Goal: Entertainment & Leisure: Browse casually

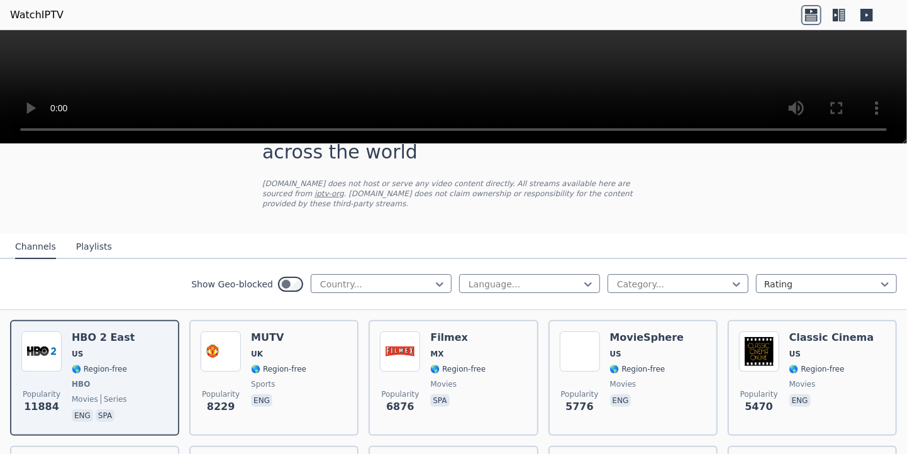
scroll to position [3556, 0]
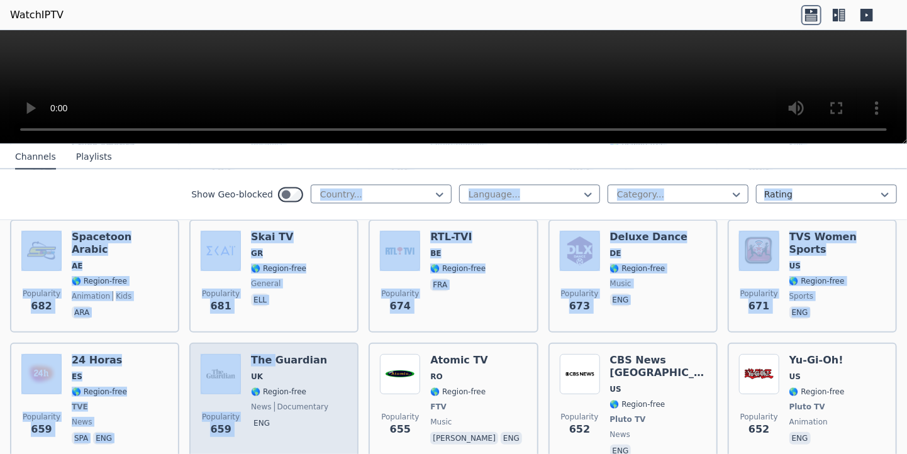
drag, startPoint x: 294, startPoint y: 306, endPoint x: 267, endPoint y: 303, distance: 27.2
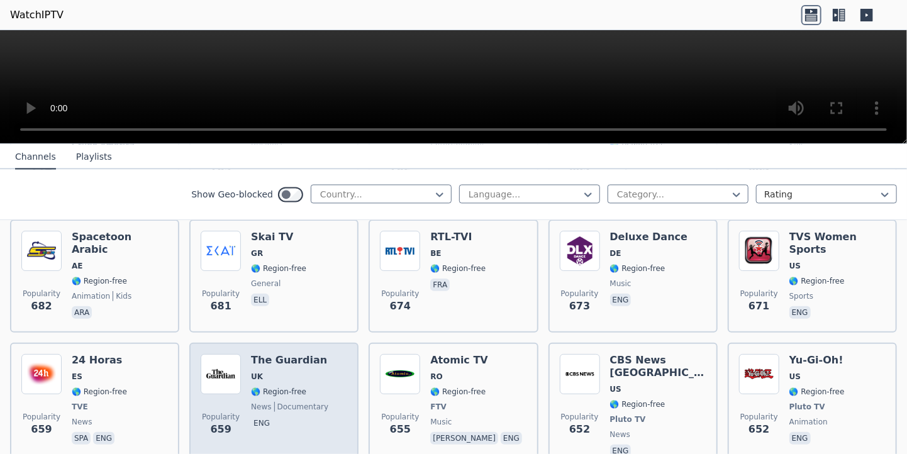
click at [289, 354] on div "The Guardian UK 🌎 Region-free news documentary eng" at bounding box center [289, 407] width 77 height 106
click at [292, 354] on h6 "The Guardian" at bounding box center [289, 360] width 77 height 13
drag, startPoint x: 292, startPoint y: 301, endPoint x: 267, endPoint y: 297, distance: 26.1
click at [267, 354] on h6 "The Guardian" at bounding box center [289, 360] width 77 height 13
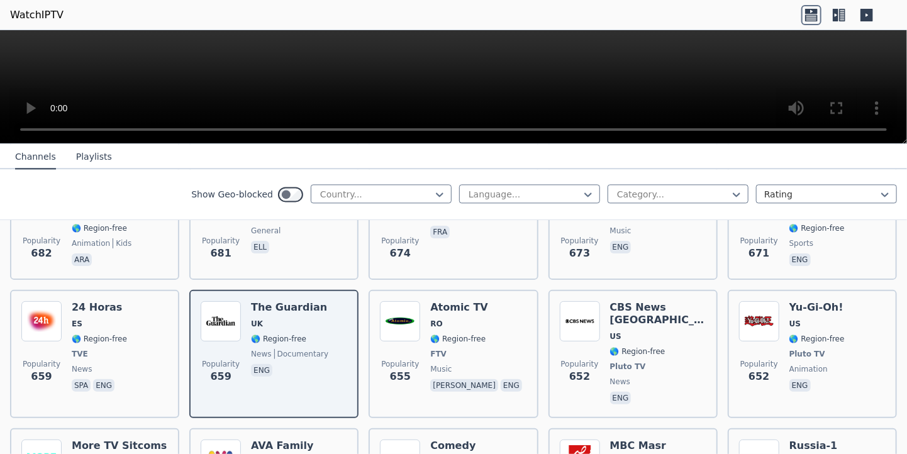
scroll to position [3609, 0]
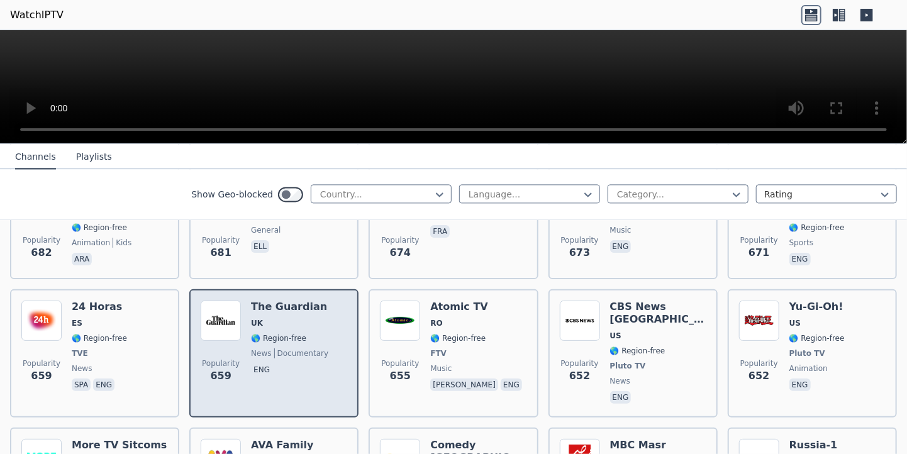
click at [317, 301] on div "Popularity 659 The Guardian UK 🌎 Region-free news documentary eng" at bounding box center [274, 354] width 146 height 106
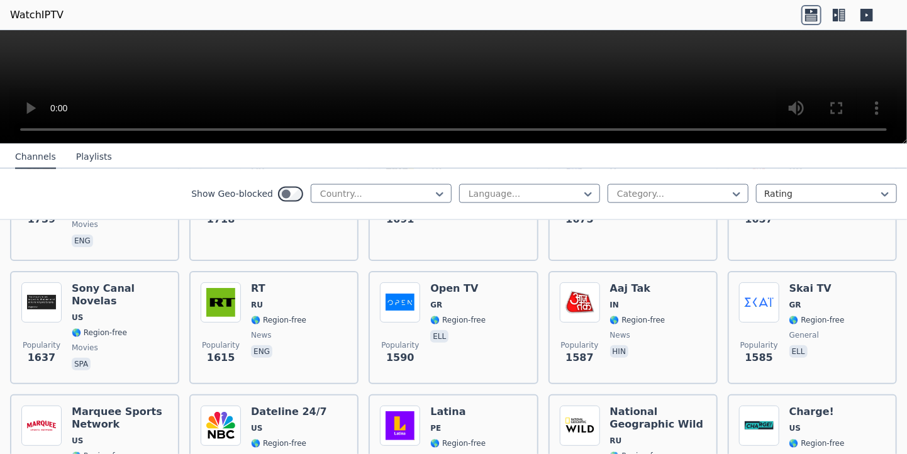
scroll to position [1101, 0]
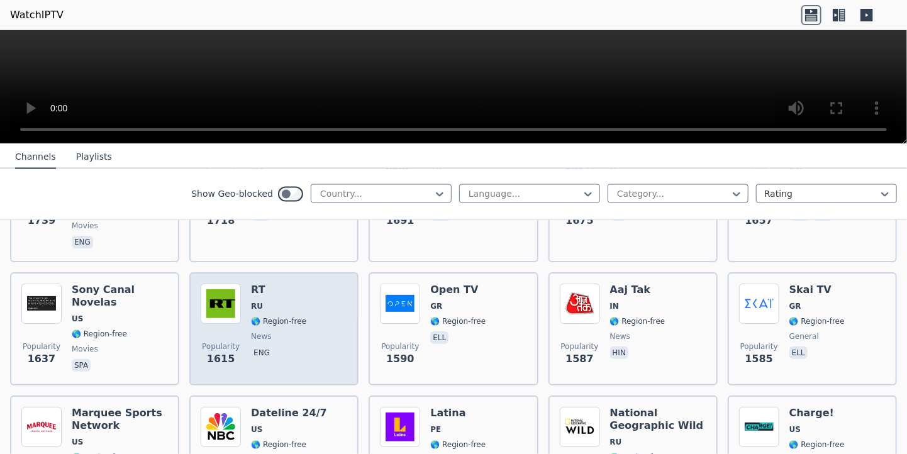
click at [258, 284] on div "RT RU 🌎 Region-free news eng" at bounding box center [278, 329] width 55 height 91
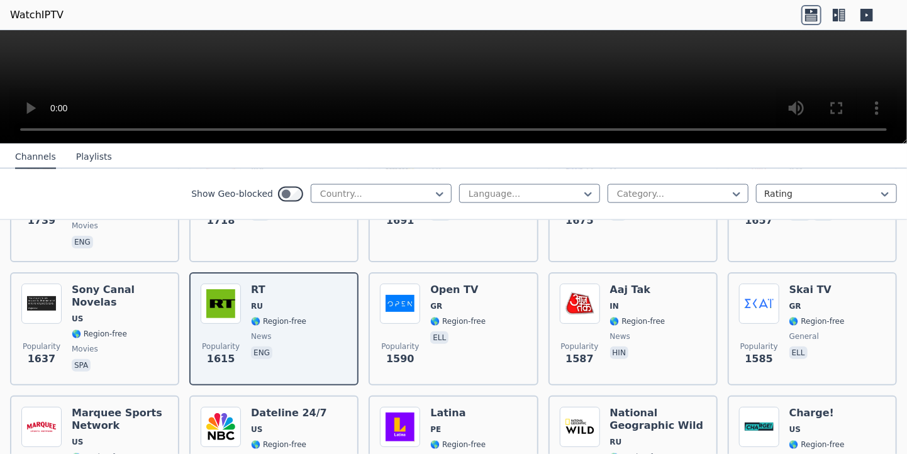
click at [76, 453] on span "+" at bounding box center [72, 461] width 8 height 12
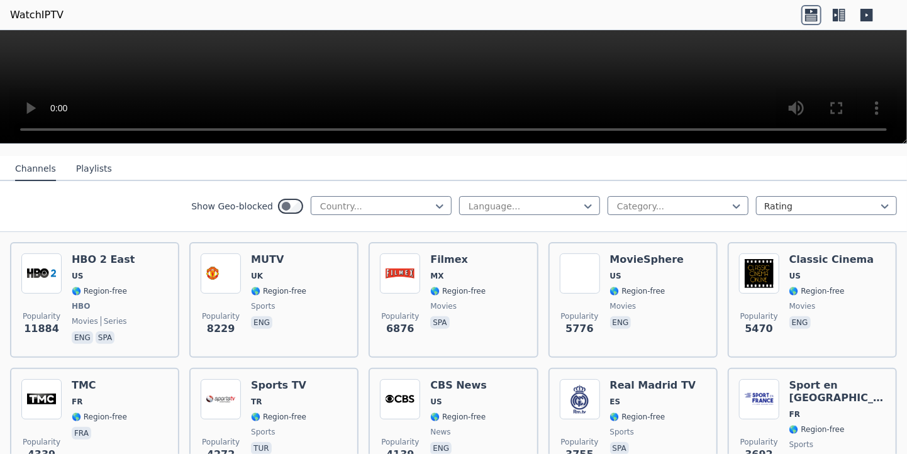
scroll to position [126, 0]
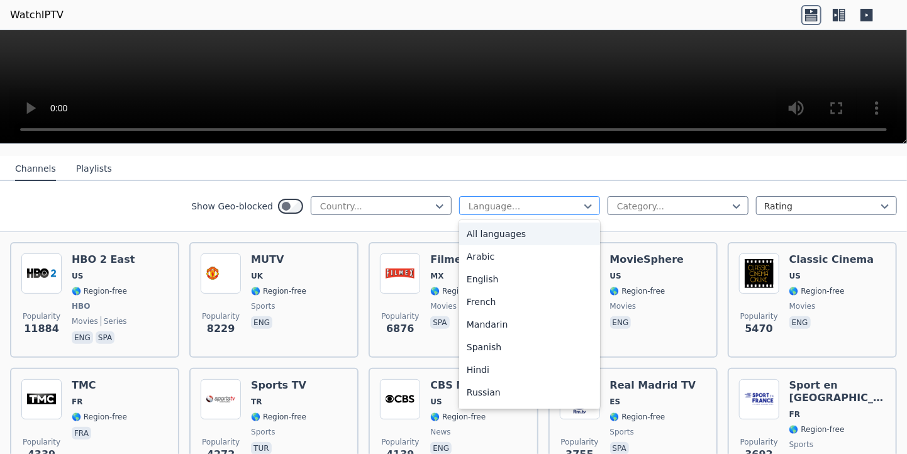
click at [570, 200] on div at bounding box center [524, 206] width 114 height 13
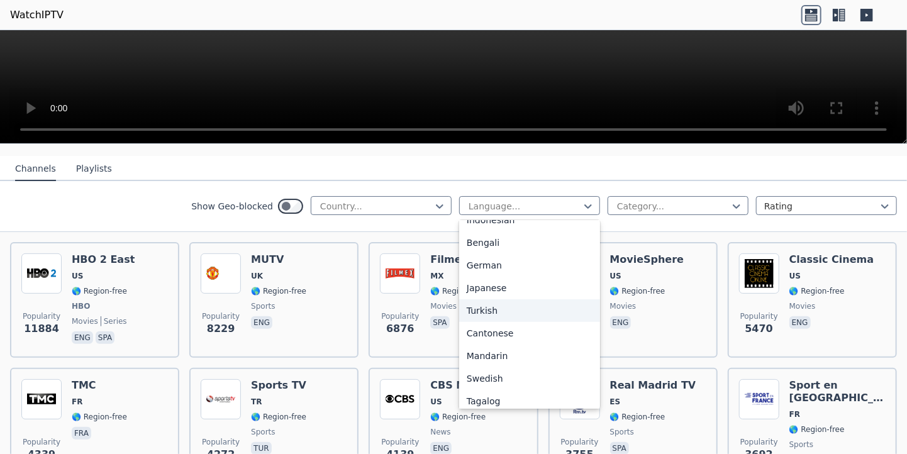
click at [505, 299] on div "Turkish" at bounding box center [529, 310] width 141 height 23
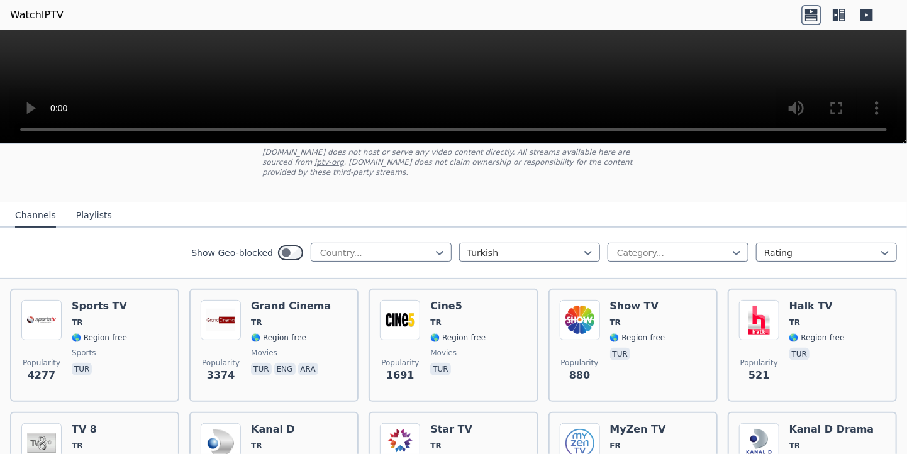
scroll to position [78, 0]
click at [71, 453] on span "<" at bounding box center [67, 461] width 8 height 12
click at [814, 16] on icon at bounding box center [811, 15] width 20 height 20
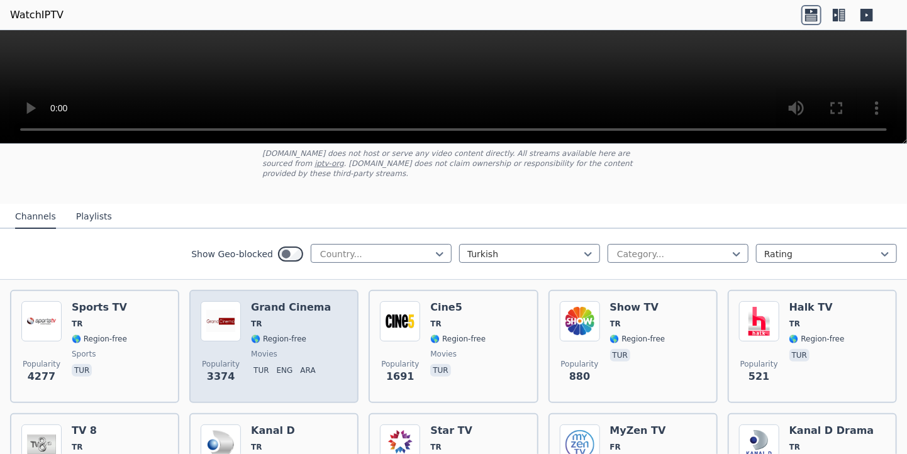
click at [281, 302] on div "Grand Cinema TR 🌎 Region-free movies tur eng ara" at bounding box center [291, 346] width 80 height 91
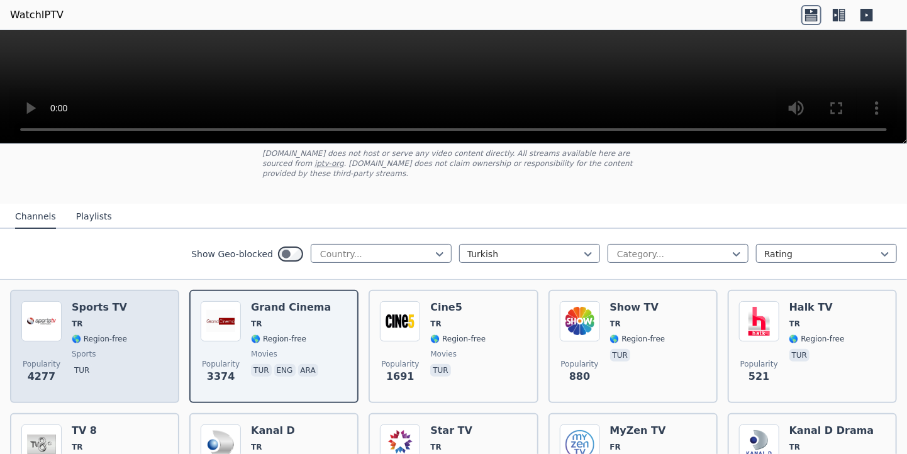
click at [151, 301] on div "Popularity 4277 Sports TV TR 🌎 Region-free sports tur" at bounding box center [94, 346] width 146 height 91
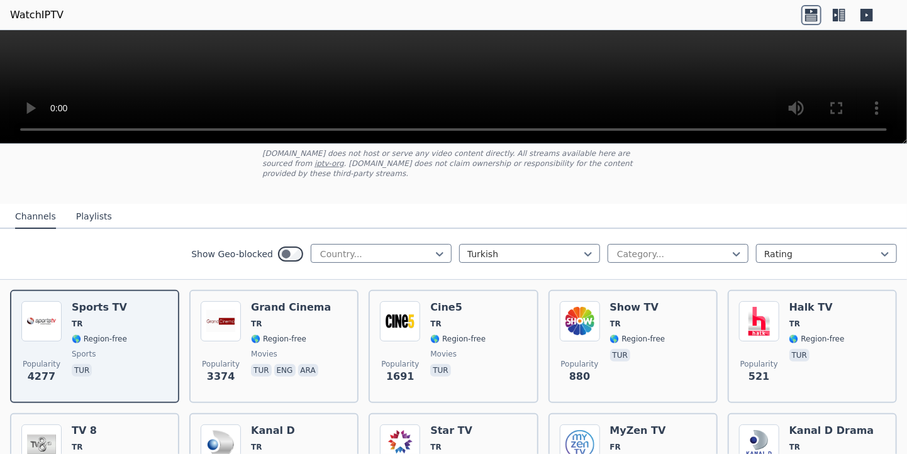
click at [101, 453] on span "Copy" at bounding box center [88, 461] width 26 height 12
click at [462, 442] on span "TR" at bounding box center [457, 447] width 55 height 10
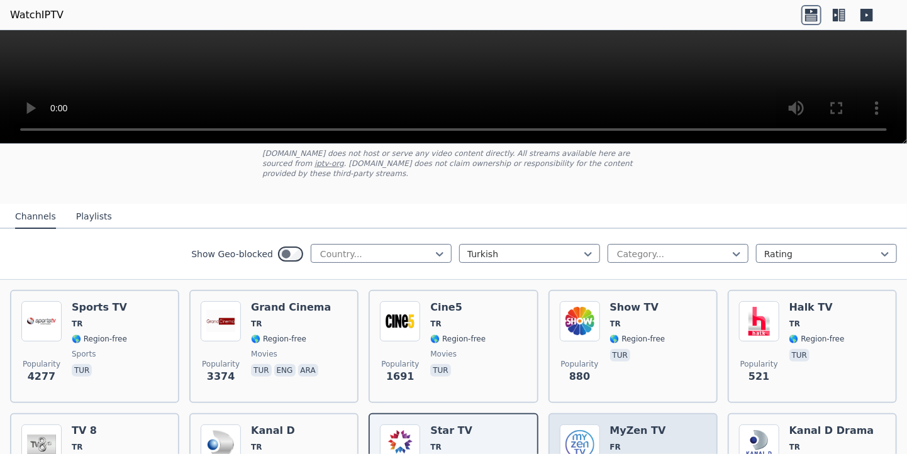
click at [668, 424] on h6 "MyZen TV" at bounding box center [658, 430] width 96 height 13
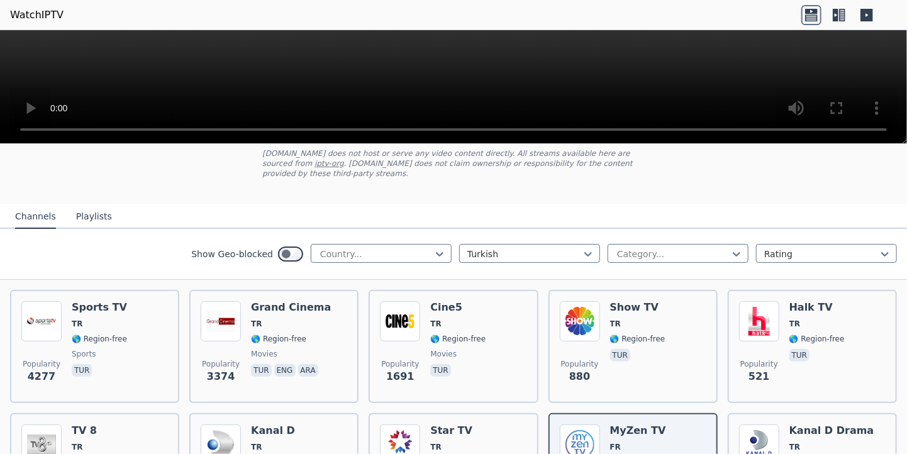
click at [107, 453] on span "Copy" at bounding box center [94, 461] width 26 height 12
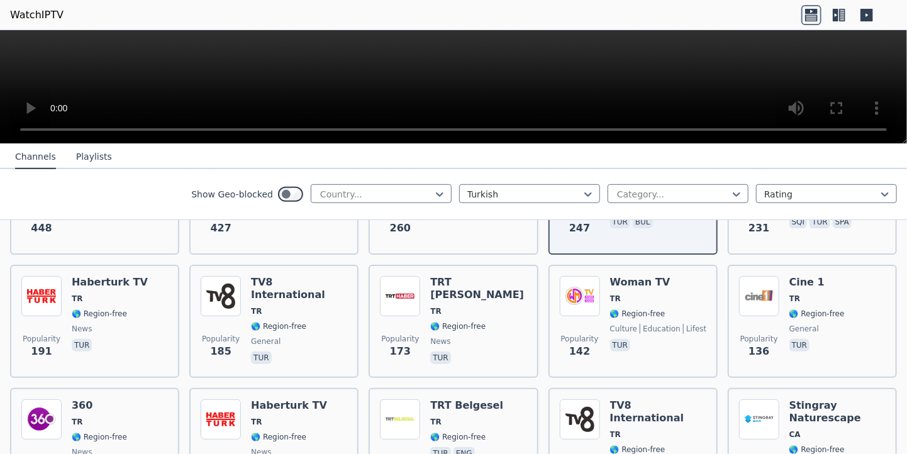
scroll to position [353, 0]
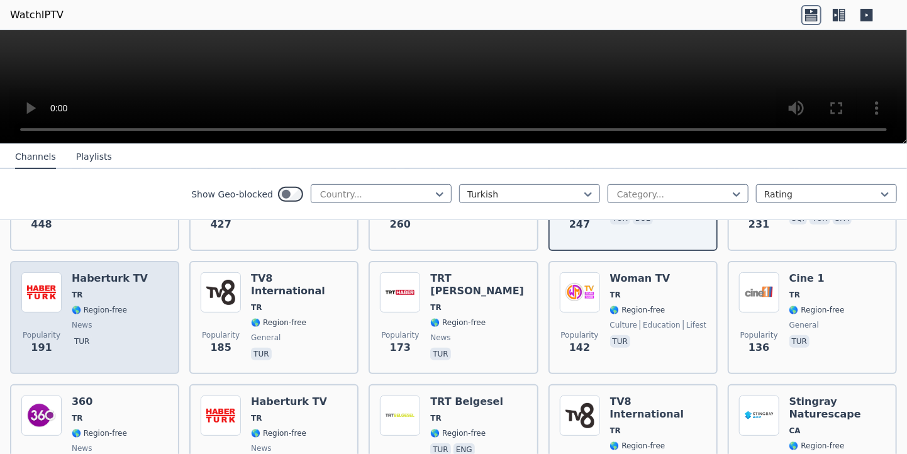
click at [91, 319] on div "Haberturk TV TR 🌎 Region-free news tur" at bounding box center [110, 317] width 76 height 91
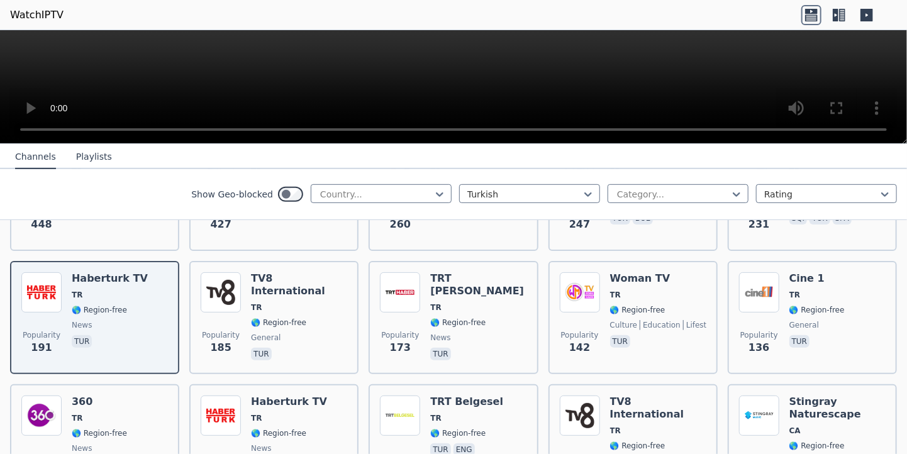
click at [107, 453] on span "Copy" at bounding box center [94, 461] width 26 height 12
click at [77, 453] on span "+" at bounding box center [73, 461] width 8 height 12
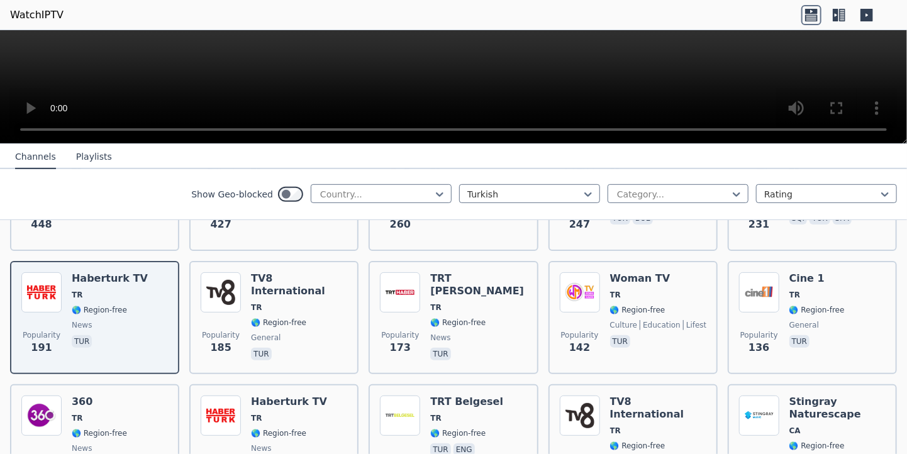
select select "****"
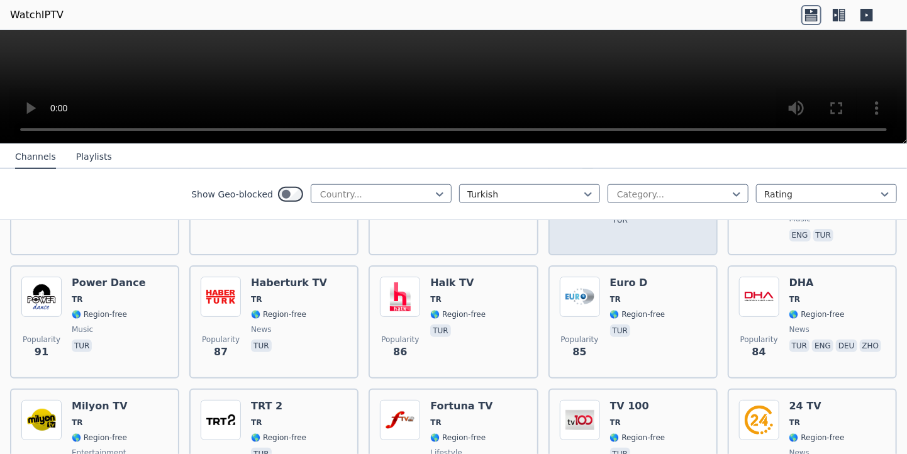
scroll to position [611, 0]
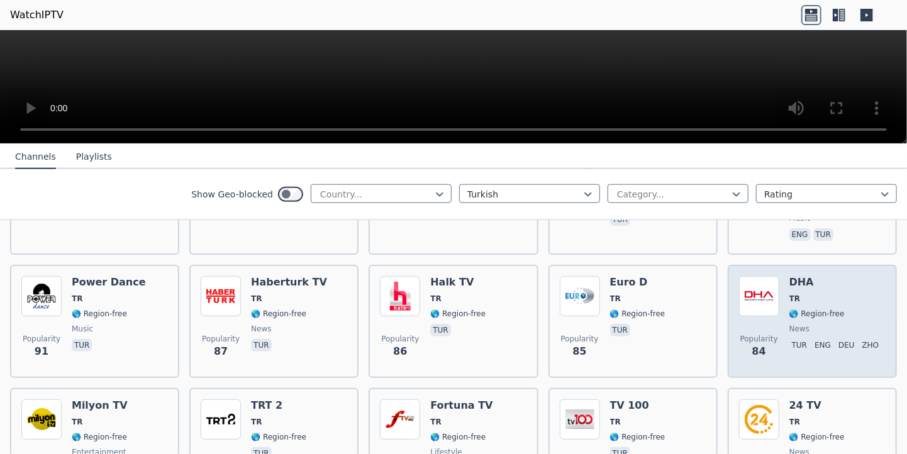
click at [807, 294] on span "TR" at bounding box center [836, 299] width 95 height 10
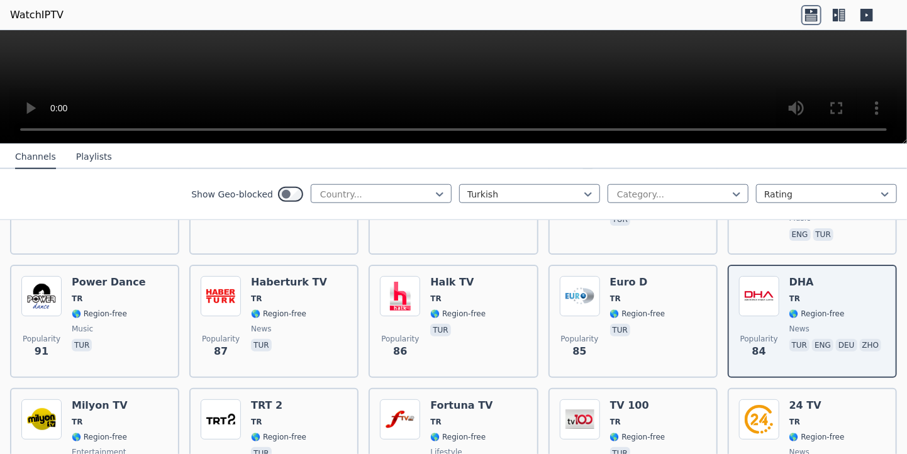
click at [101, 78] on video at bounding box center [453, 87] width 907 height 114
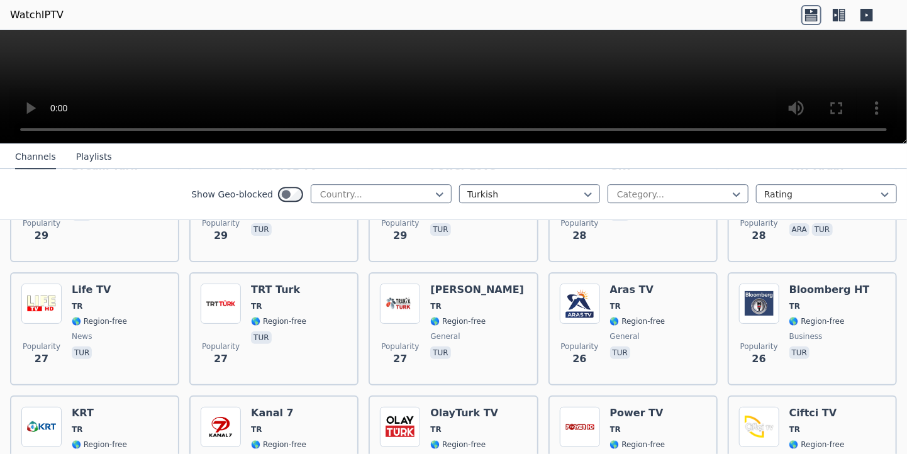
scroll to position [1850, 0]
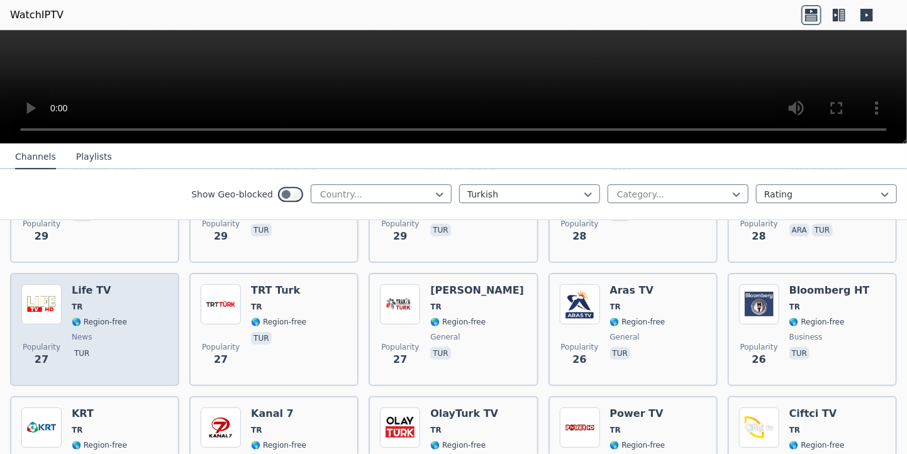
click at [73, 284] on div "Life TV TR 🌎 Region-free news tur" at bounding box center [99, 329] width 55 height 91
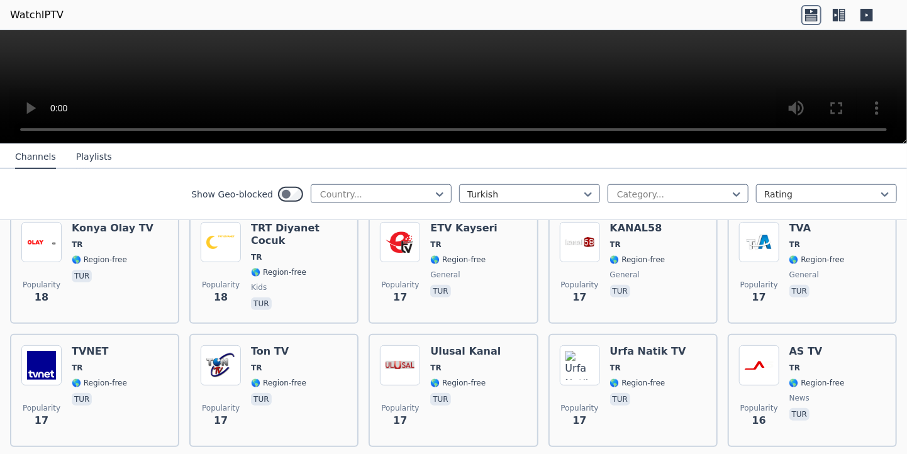
scroll to position [2793, 0]
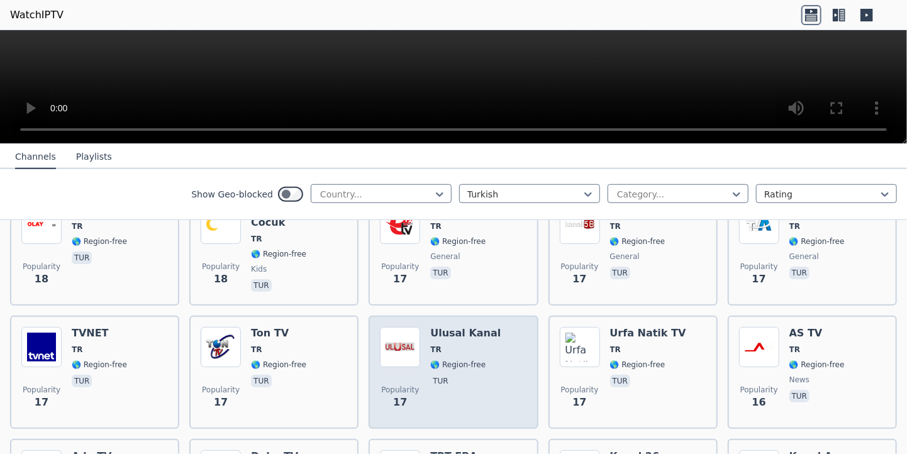
click at [441, 327] on h6 "Ulusal Kanal" at bounding box center [465, 333] width 70 height 13
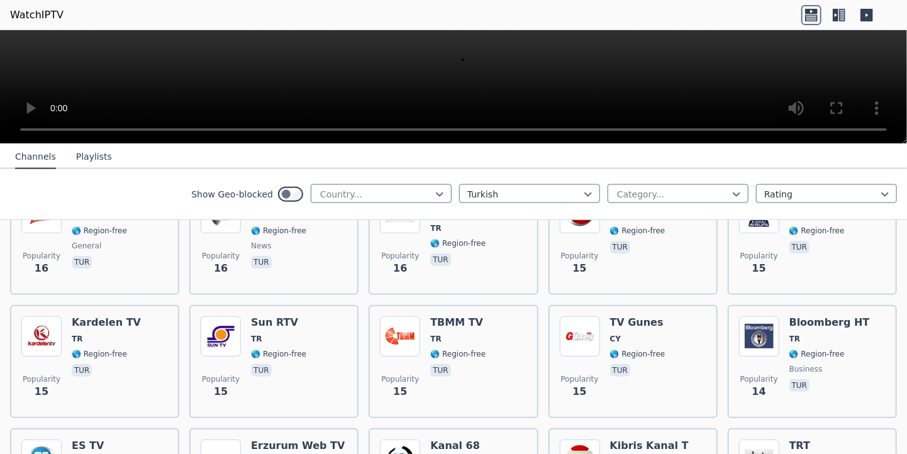
scroll to position [3063, 0]
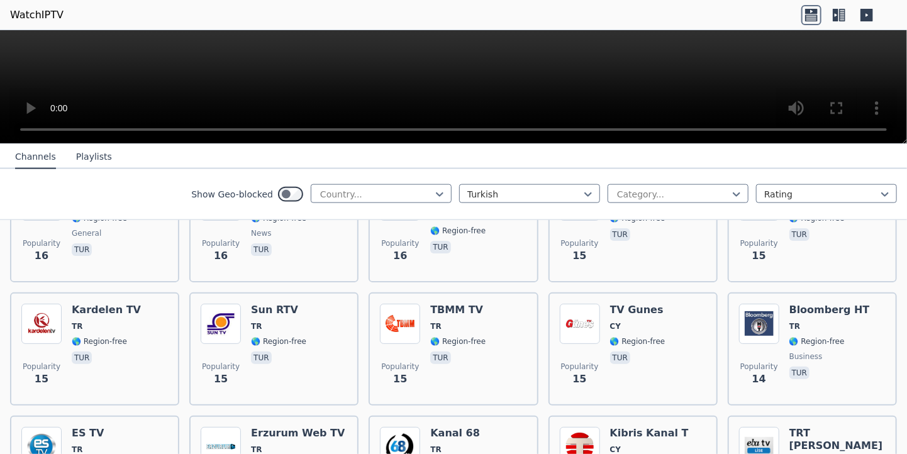
click at [441, 336] on span "🌎 Region-free" at bounding box center [457, 341] width 55 height 10
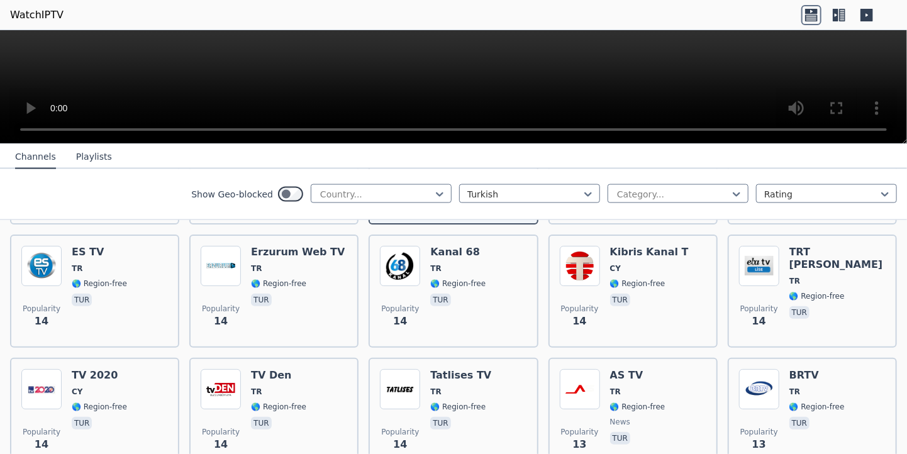
scroll to position [3245, 0]
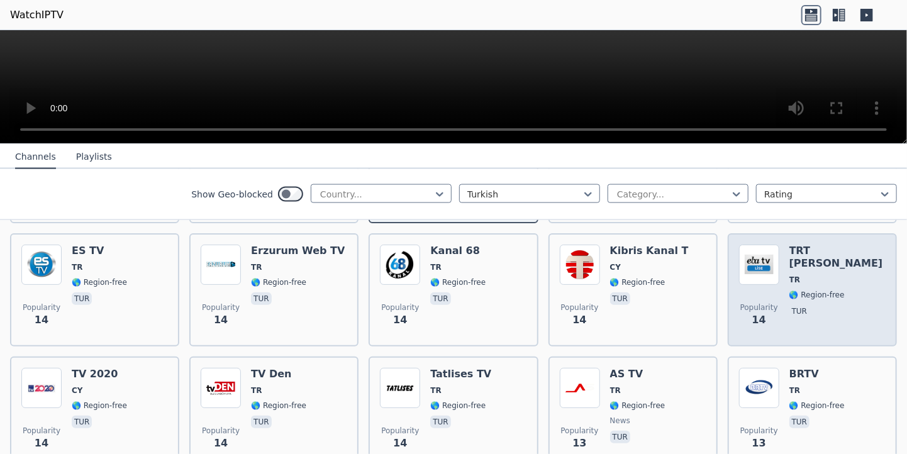
click at [840, 268] on div "Popularity 14 TRT EBA Lise TR 🌎 Region-free tur" at bounding box center [812, 290] width 146 height 91
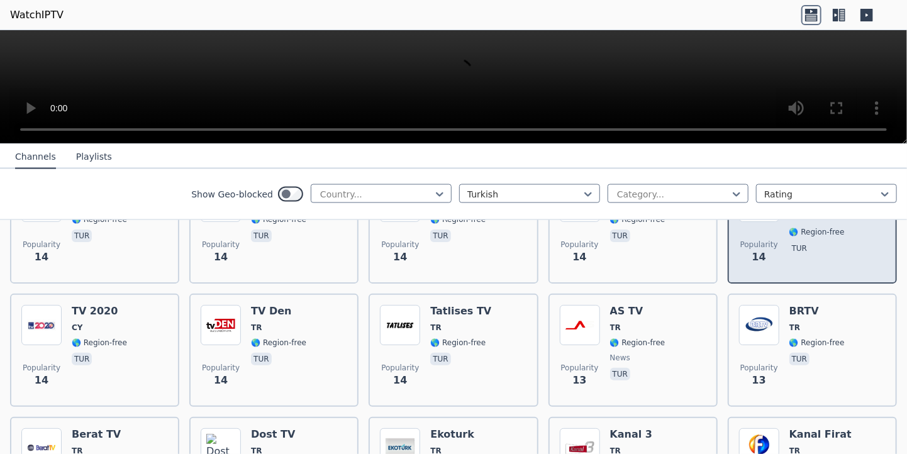
scroll to position [3302, 0]
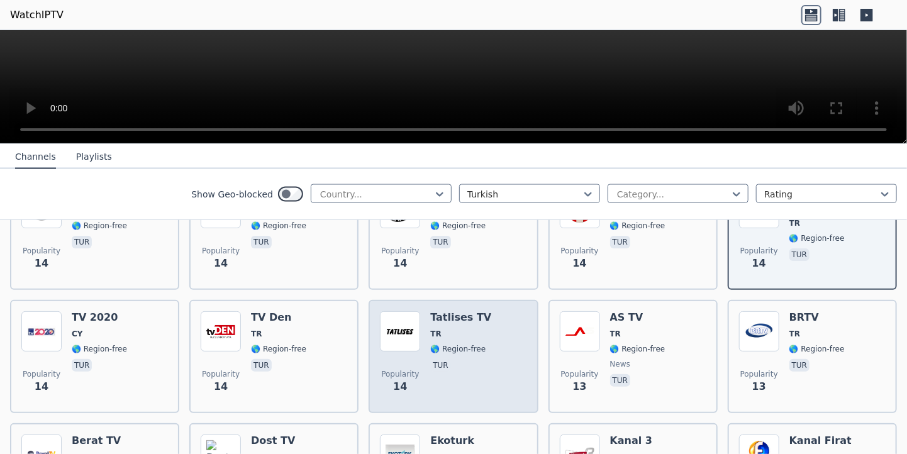
click at [470, 311] on div "Tatlises TV TR 🌎 Region-free tur" at bounding box center [460, 356] width 61 height 91
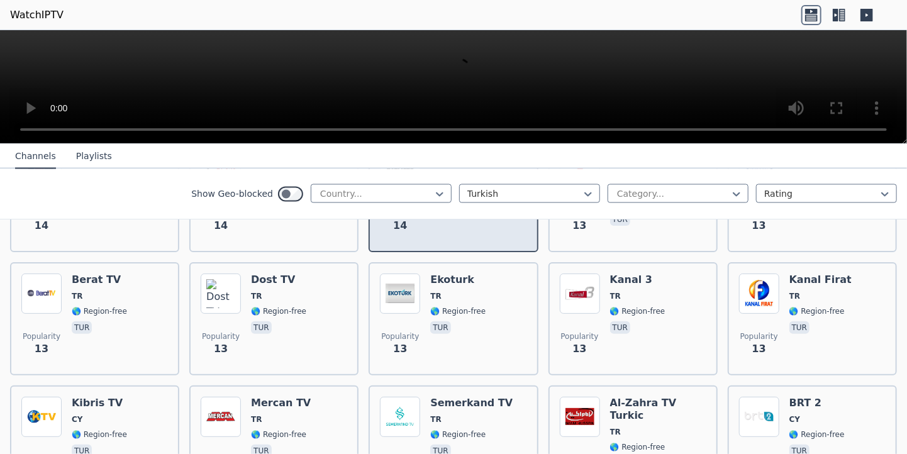
scroll to position [3463, 0]
click at [470, 321] on span "tur" at bounding box center [457, 328] width 55 height 15
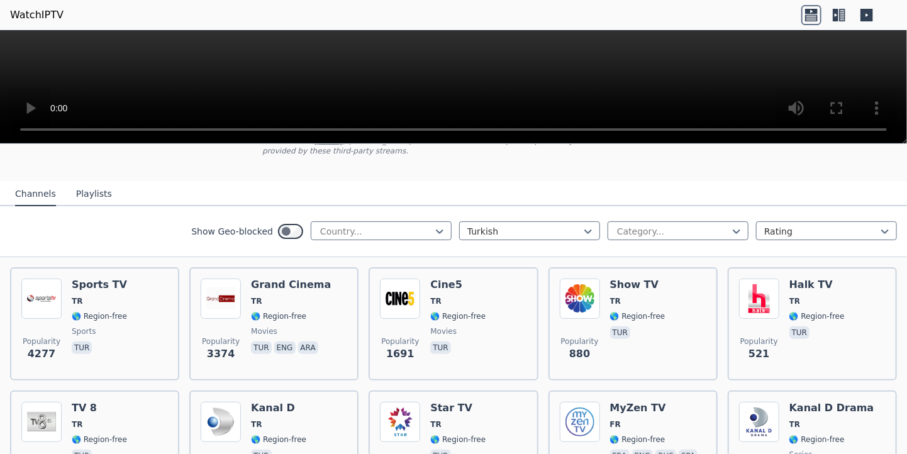
scroll to position [0, 0]
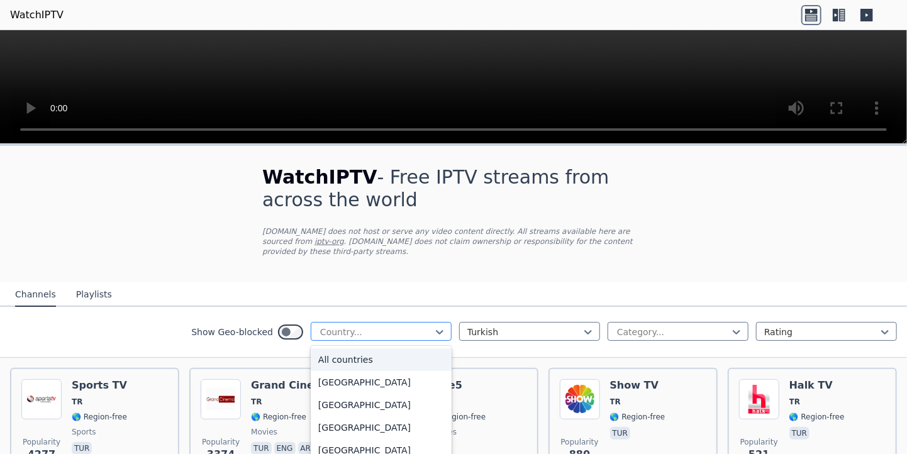
click at [416, 326] on div at bounding box center [376, 332] width 114 height 13
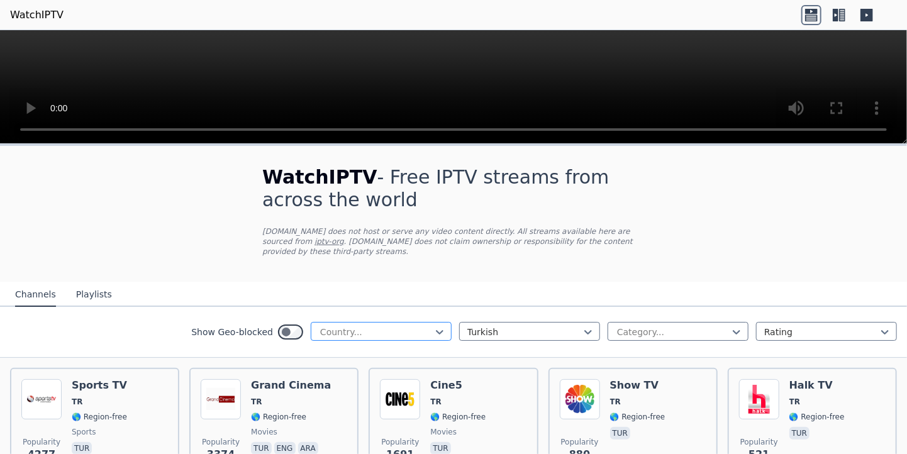
click at [416, 326] on div at bounding box center [376, 332] width 114 height 13
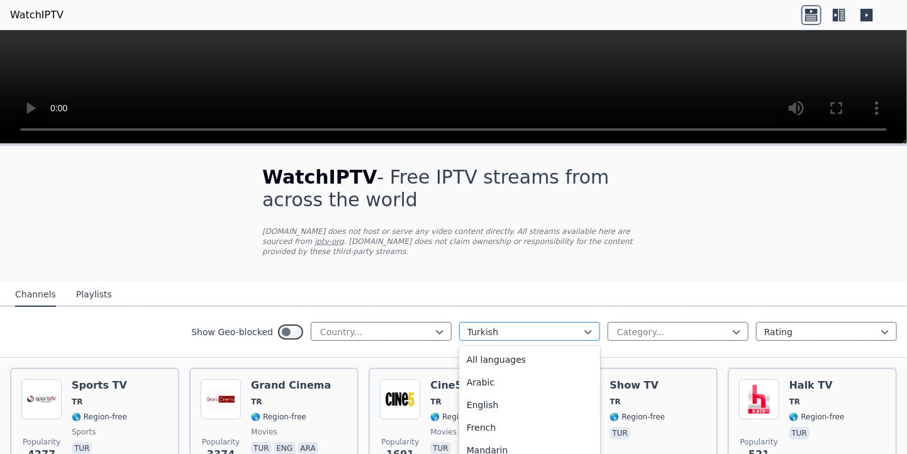
click at [475, 326] on div at bounding box center [524, 332] width 114 height 13
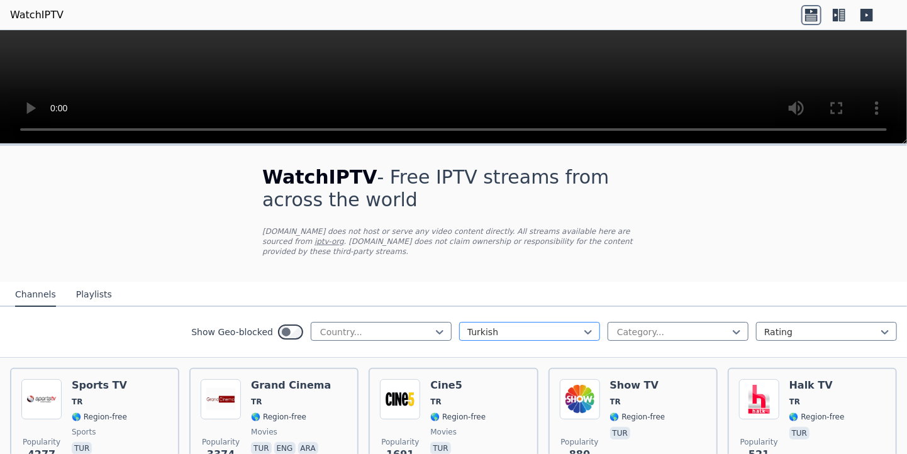
click at [475, 326] on div at bounding box center [524, 332] width 114 height 13
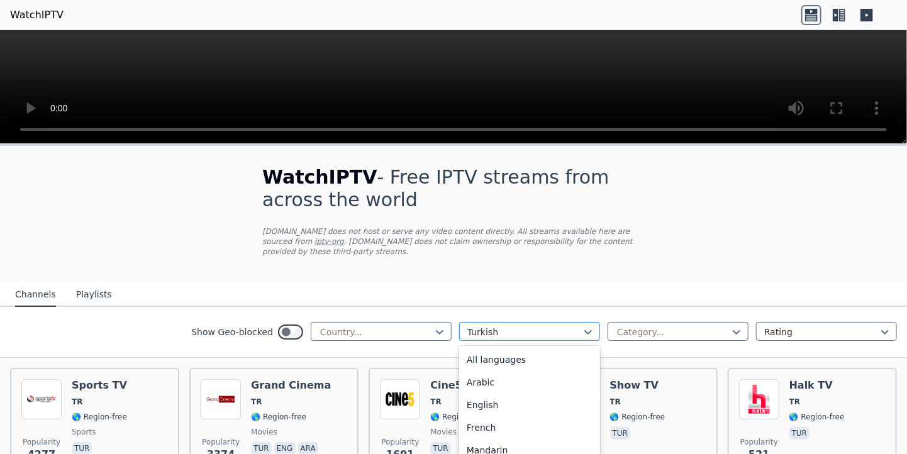
click at [475, 326] on div at bounding box center [524, 332] width 114 height 13
click at [499, 395] on div "English" at bounding box center [529, 405] width 141 height 23
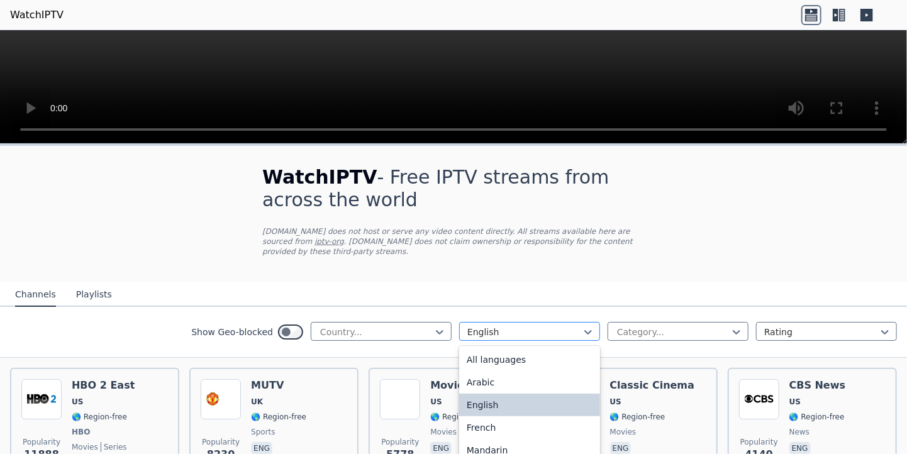
click at [523, 326] on div at bounding box center [524, 332] width 114 height 13
click at [512, 348] on div "All languages" at bounding box center [529, 359] width 141 height 23
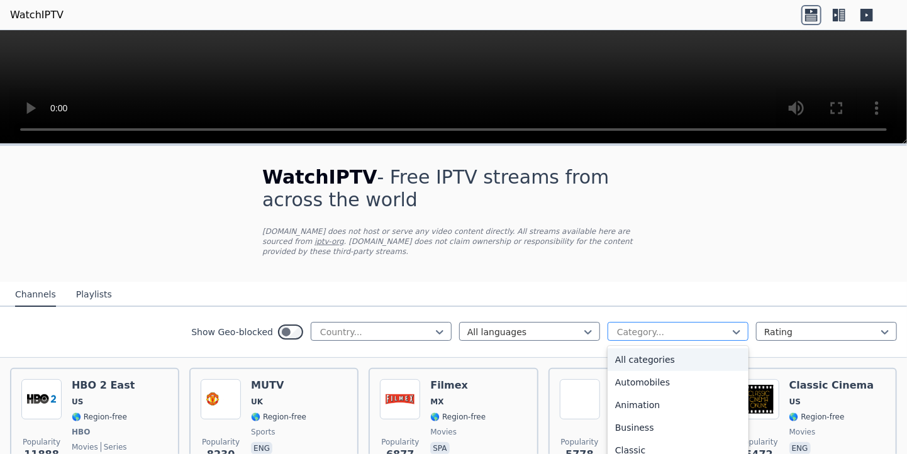
click at [652, 326] on div at bounding box center [672, 332] width 114 height 13
click at [658, 366] on div "Entertainment" at bounding box center [677, 377] width 141 height 23
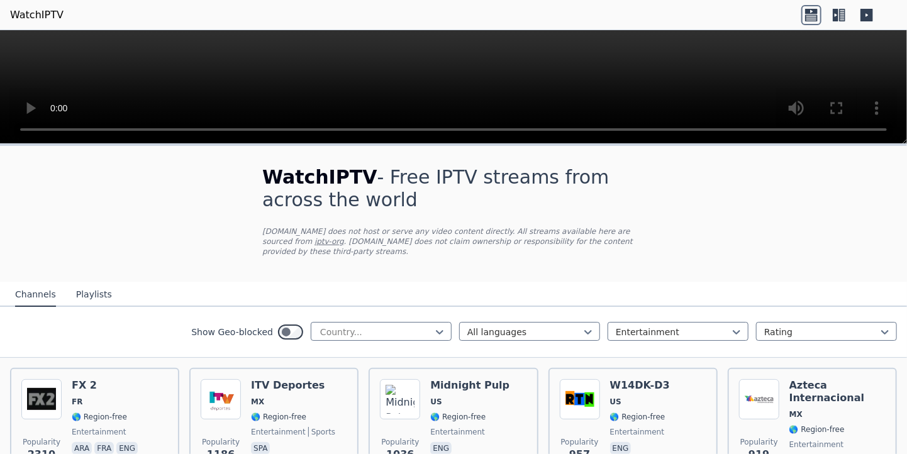
click at [863, 18] on icon at bounding box center [866, 15] width 13 height 13
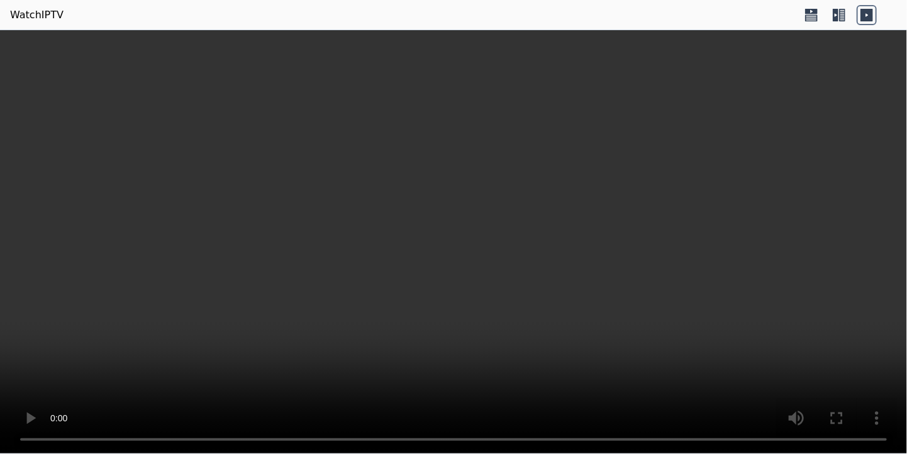
click at [863, 18] on icon at bounding box center [866, 15] width 13 height 13
click at [809, 18] on icon at bounding box center [811, 15] width 20 height 20
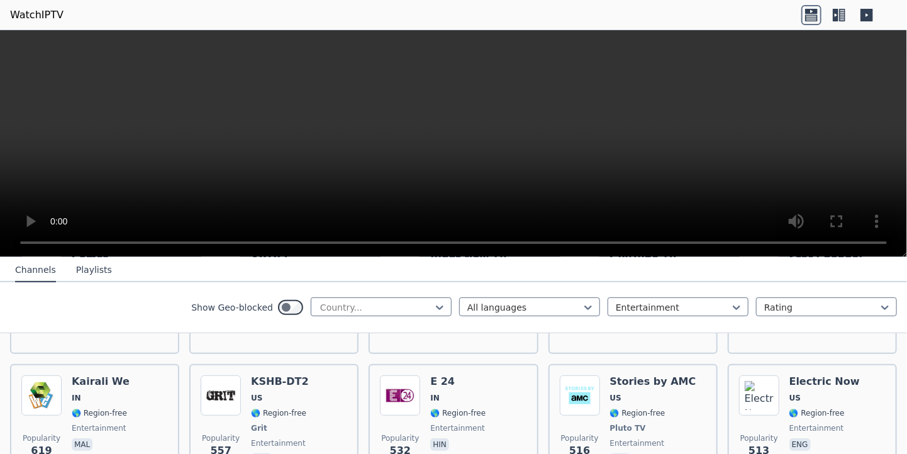
scroll to position [364, 0]
click at [91, 270] on button "Playlists" at bounding box center [94, 270] width 36 height 24
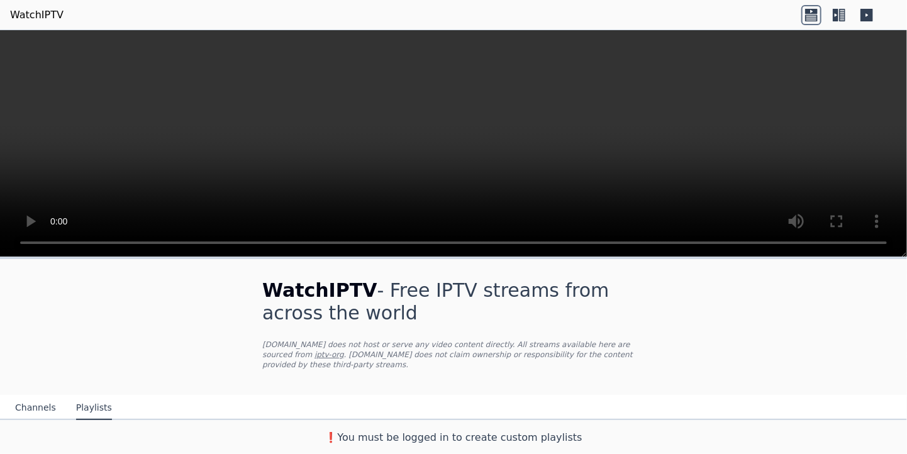
scroll to position [0, 0]
click at [38, 396] on button "Channels" at bounding box center [35, 408] width 41 height 24
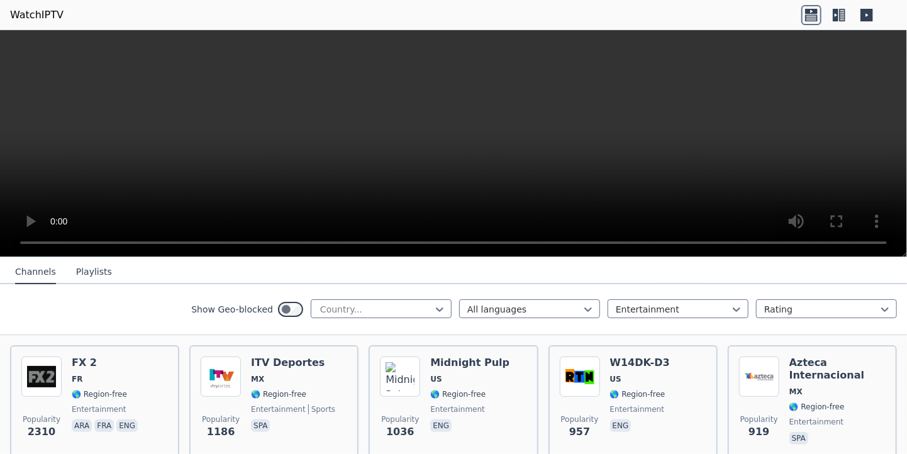
scroll to position [143, 0]
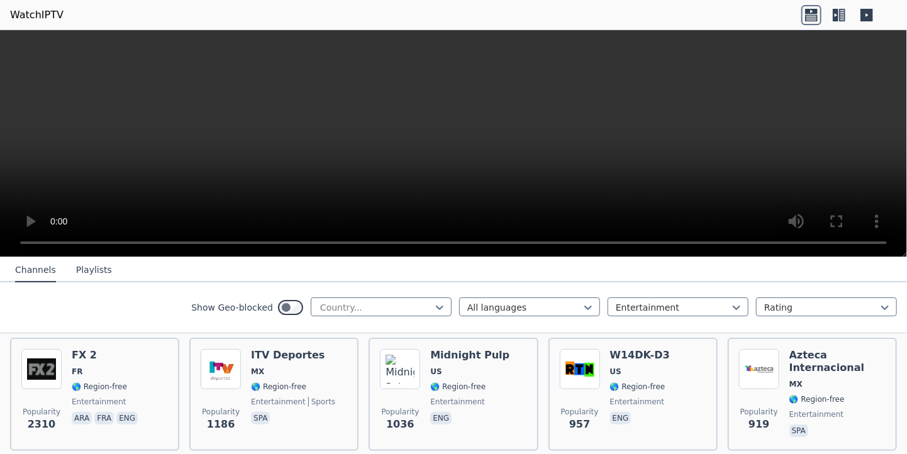
click at [839, 14] on icon at bounding box center [839, 15] width 20 height 20
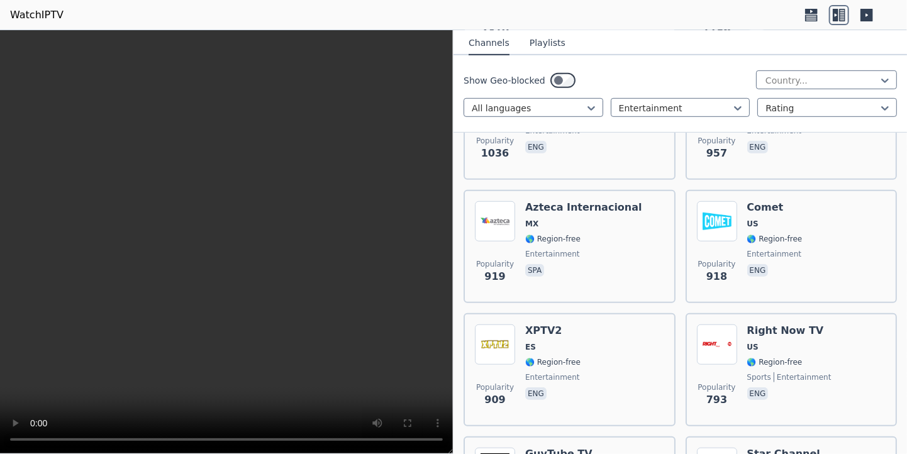
scroll to position [337, 0]
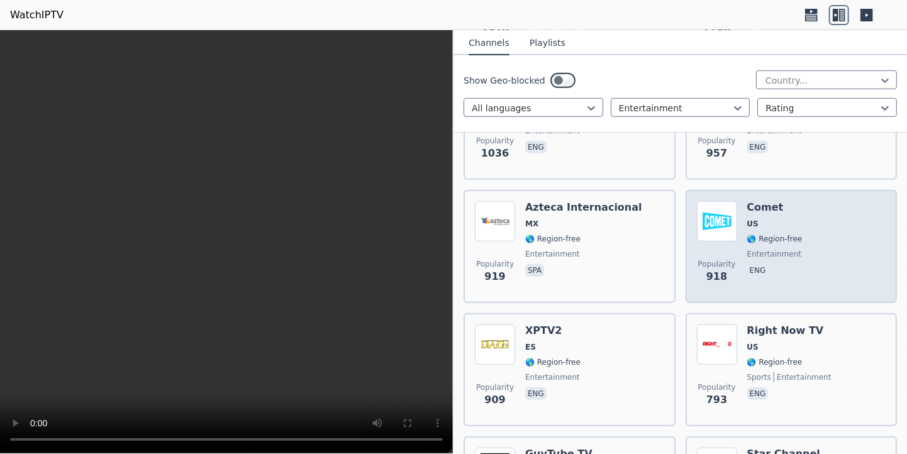
click at [737, 201] on div "Popularity 918 Comet US 🌎 Region-free entertainment eng" at bounding box center [791, 246] width 189 height 91
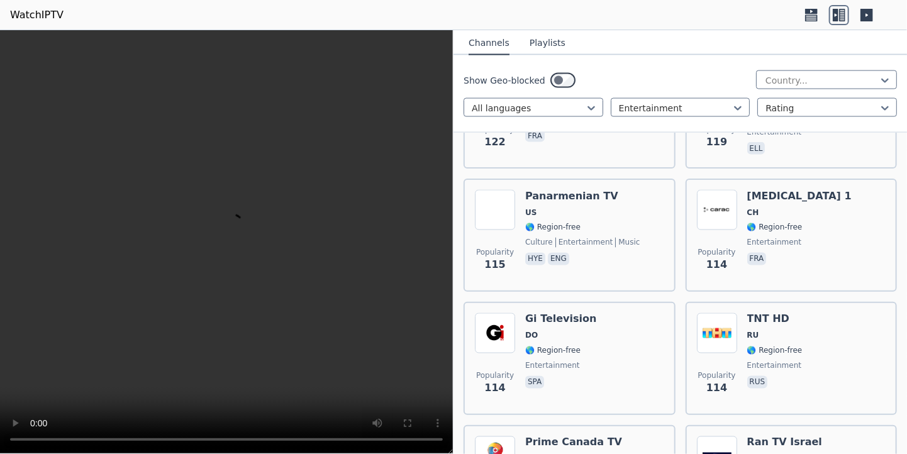
scroll to position [3208, 0]
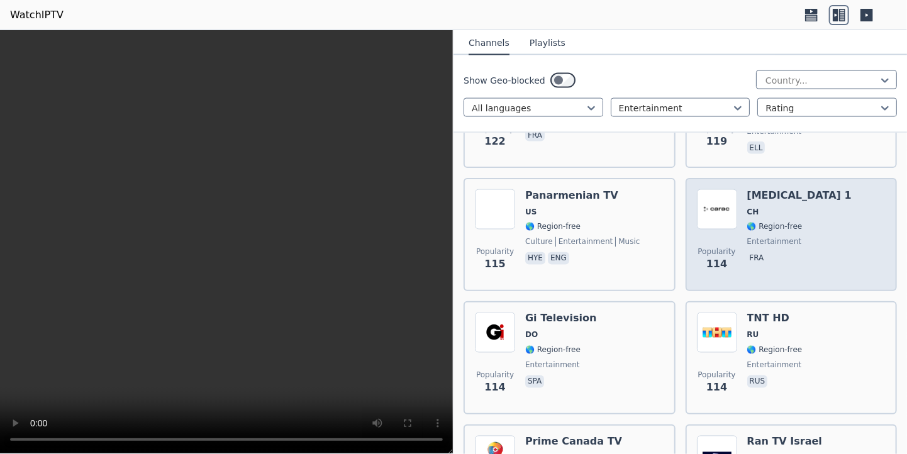
click at [731, 203] on img at bounding box center [717, 209] width 40 height 40
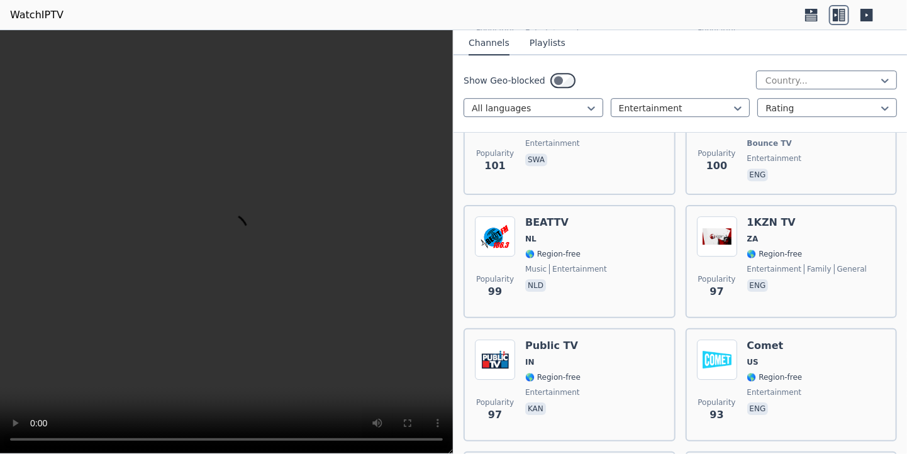
scroll to position [4118, 0]
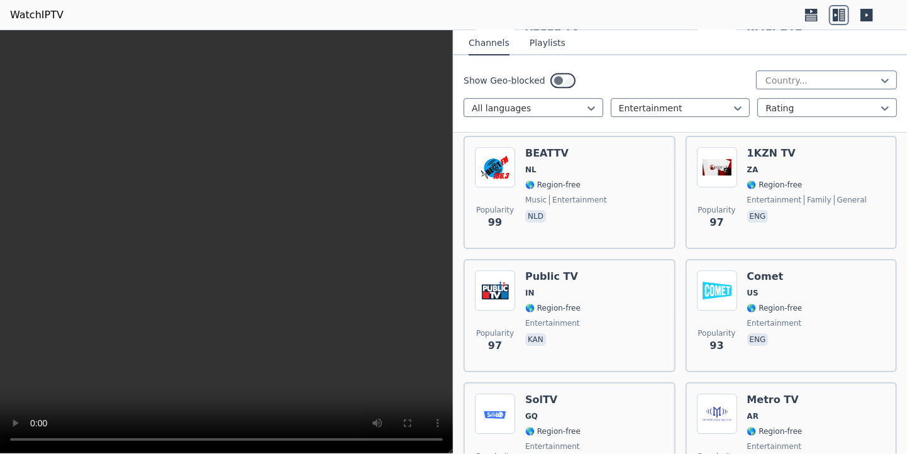
click at [688, 291] on div "Popularity 93 Comet US 🌎 Region-free entertainment eng" at bounding box center [791, 315] width 212 height 113
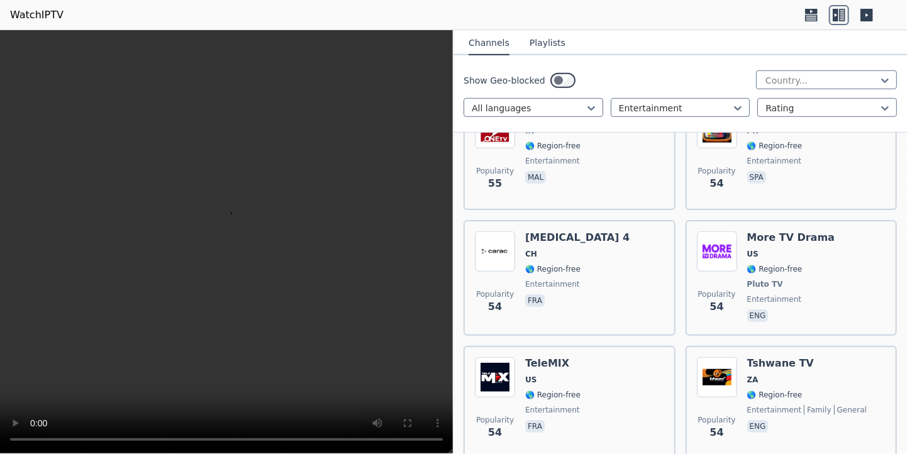
scroll to position [7174, 0]
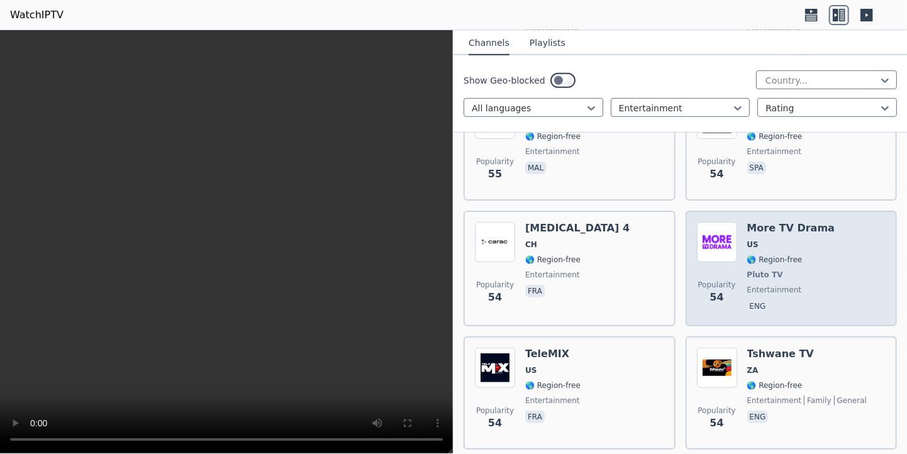
click at [754, 255] on span "🌎 Region-free" at bounding box center [774, 260] width 55 height 10
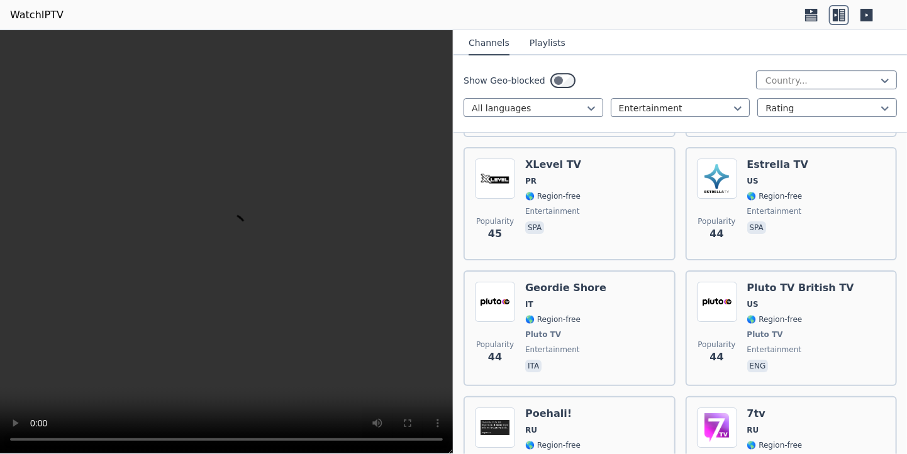
scroll to position [8736, 0]
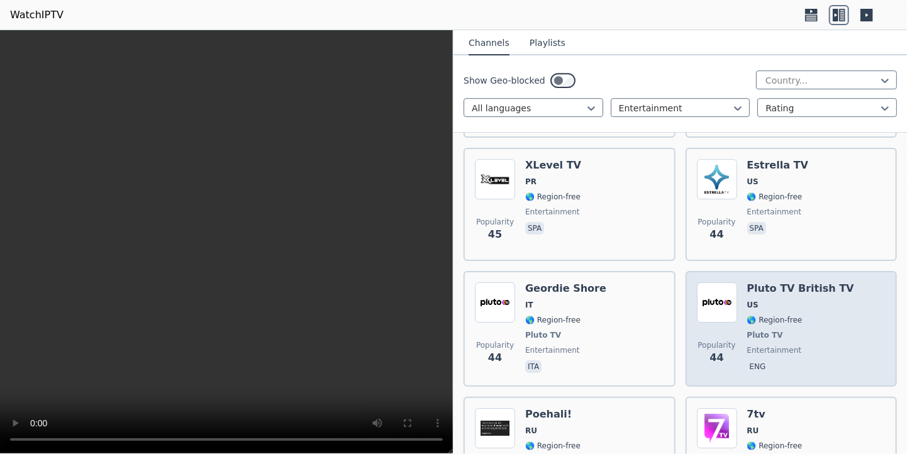
click at [776, 315] on span "🌎 Region-free" at bounding box center [774, 320] width 55 height 10
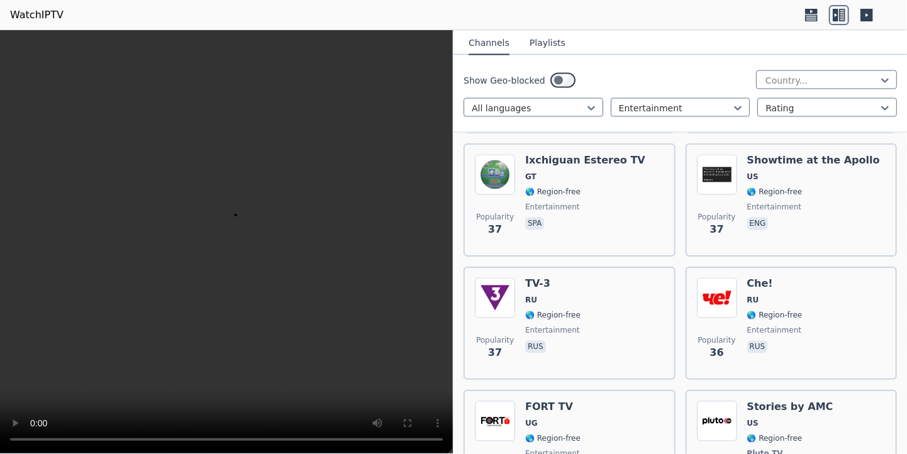
scroll to position [10106, 0]
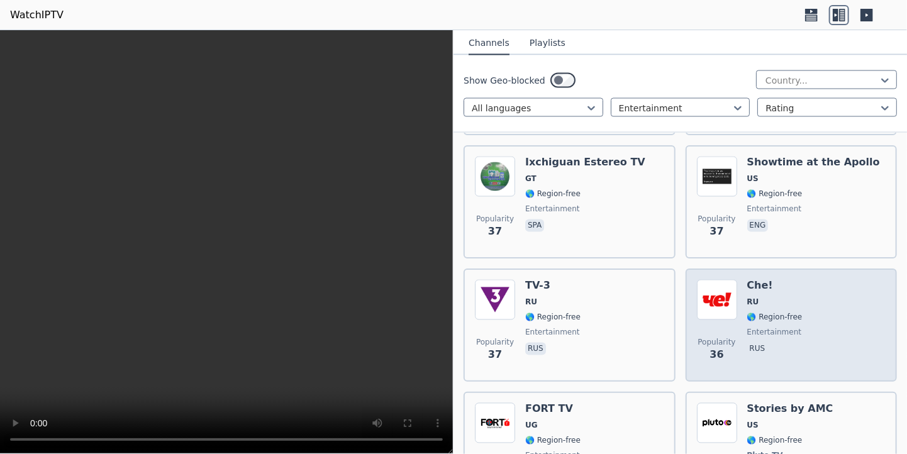
click at [775, 312] on span "🌎 Region-free" at bounding box center [774, 317] width 55 height 10
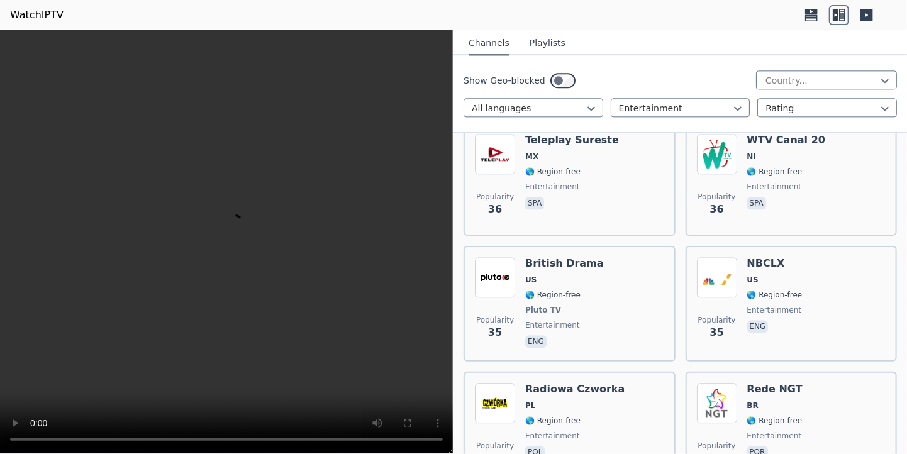
scroll to position [10527, 0]
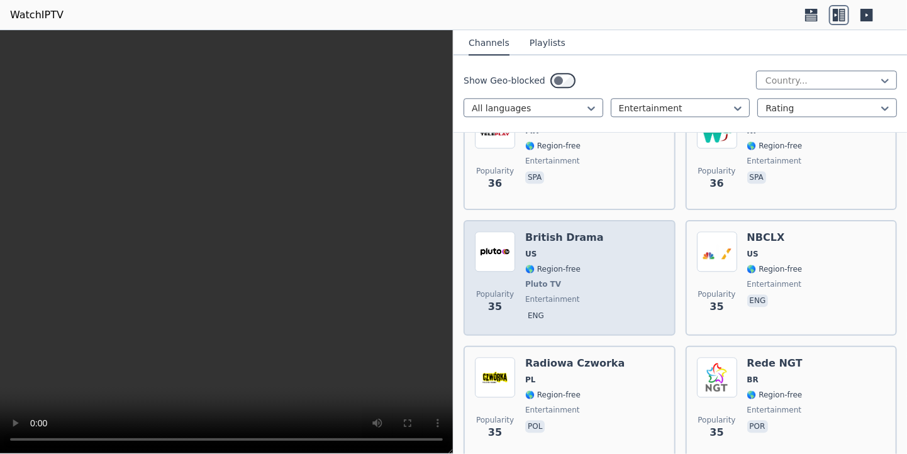
click at [579, 231] on div "British Drama US 🌎 Region-free Pluto TV entertainment eng" at bounding box center [564, 277] width 79 height 93
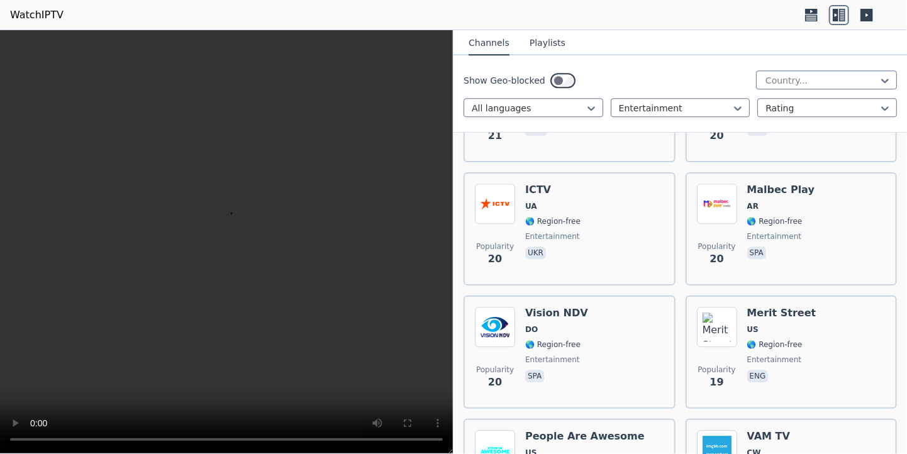
scroll to position [15331, 0]
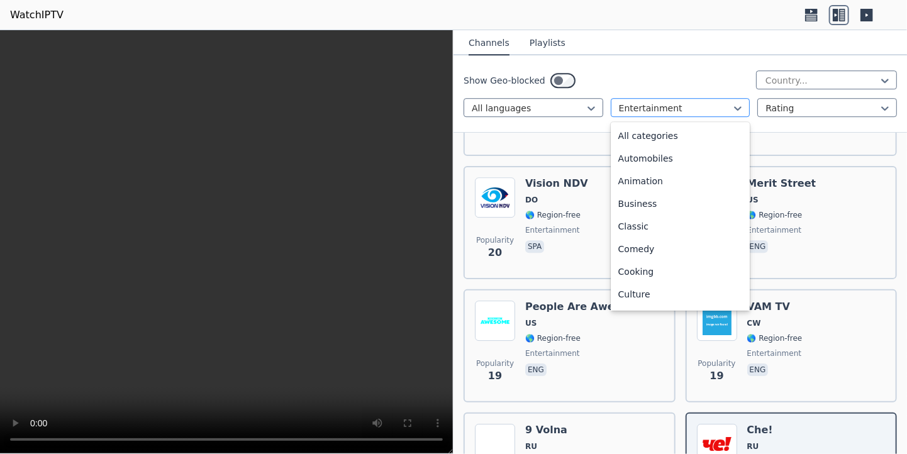
click at [704, 109] on div at bounding box center [675, 108] width 113 height 13
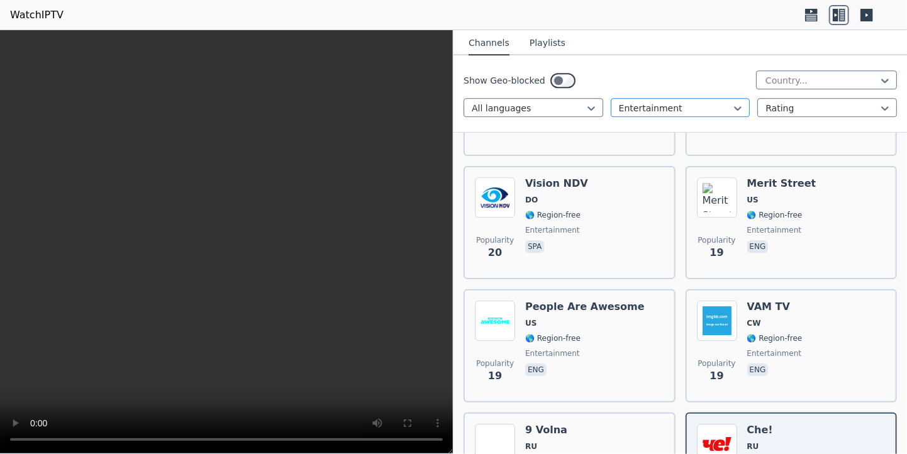
click at [675, 104] on div at bounding box center [675, 108] width 113 height 13
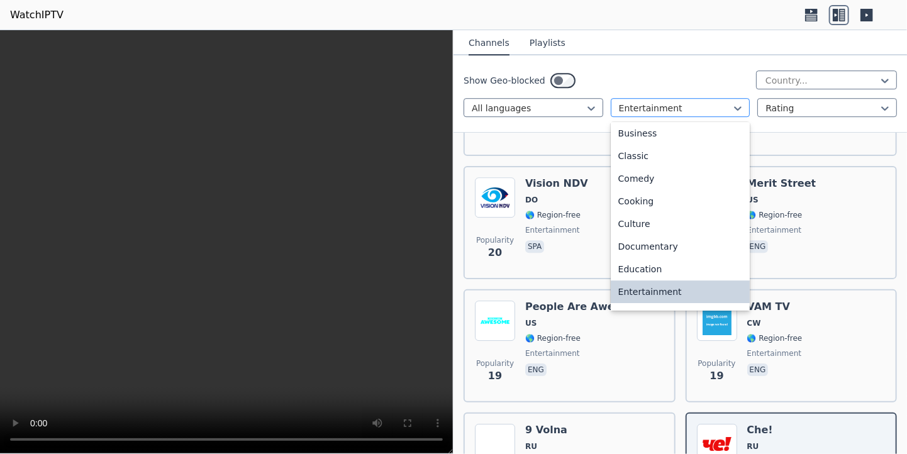
click at [675, 104] on div at bounding box center [675, 108] width 113 height 13
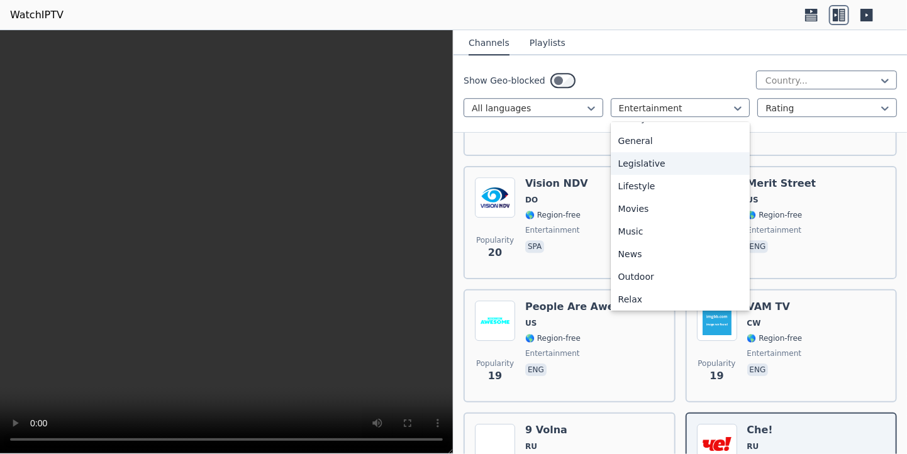
scroll to position [236, 0]
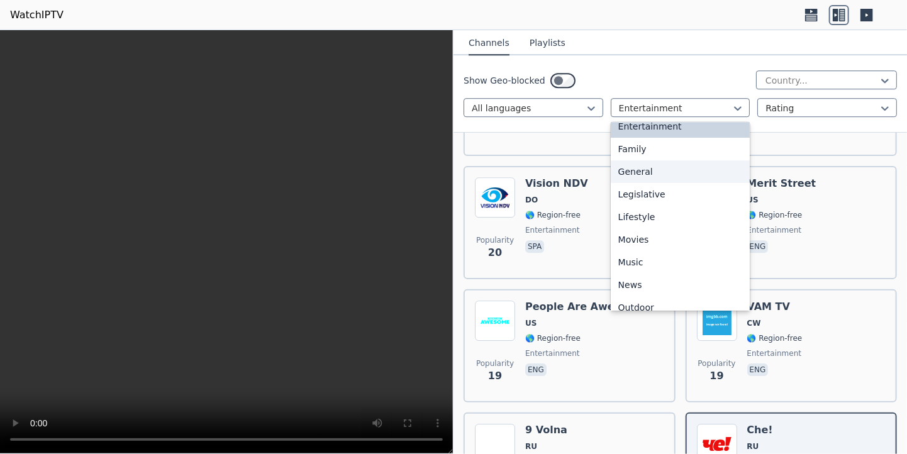
click at [664, 167] on div "General" at bounding box center [680, 171] width 140 height 23
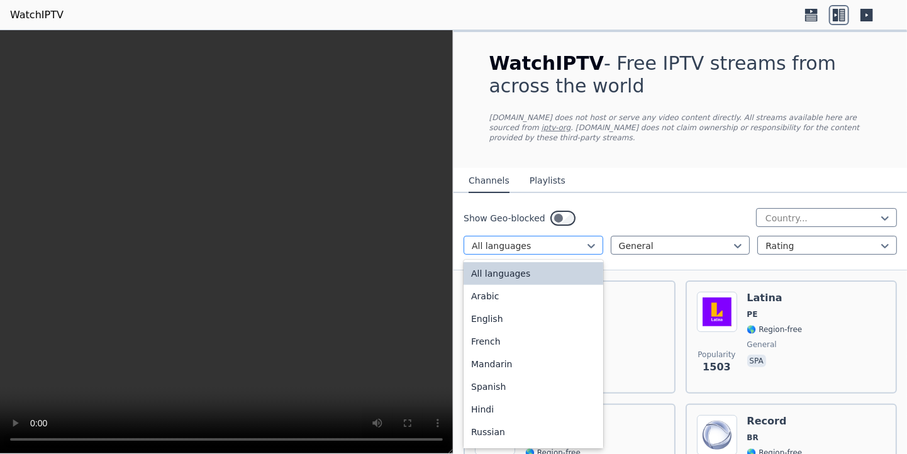
click at [566, 240] on div at bounding box center [528, 246] width 113 height 13
click at [531, 312] on div "English" at bounding box center [533, 318] width 140 height 23
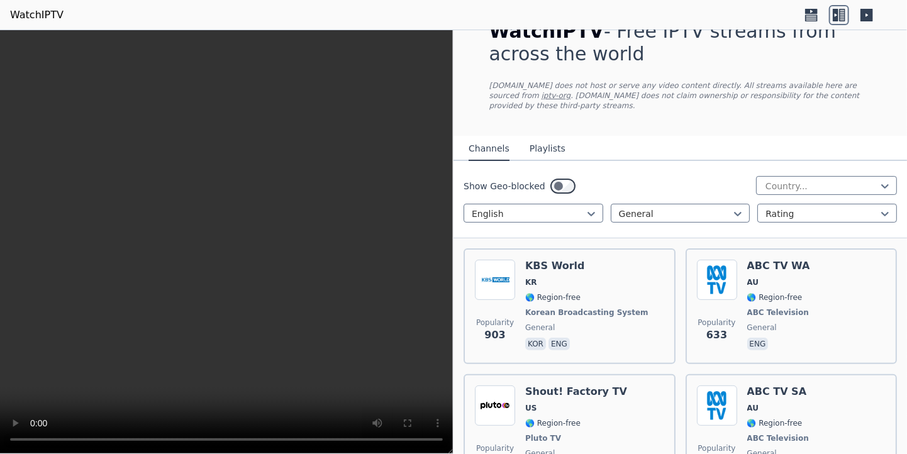
scroll to position [55, 0]
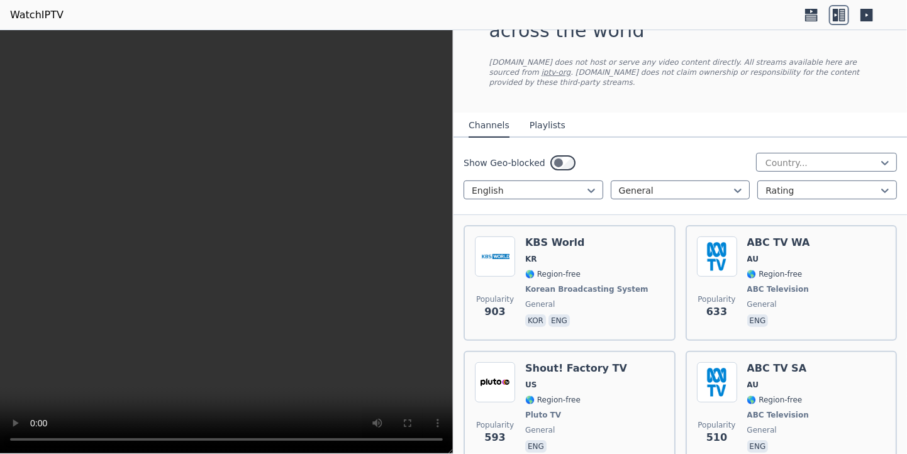
click at [531, 314] on p "kor" at bounding box center [535, 320] width 21 height 13
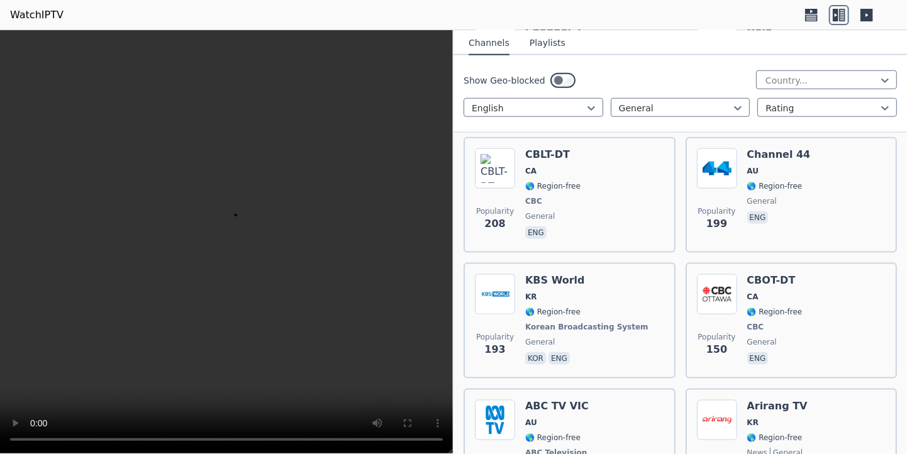
scroll to position [646, 0]
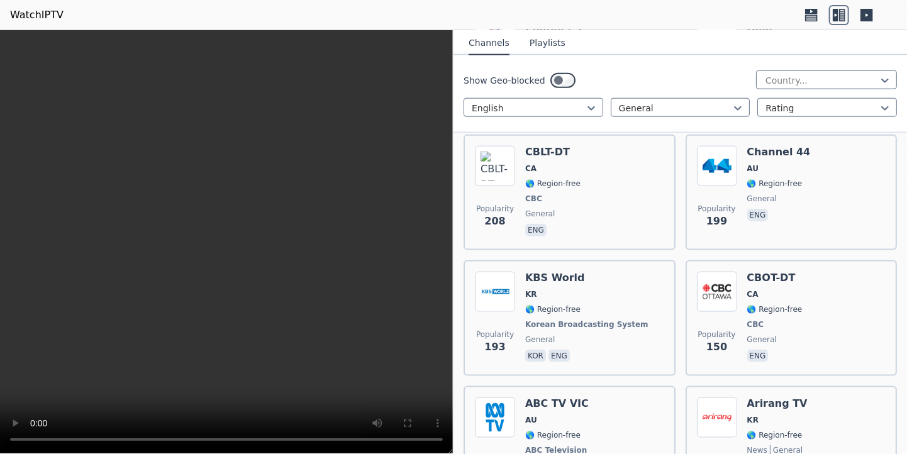
click at [531, 319] on span "Korean Broadcasting System" at bounding box center [586, 324] width 123 height 10
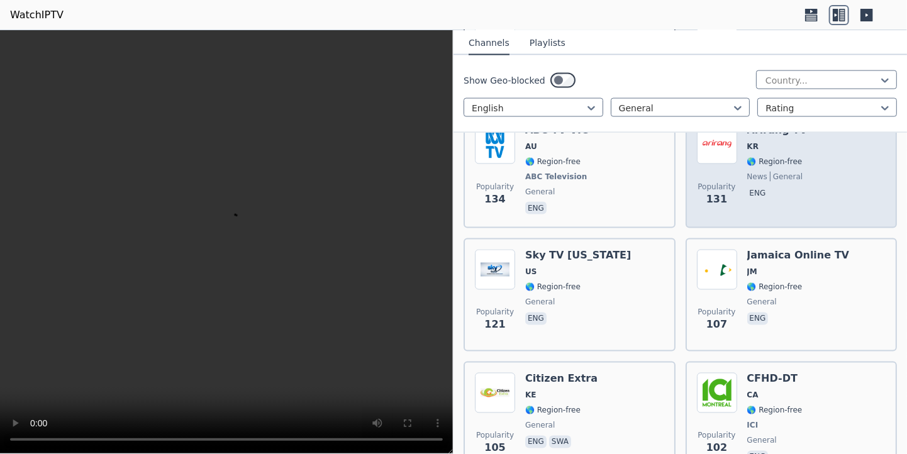
scroll to position [910, 0]
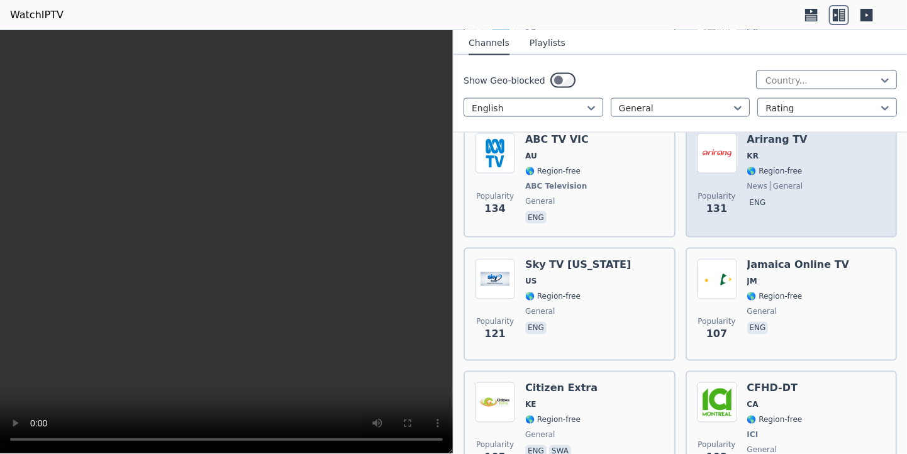
click at [719, 214] on div "Popularity 131 Arirang TV KR 🌎 Region-free news general eng" at bounding box center [791, 180] width 212 height 116
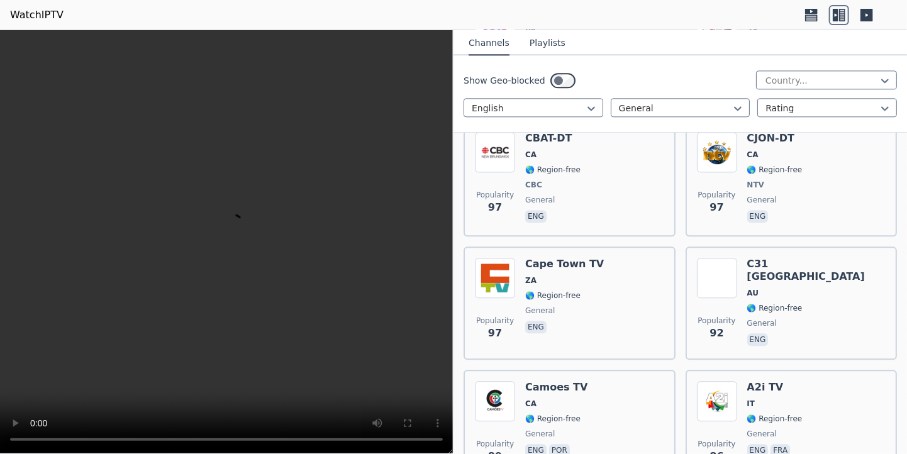
scroll to position [1416, 0]
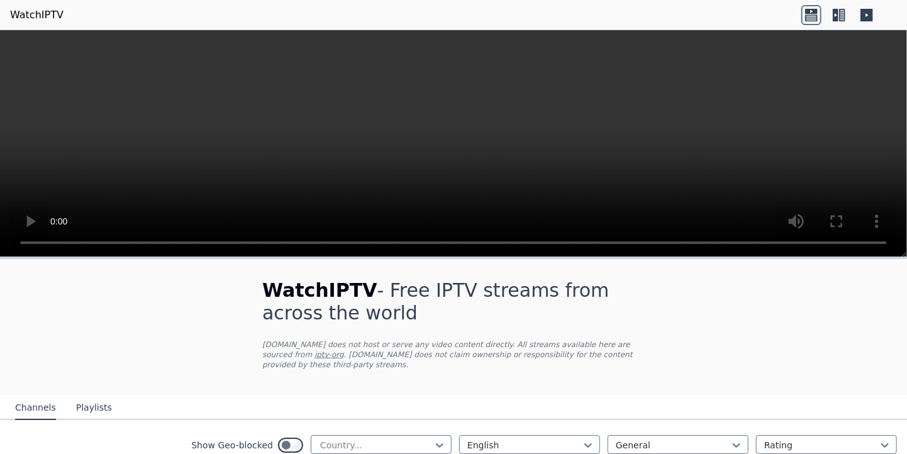
click at [279, 420] on div "Show Geo-blocked Country... English General Rating" at bounding box center [453, 445] width 907 height 51
select select "*****"
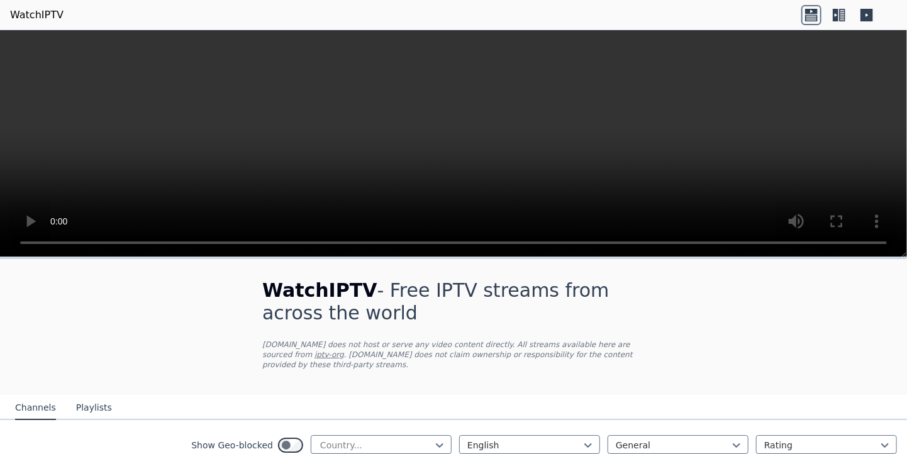
click at [297, 6] on header "WatchIPTV" at bounding box center [453, 15] width 907 height 30
click at [843, 14] on icon at bounding box center [842, 15] width 6 height 13
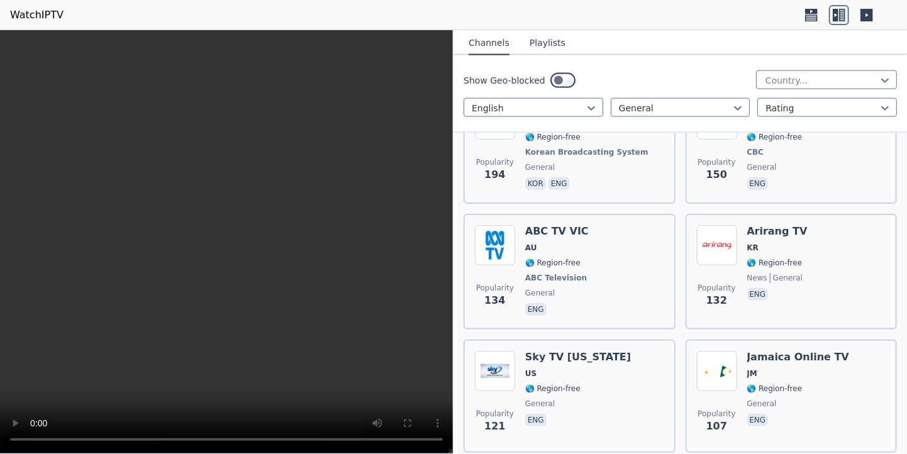
scroll to position [820, 0]
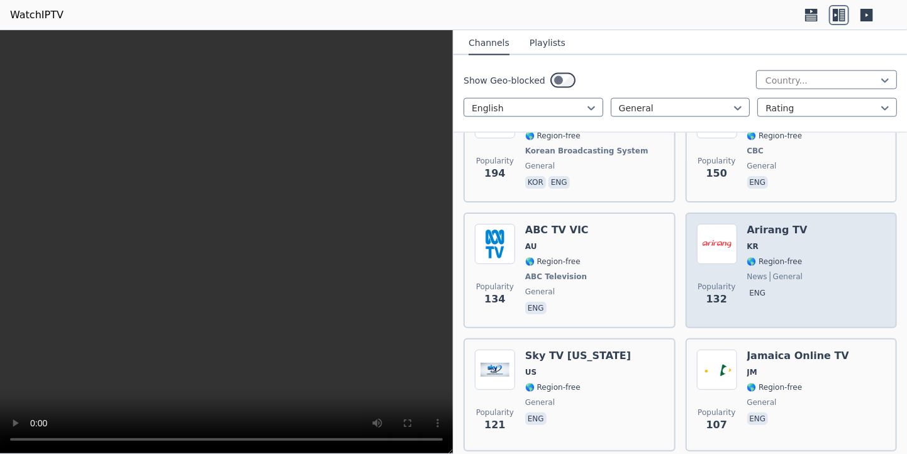
click at [761, 238] on div "Arirang TV KR 🌎 Region-free news general eng" at bounding box center [777, 270] width 60 height 93
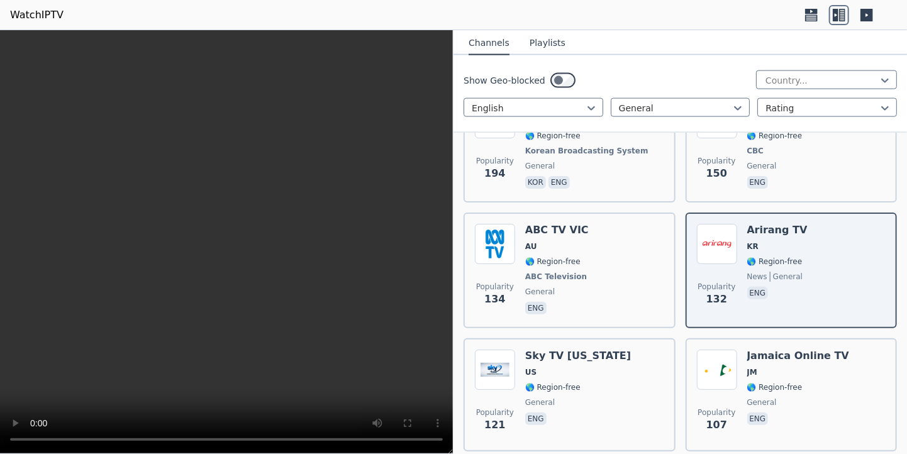
click at [65, 453] on span "+" at bounding box center [61, 461] width 8 height 12
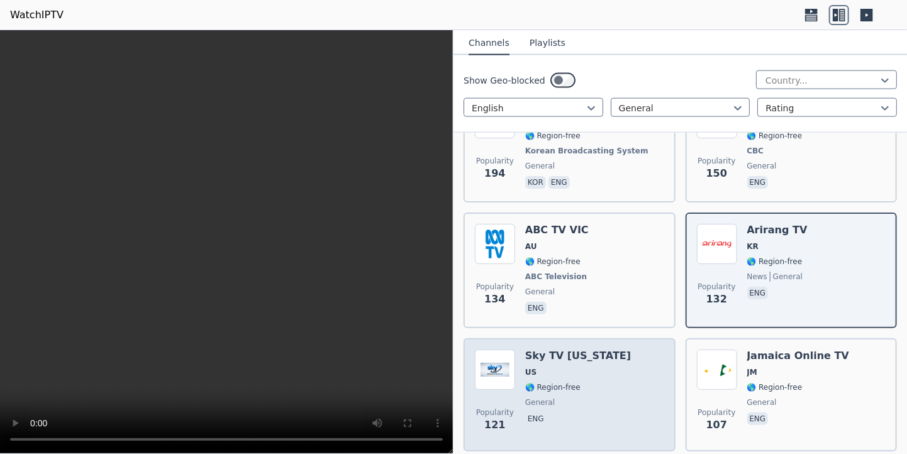
click at [564, 350] on div "Sky TV [US_STATE] [GEOGRAPHIC_DATA] 🌎 Region-free general eng" at bounding box center [578, 395] width 106 height 91
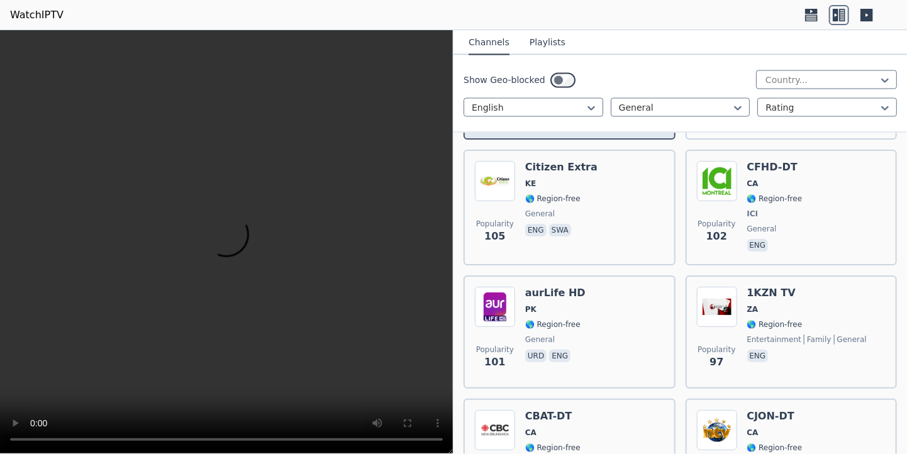
scroll to position [1138, 0]
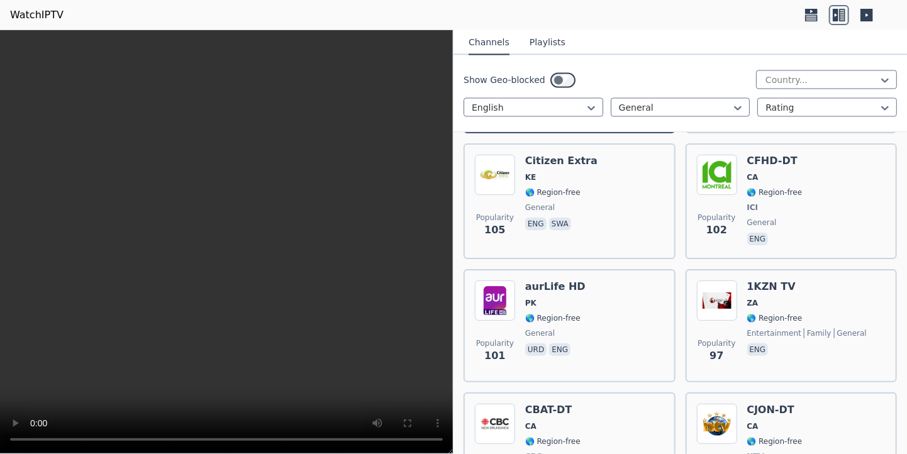
click at [564, 349] on div "aurLife HD PK 🌎 Region-free general urd eng" at bounding box center [555, 325] width 60 height 91
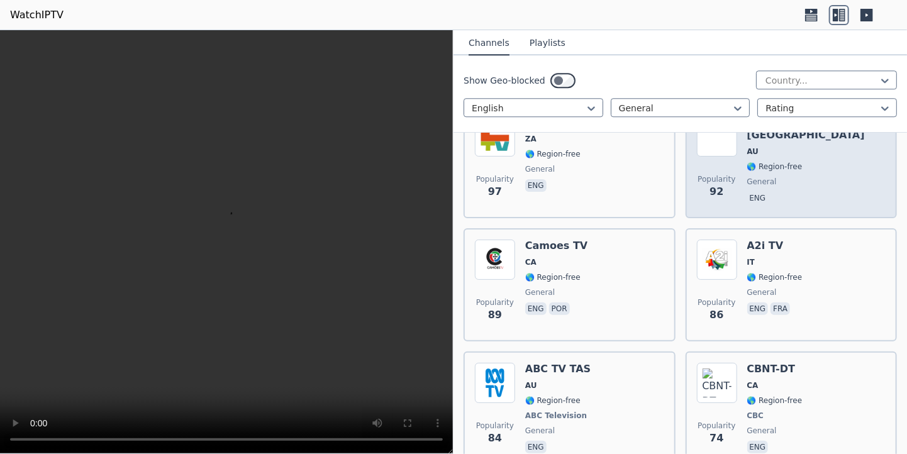
scroll to position [1562, 0]
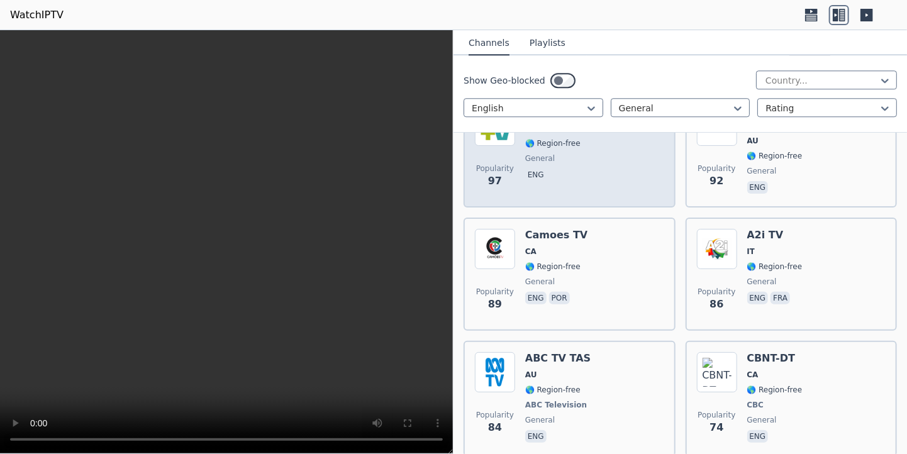
click at [546, 172] on div "Cape Town TV ZA 🌎 Region-free general eng" at bounding box center [564, 151] width 79 height 91
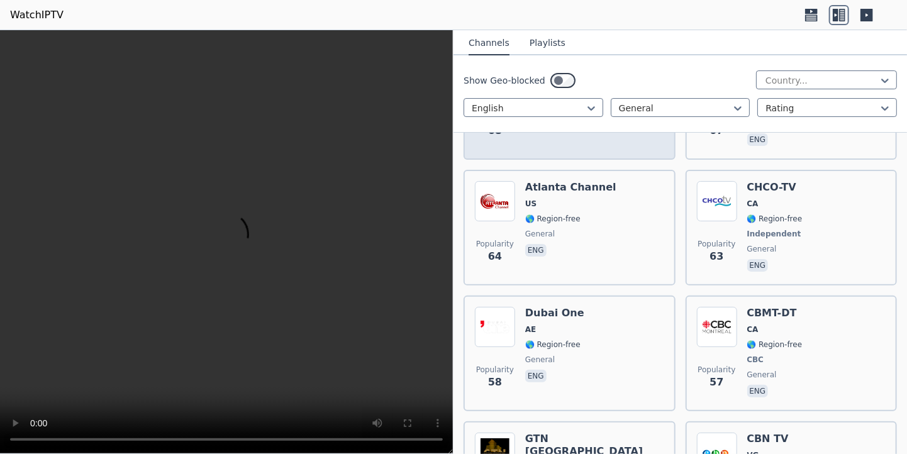
scroll to position [2104, 0]
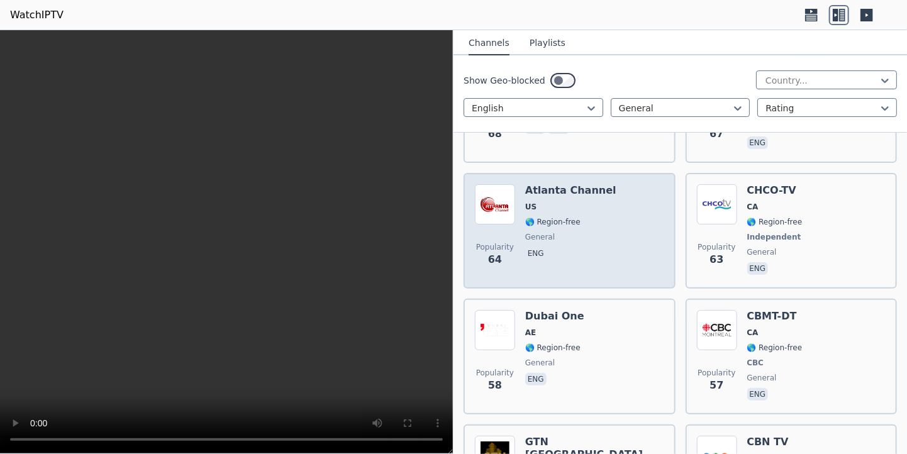
click at [598, 217] on div "Popularity 64 [GEOGRAPHIC_DATA] Channel [GEOGRAPHIC_DATA] 🌎 Region-free general…" at bounding box center [569, 230] width 189 height 93
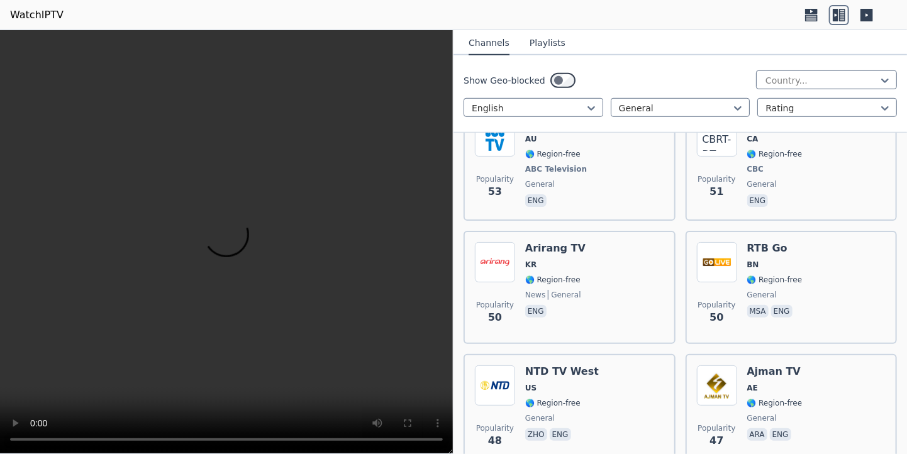
scroll to position [2673, 0]
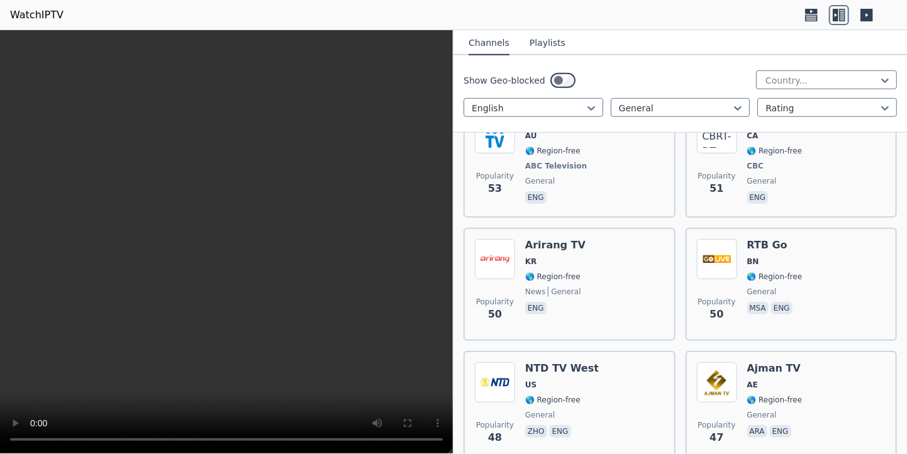
click at [619, 257] on div "Popularity 50 Arirang TV KR 🌎 Region-free news general eng" at bounding box center [569, 284] width 189 height 91
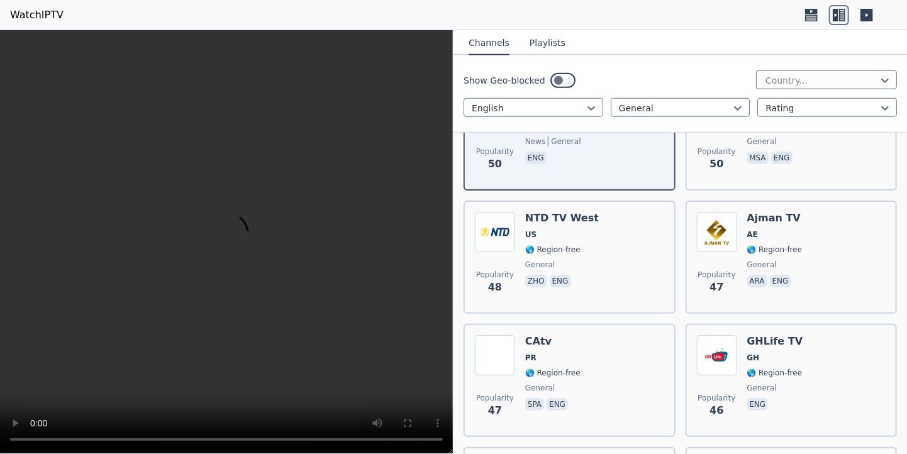
scroll to position [2839, 0]
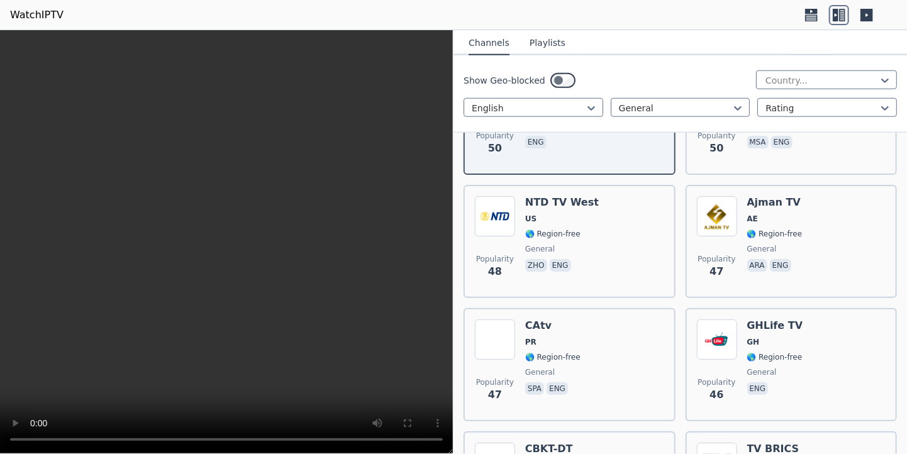
click at [619, 257] on div "Popularity 48 NTD TV West US 🌎 Region-free general zho eng" at bounding box center [569, 241] width 189 height 91
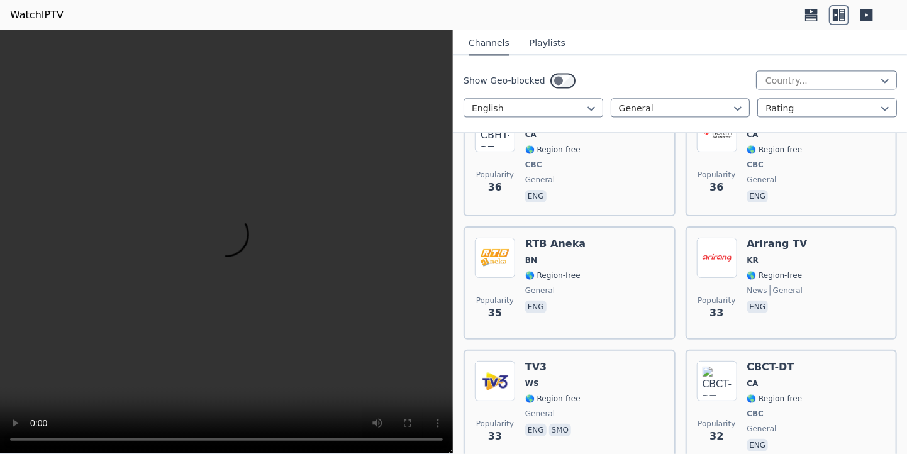
scroll to position [3546, 0]
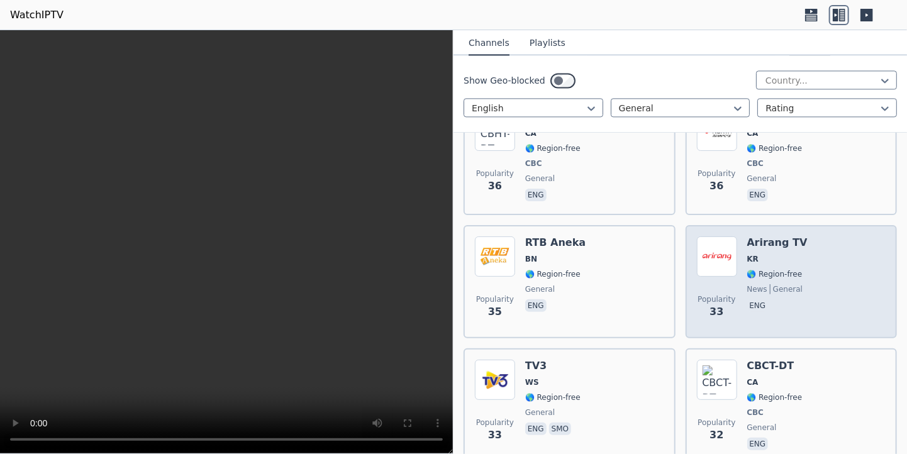
click at [822, 236] on div "Popularity 33 Arirang TV KR 🌎 Region-free news general eng" at bounding box center [791, 281] width 189 height 91
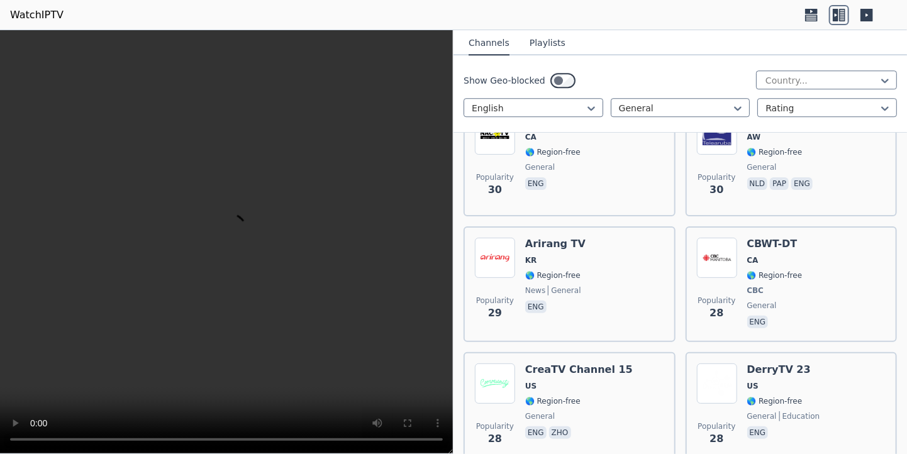
scroll to position [3923, 0]
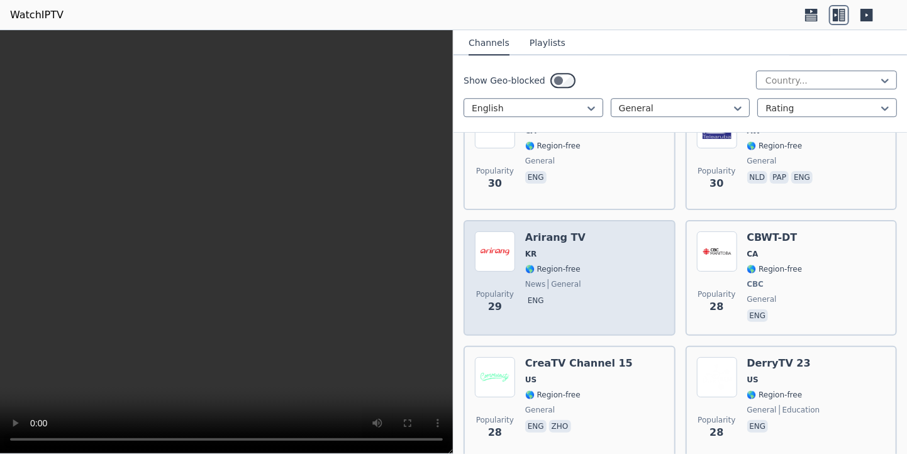
click at [628, 249] on div "Popularity 29 Arirang TV KR 🌎 Region-free news general eng" at bounding box center [569, 277] width 189 height 93
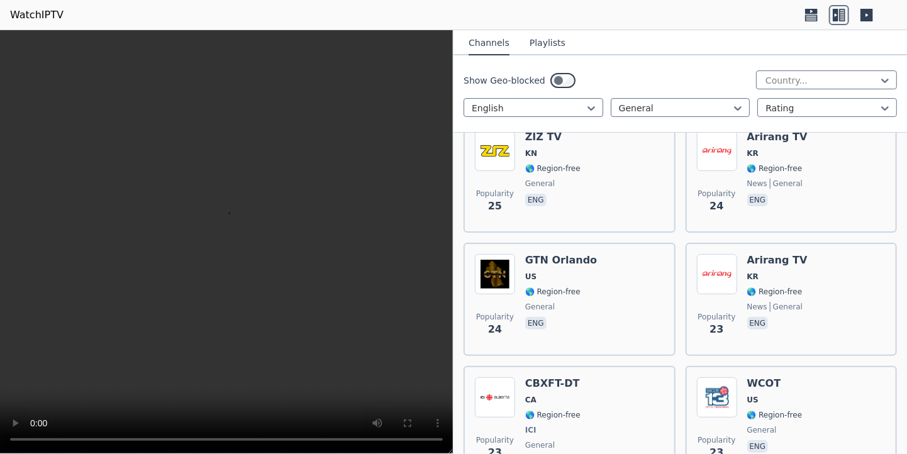
scroll to position [4398, 0]
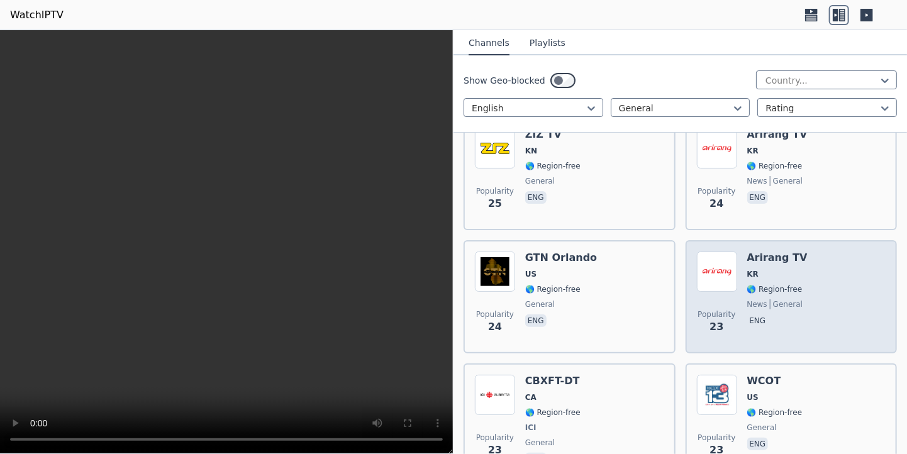
click at [812, 265] on div "Popularity 23 Arirang TV KR 🌎 Region-free news general eng" at bounding box center [791, 296] width 189 height 91
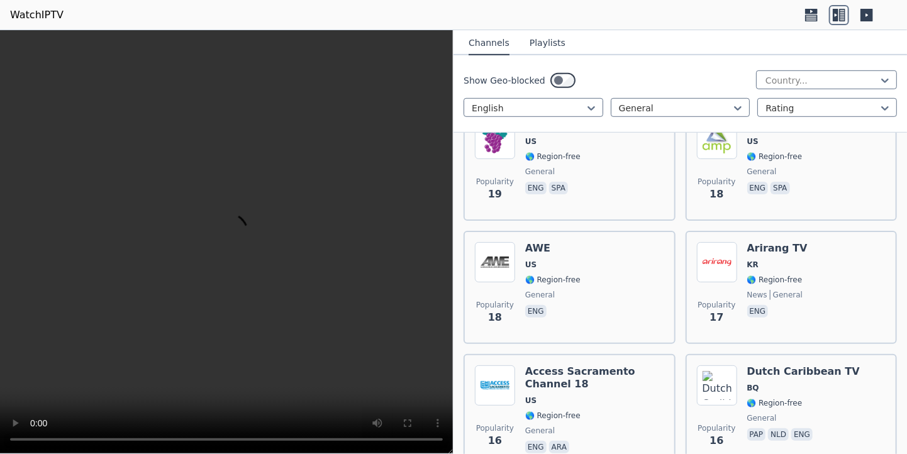
scroll to position [4916, 0]
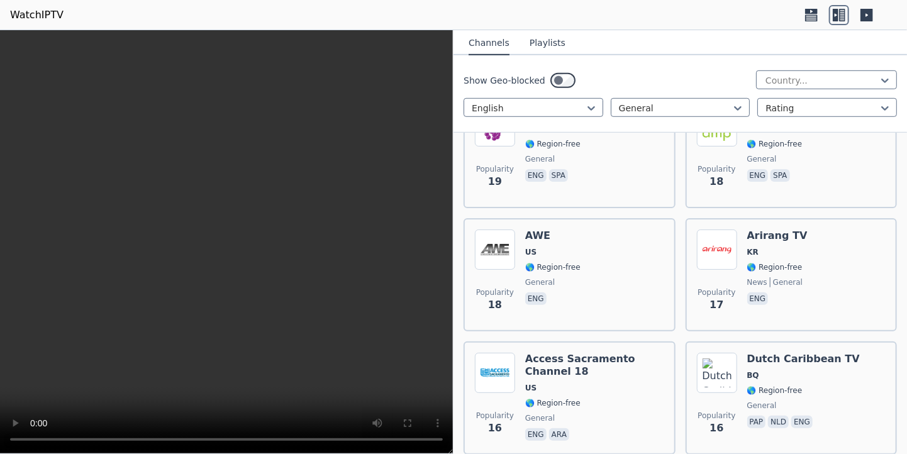
click at [812, 265] on div "Popularity 17 Arirang TV KR 🌎 Region-free news general eng" at bounding box center [791, 274] width 189 height 91
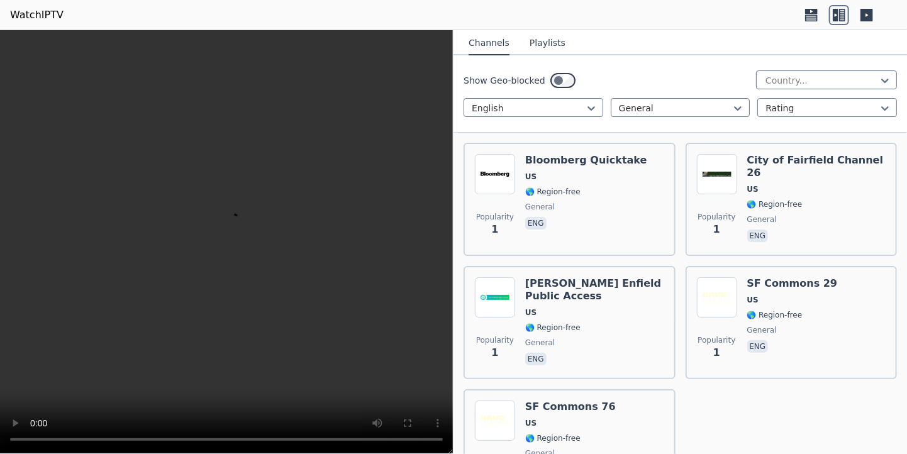
scroll to position [11180, 0]
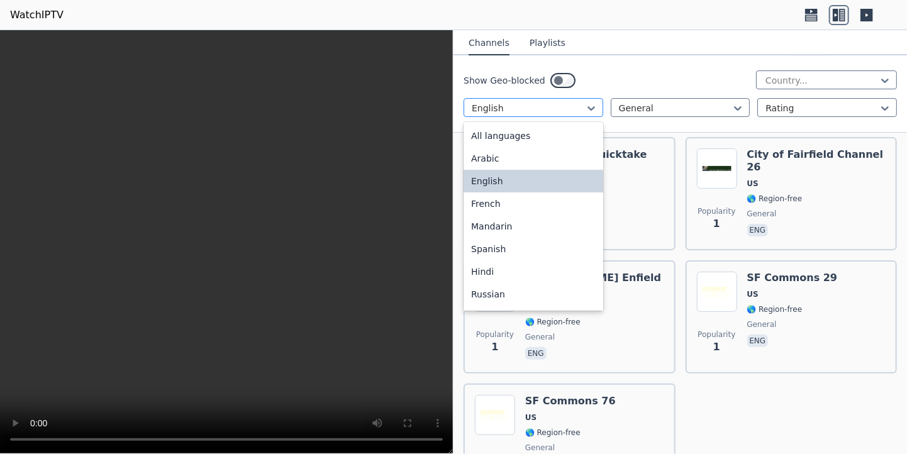
click at [594, 109] on div "English" at bounding box center [533, 107] width 140 height 19
click at [546, 134] on div "All languages" at bounding box center [533, 135] width 140 height 23
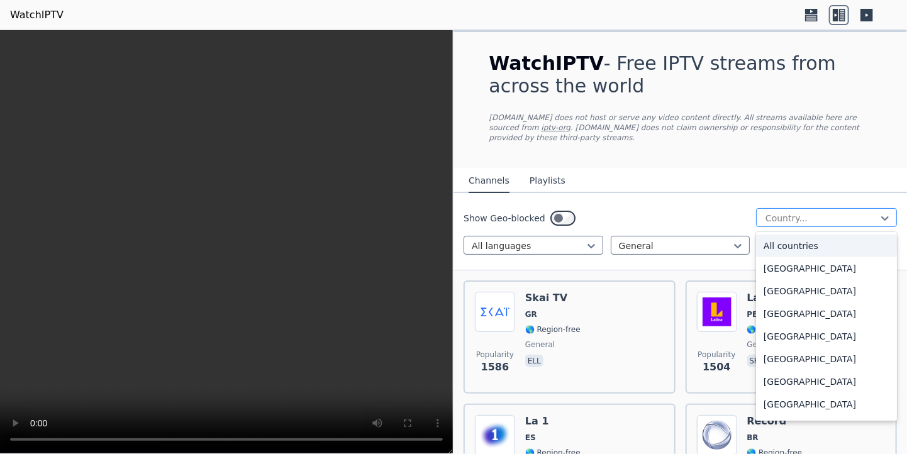
click at [811, 212] on div at bounding box center [821, 218] width 114 height 13
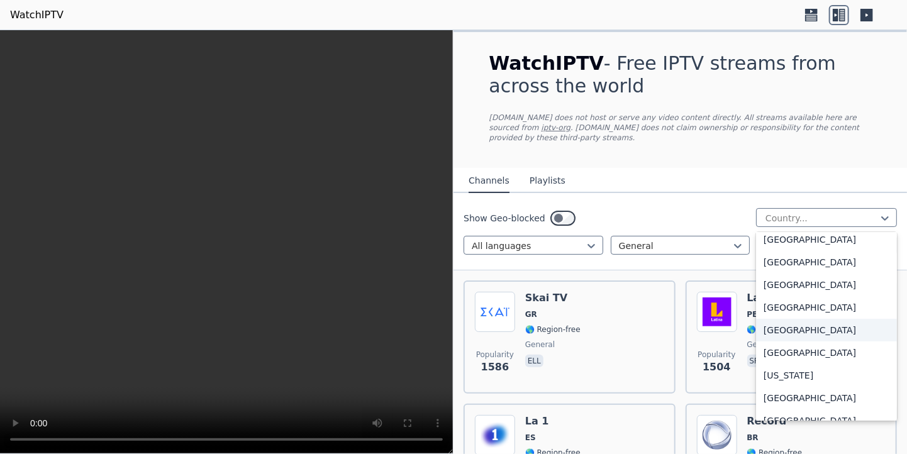
scroll to position [3279, 0]
click at [800, 318] on div "[GEOGRAPHIC_DATA]" at bounding box center [826, 329] width 141 height 23
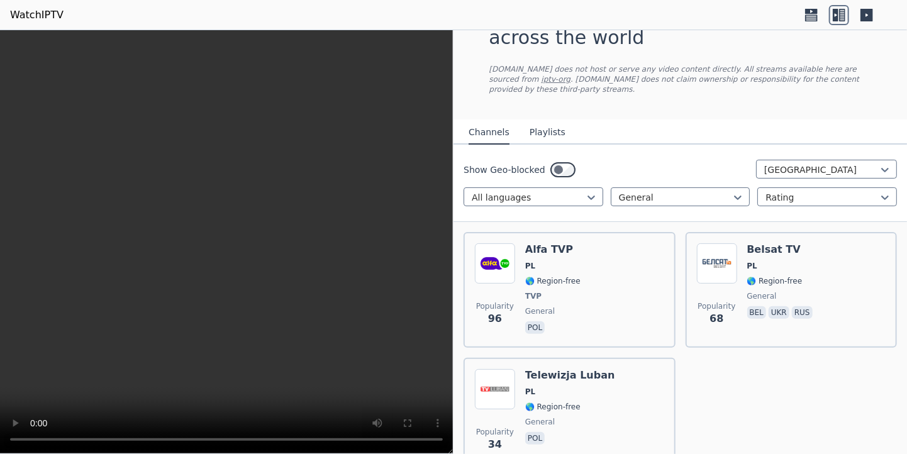
scroll to position [15, 0]
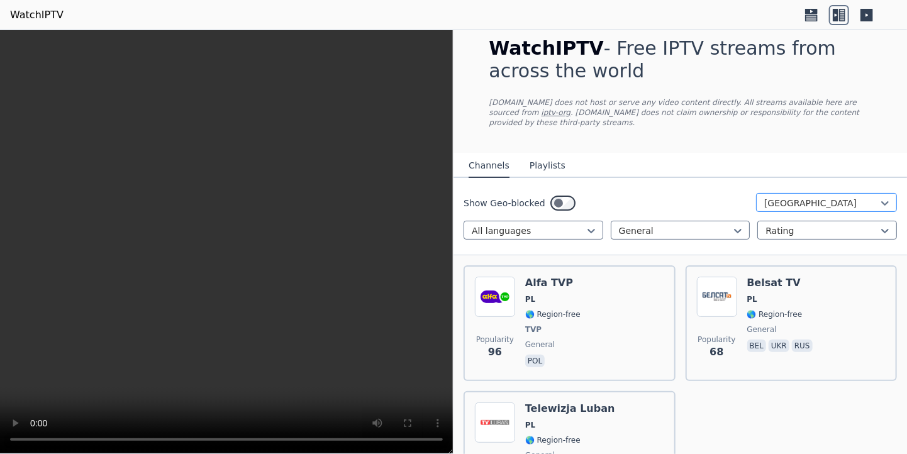
click at [807, 201] on div "[GEOGRAPHIC_DATA]" at bounding box center [826, 202] width 141 height 19
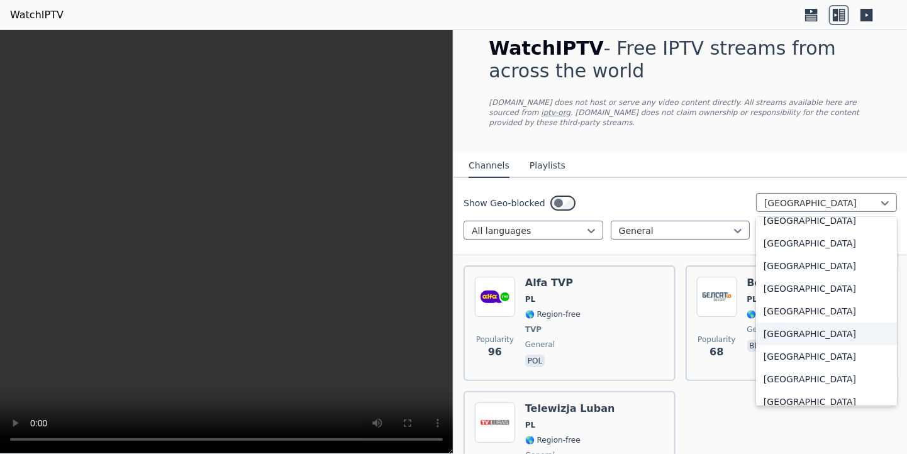
scroll to position [4389, 0]
click at [802, 279] on div "[GEOGRAPHIC_DATA]" at bounding box center [826, 290] width 141 height 23
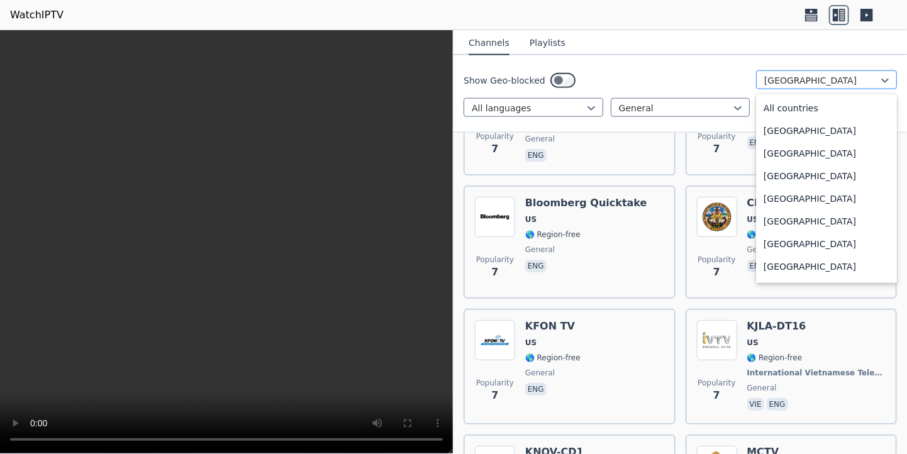
scroll to position [4293, 0]
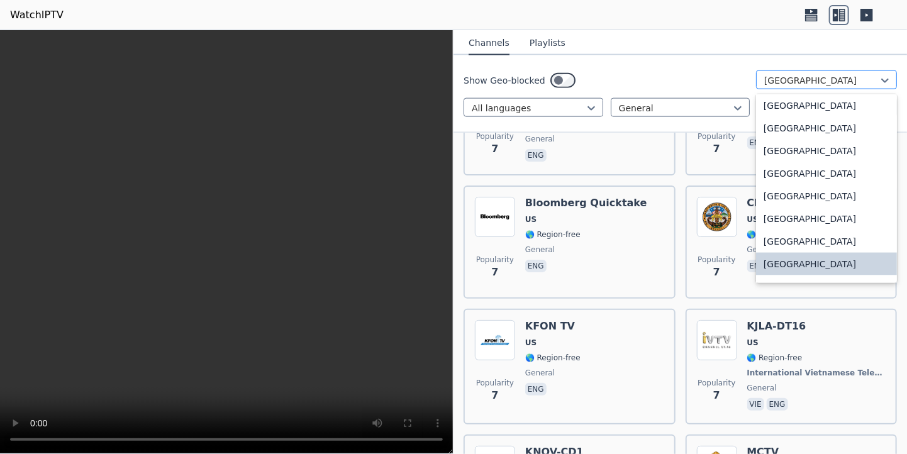
click at [783, 79] on div at bounding box center [821, 80] width 114 height 13
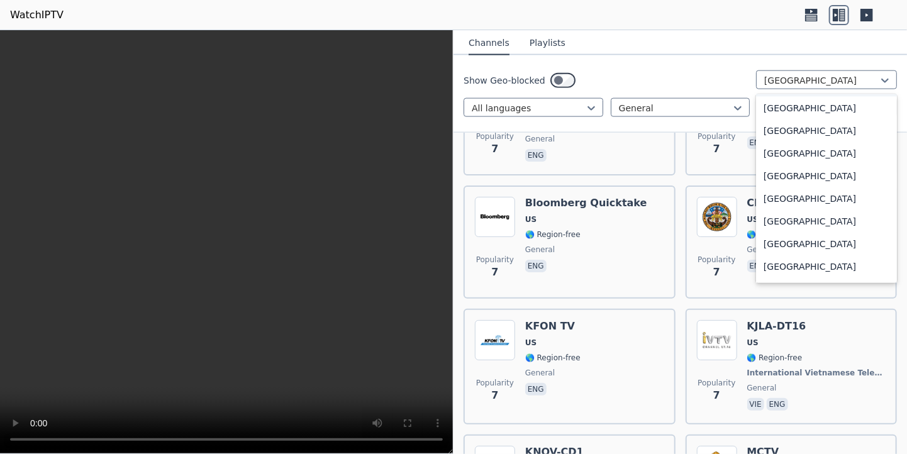
scroll to position [4225, 0]
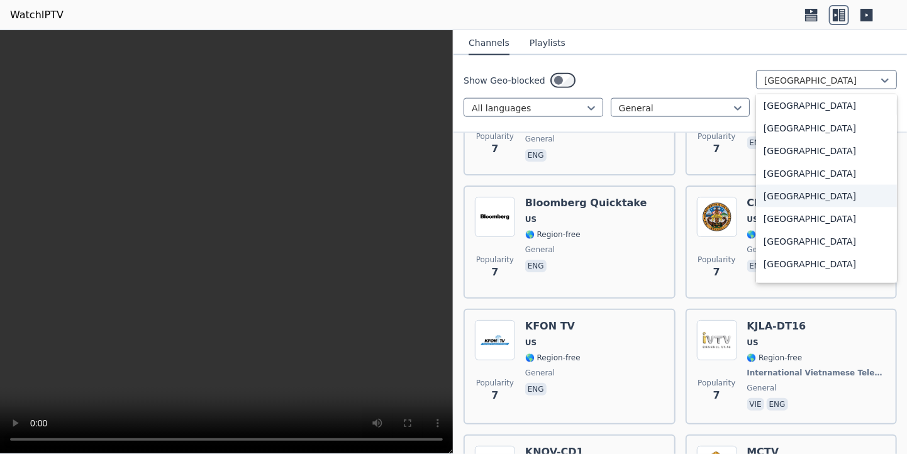
click at [790, 199] on div "[GEOGRAPHIC_DATA]" at bounding box center [826, 196] width 141 height 23
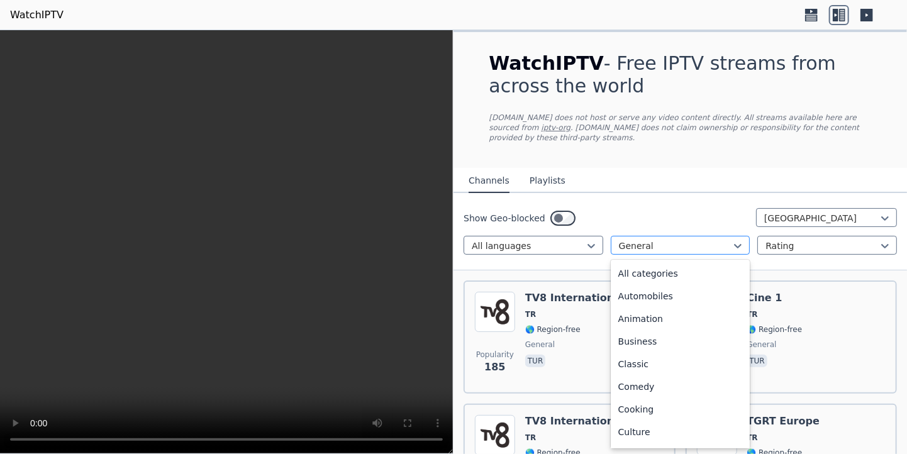
click at [664, 241] on div "General" at bounding box center [680, 245] width 140 height 19
click at [664, 270] on div "All categories" at bounding box center [680, 273] width 140 height 23
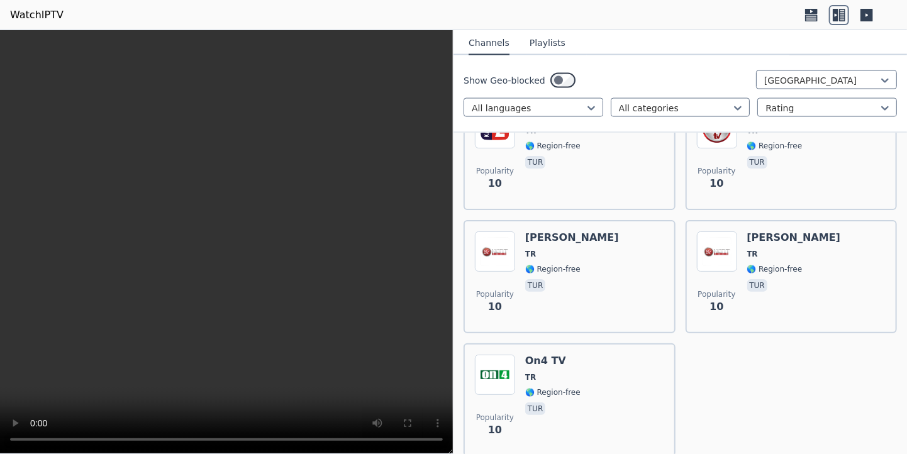
scroll to position [10044, 0]
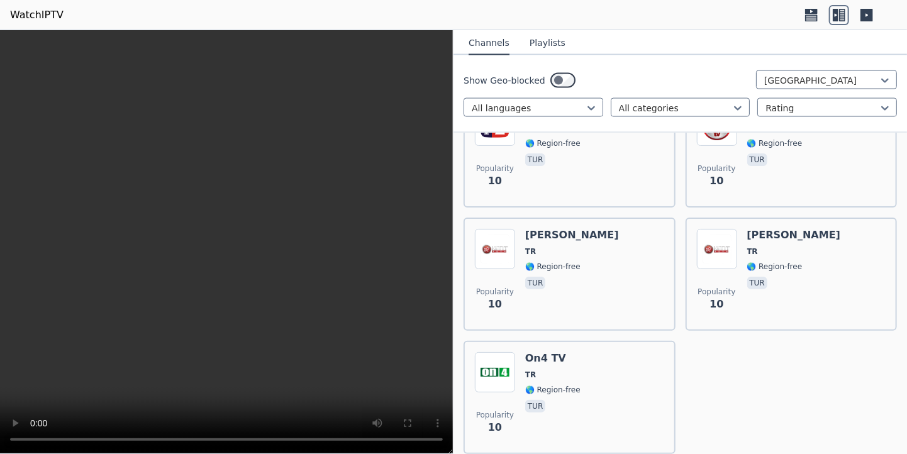
click at [807, 69] on div "Show Geo-blocked Turkey All languages All categories Rating" at bounding box center [679, 93] width 453 height 77
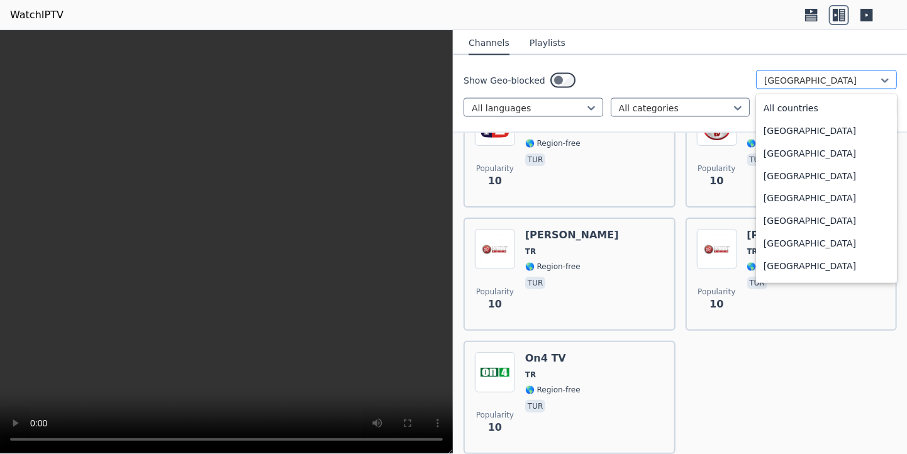
click at [807, 80] on div at bounding box center [821, 80] width 114 height 13
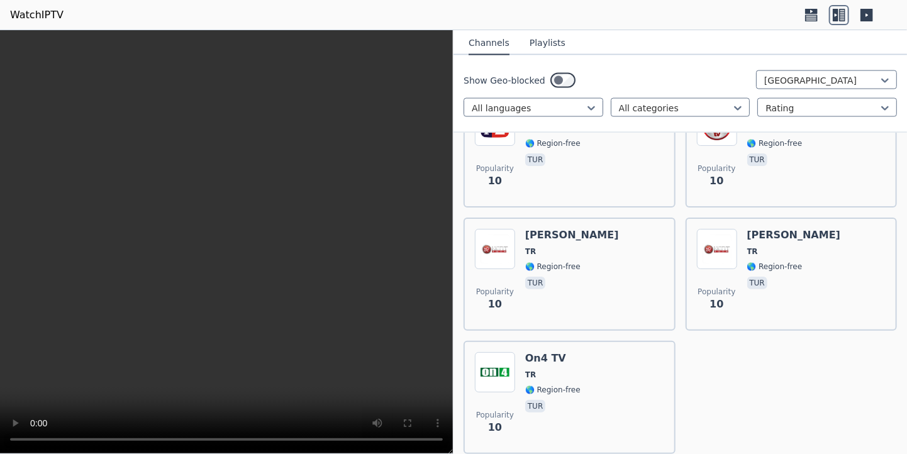
click at [699, 76] on div "Show Geo-blocked Turkey" at bounding box center [679, 80] width 433 height 20
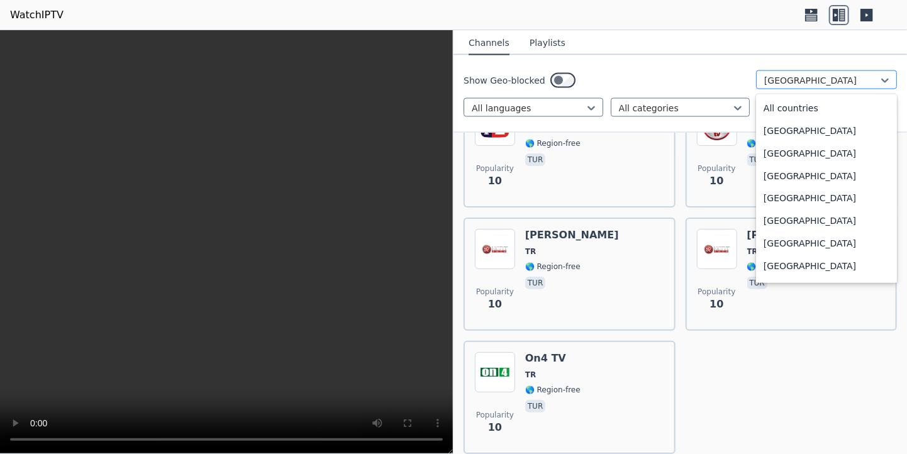
click at [775, 79] on div at bounding box center [821, 80] width 114 height 13
click at [812, 108] on div "All countries" at bounding box center [826, 108] width 141 height 23
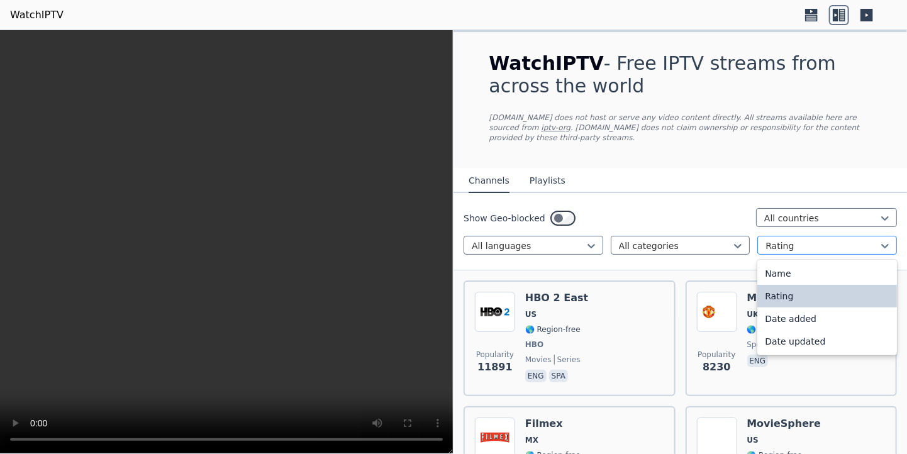
click at [830, 240] on div at bounding box center [821, 246] width 113 height 13
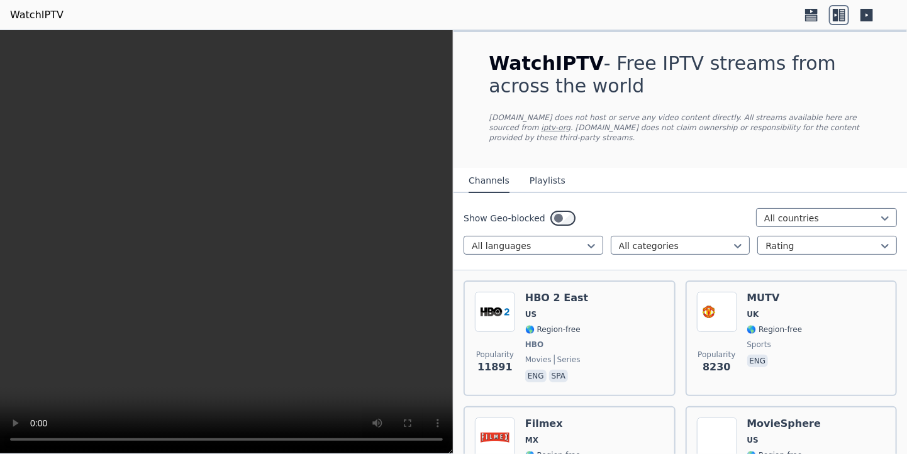
click at [685, 216] on div "Show Geo-blocked All countries" at bounding box center [679, 218] width 433 height 20
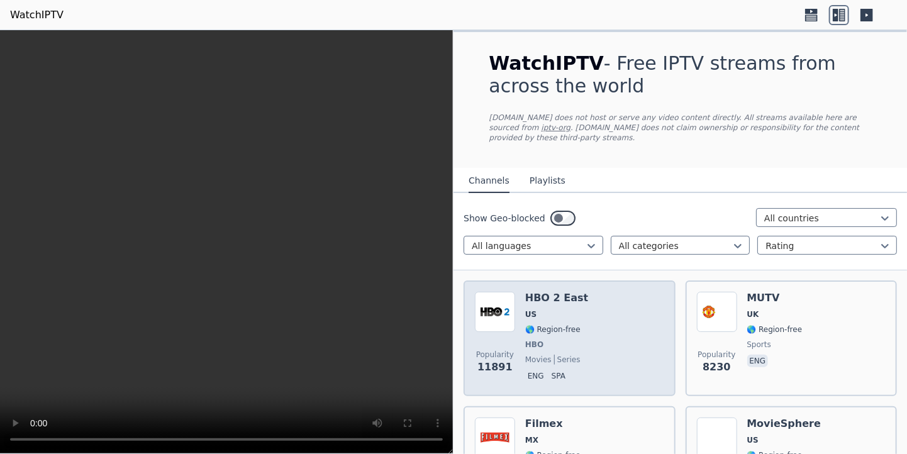
click at [549, 292] on h6 "HBO 2 East" at bounding box center [556, 298] width 63 height 13
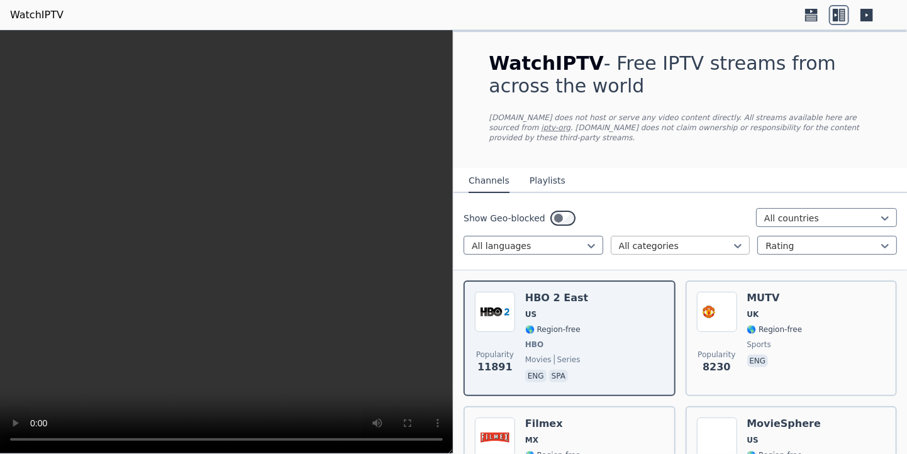
click at [673, 240] on div at bounding box center [675, 246] width 113 height 13
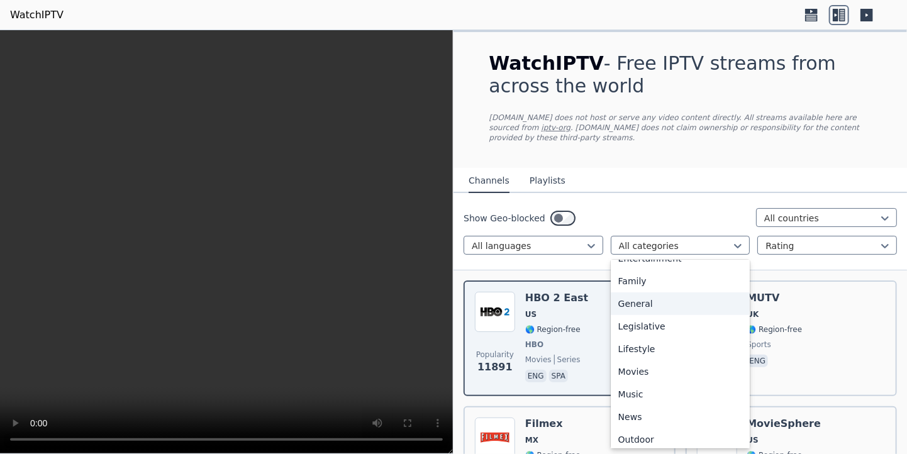
scroll to position [246, 0]
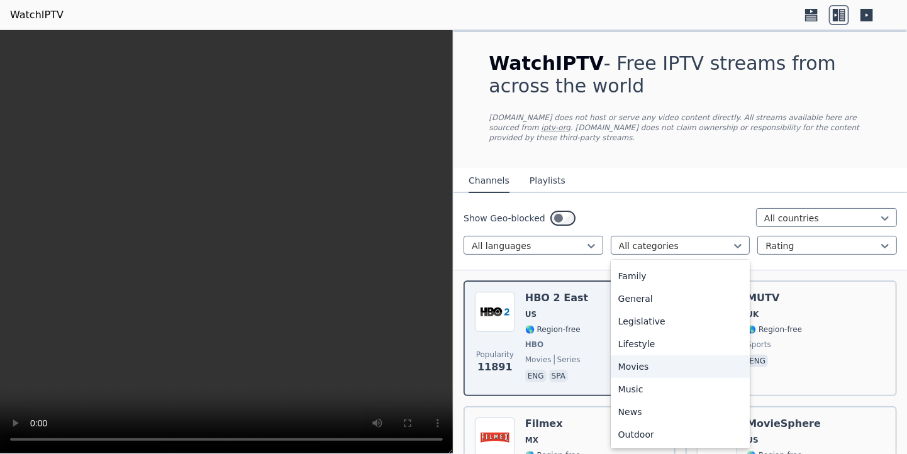
click at [644, 360] on div "Movies" at bounding box center [680, 366] width 140 height 23
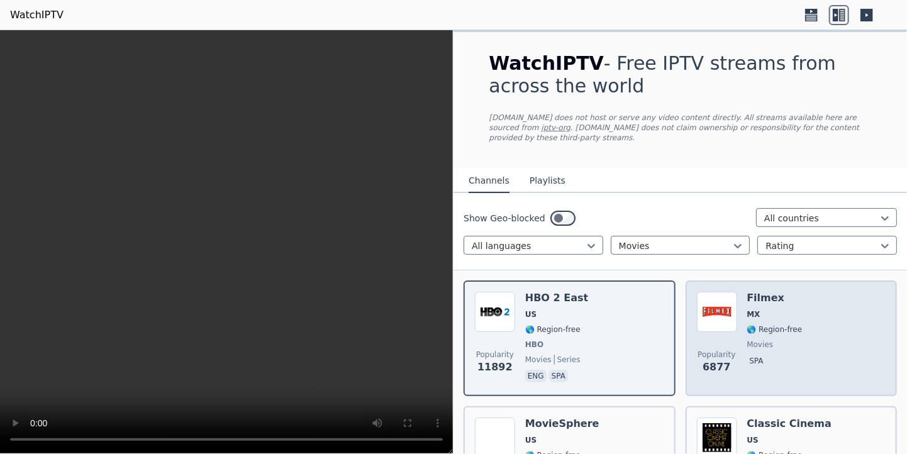
click at [801, 312] on div "Popularity 6877 Filmex MX 🌎 Region-free movies spa" at bounding box center [791, 338] width 189 height 93
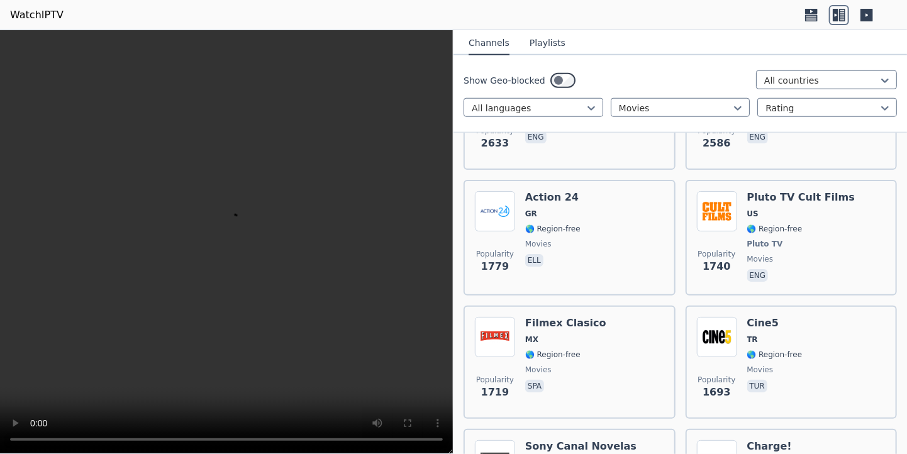
scroll to position [601, 0]
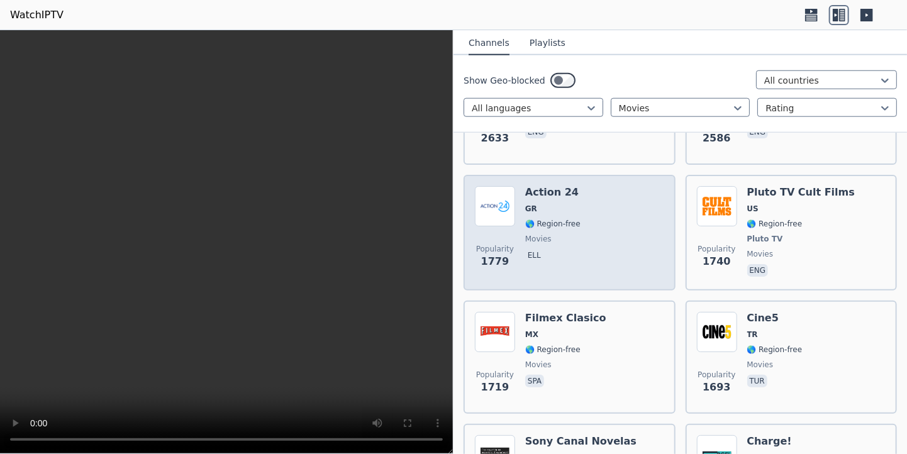
click at [573, 249] on span "ell" at bounding box center [552, 256] width 55 height 15
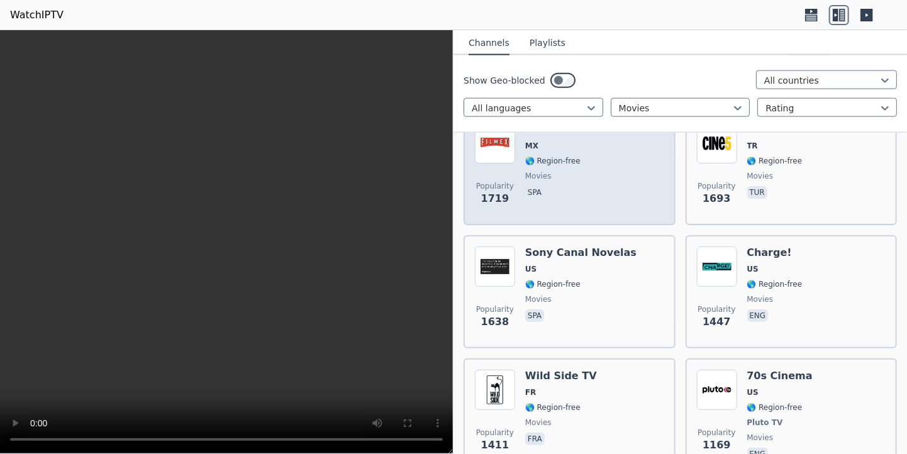
scroll to position [790, 0]
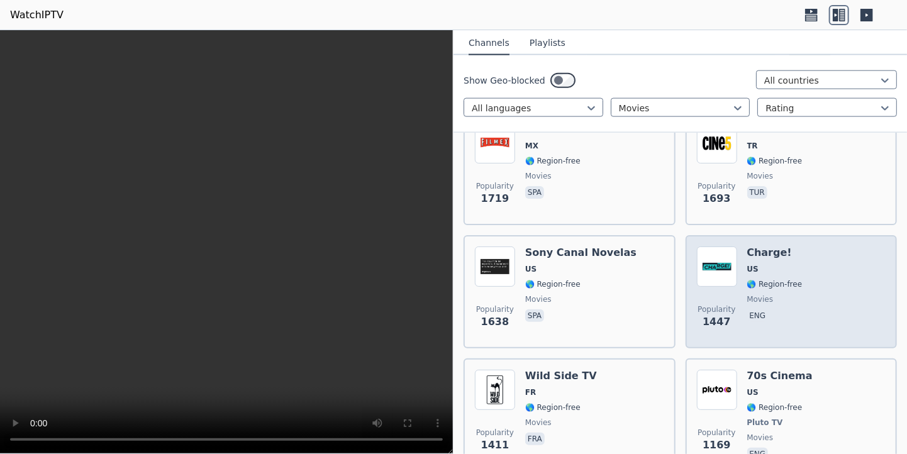
click at [795, 277] on div "Popularity 1447 Charge! US 🌎 Region-free movies eng" at bounding box center [791, 291] width 189 height 91
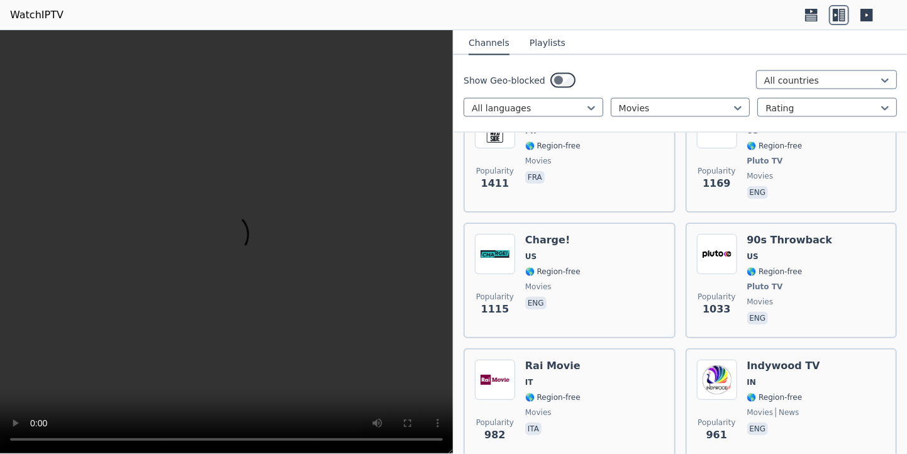
scroll to position [1052, 0]
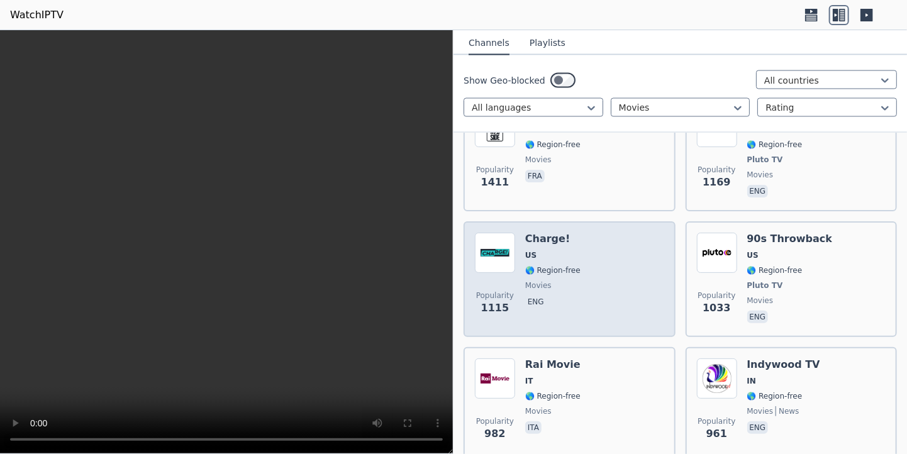
click at [616, 272] on div "Popularity 1115 Charge! US 🌎 Region-free movies eng" at bounding box center [569, 279] width 189 height 93
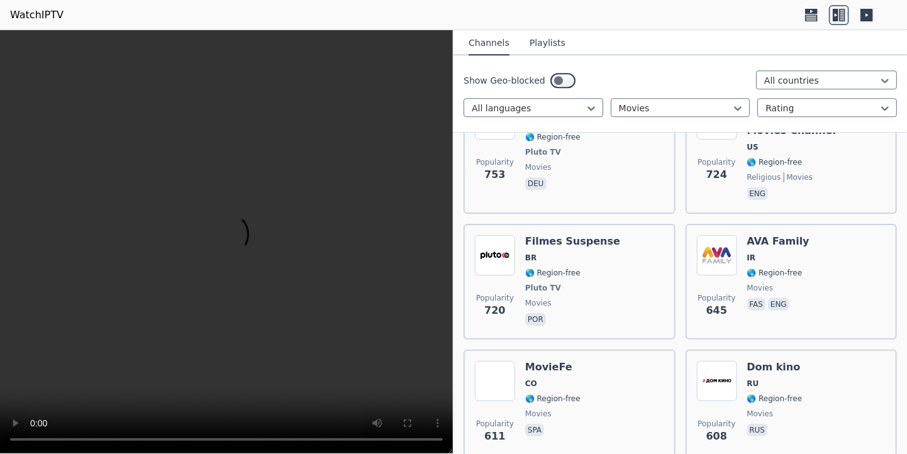
scroll to position [1687, 0]
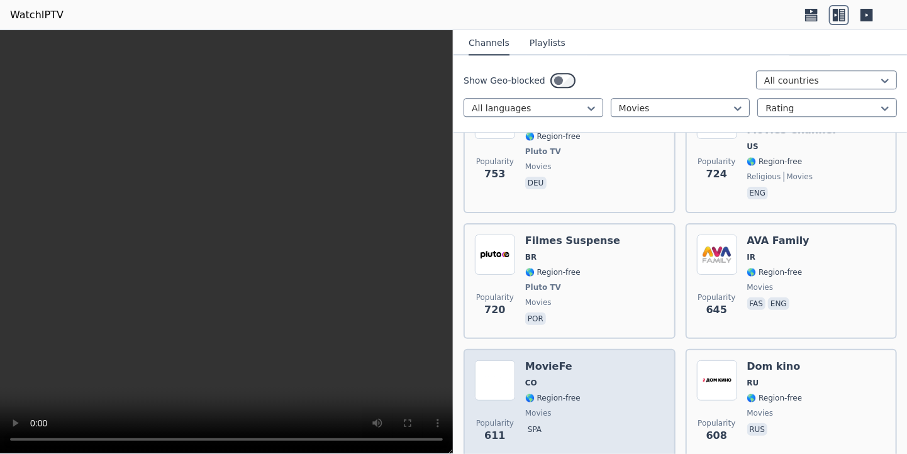
click at [587, 360] on div "Popularity 611 MovieFe CO 🌎 Region-free movies spa" at bounding box center [569, 405] width 189 height 91
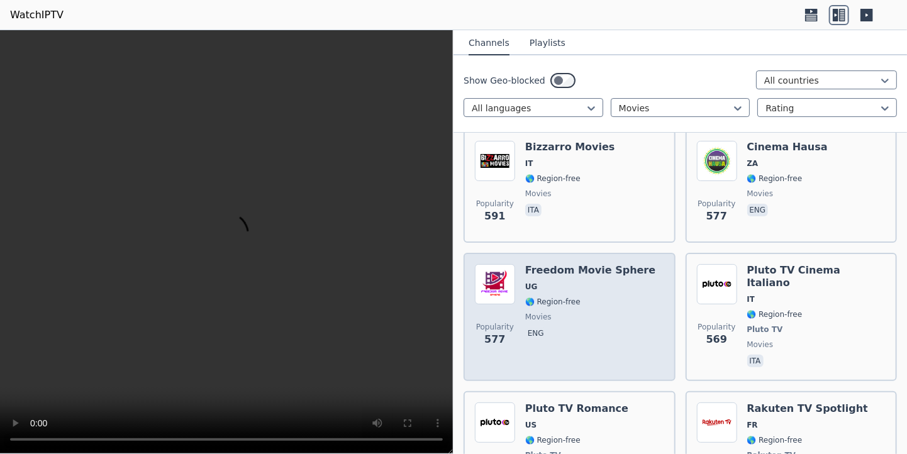
scroll to position [2036, 0]
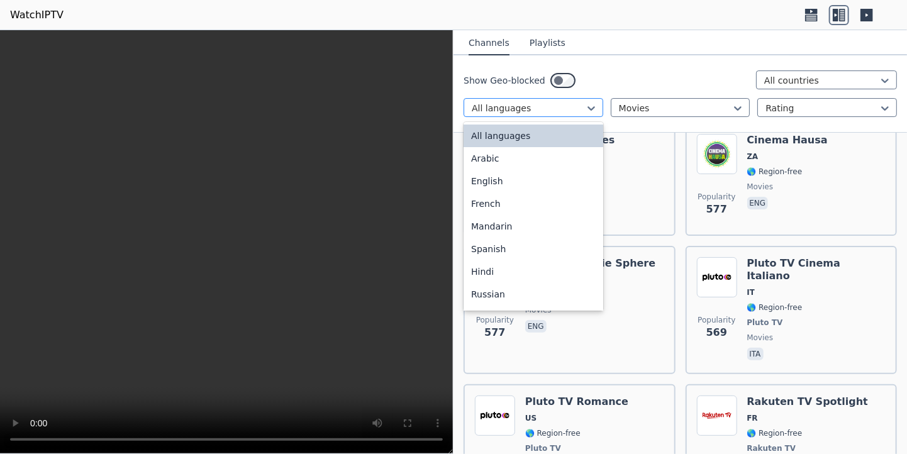
click at [560, 113] on div at bounding box center [528, 108] width 113 height 13
click at [520, 188] on div "English" at bounding box center [533, 181] width 140 height 23
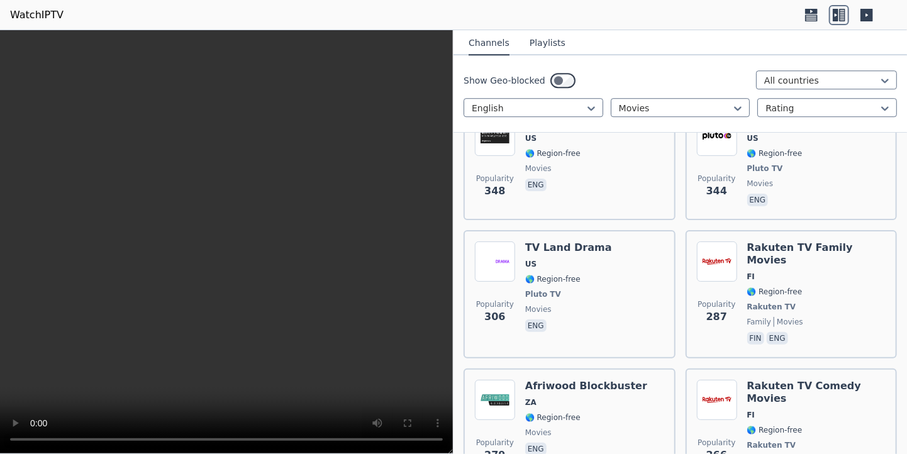
scroll to position [1699, 0]
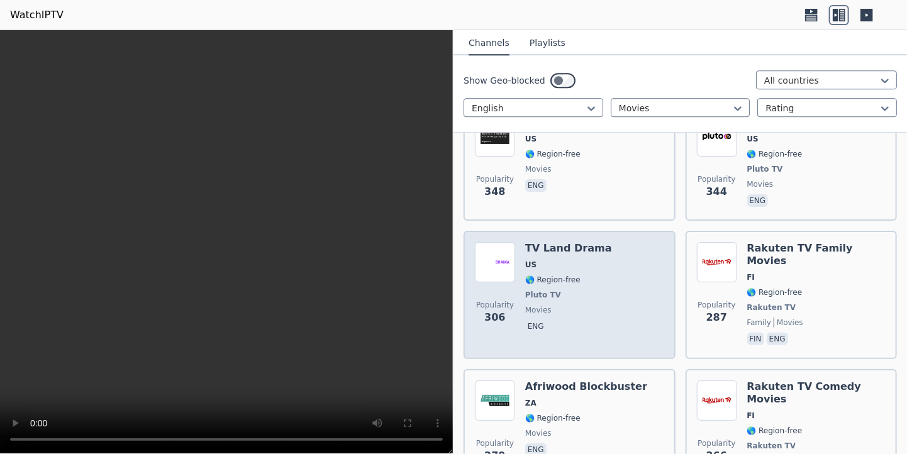
click at [598, 242] on div "Popularity 306 TV Land Drama US 🌎 Region-free Pluto TV movies eng" at bounding box center [569, 295] width 189 height 106
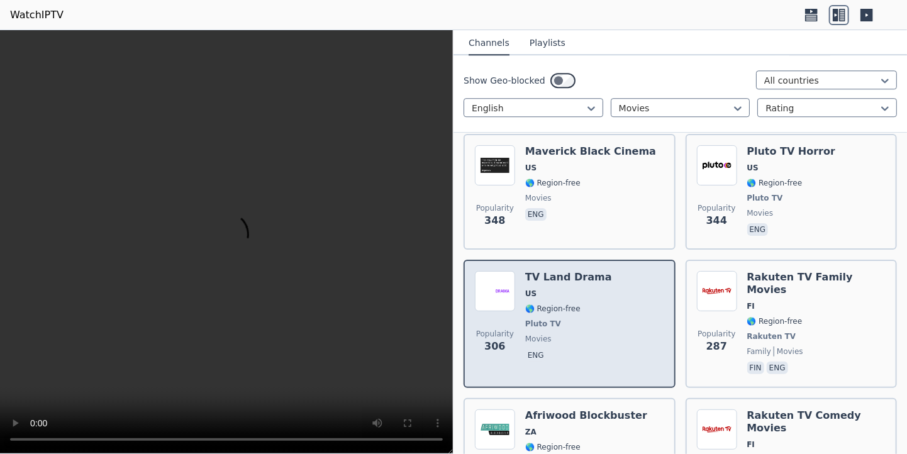
scroll to position [1670, 0]
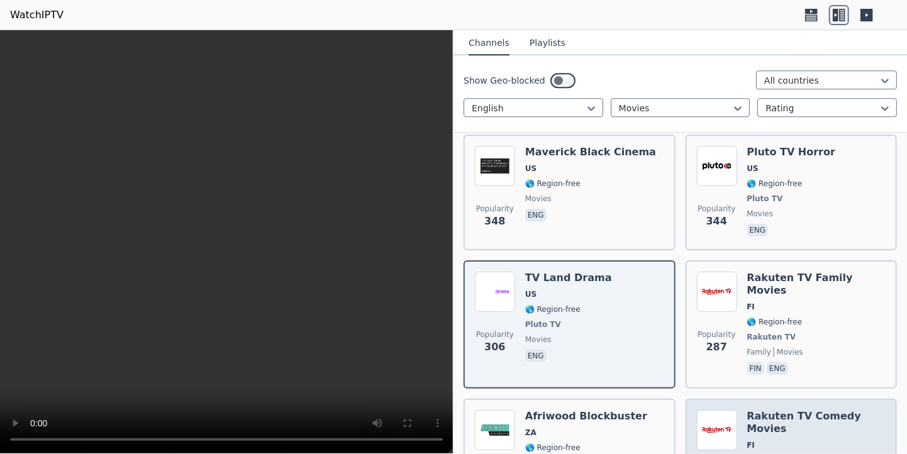
click at [831, 453] on span "🌎 Region-free" at bounding box center [816, 460] width 139 height 10
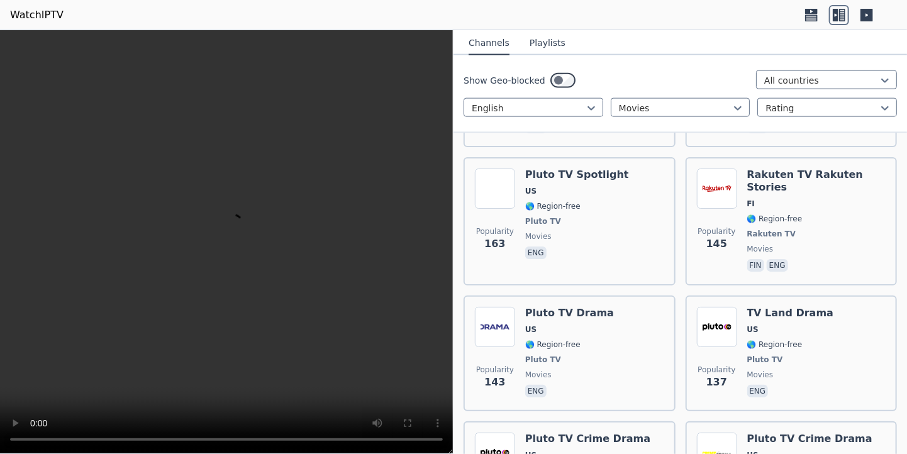
scroll to position [3104, 0]
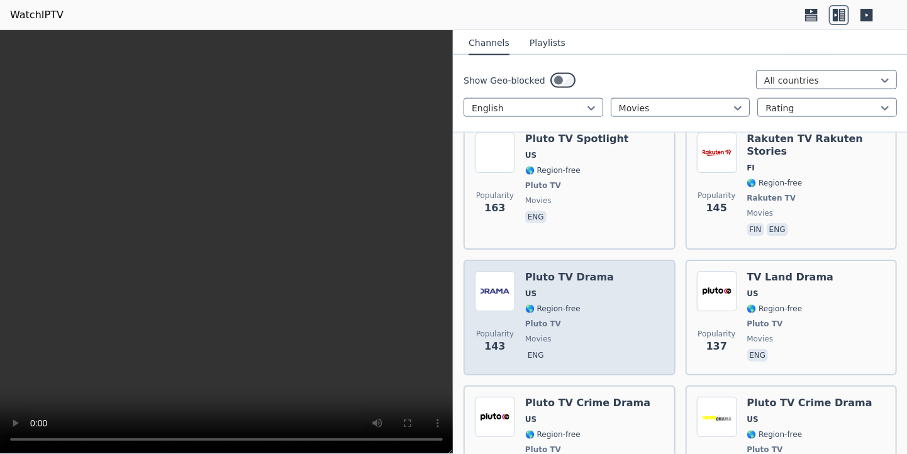
click at [602, 271] on div "Popularity 143 Pluto TV Drama US 🌎 Region-free Pluto TV movies eng" at bounding box center [569, 317] width 189 height 93
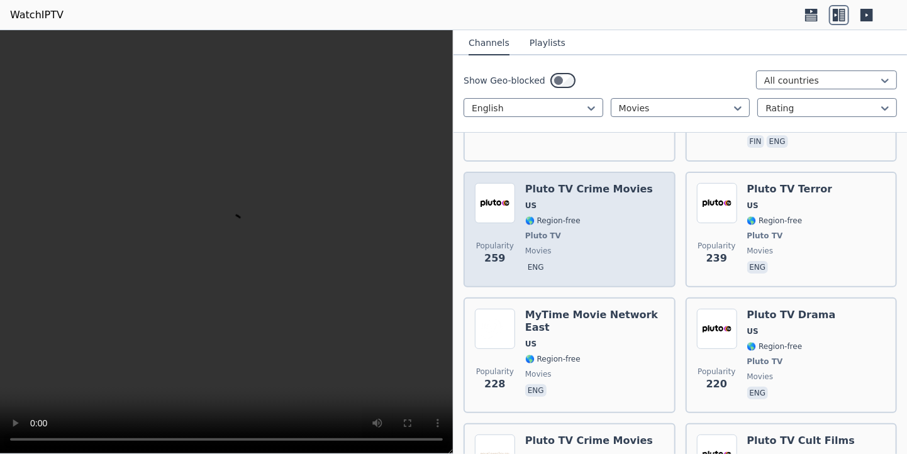
scroll to position [2028, 0]
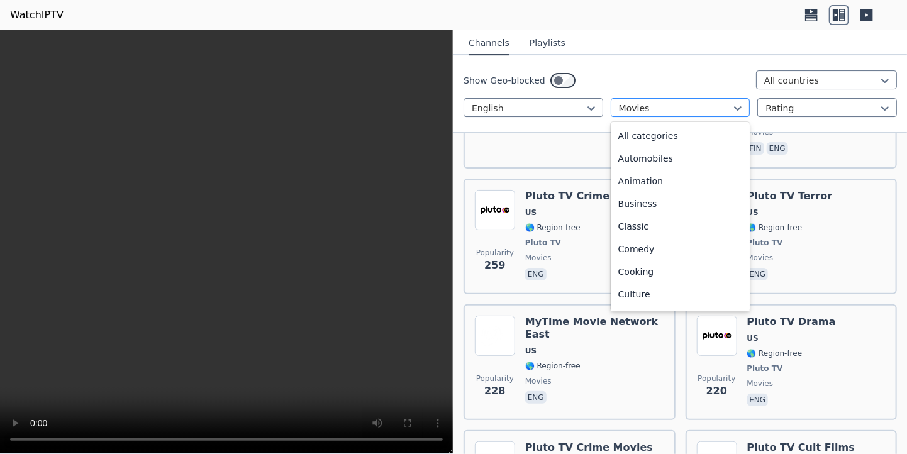
click at [689, 106] on div at bounding box center [675, 108] width 113 height 13
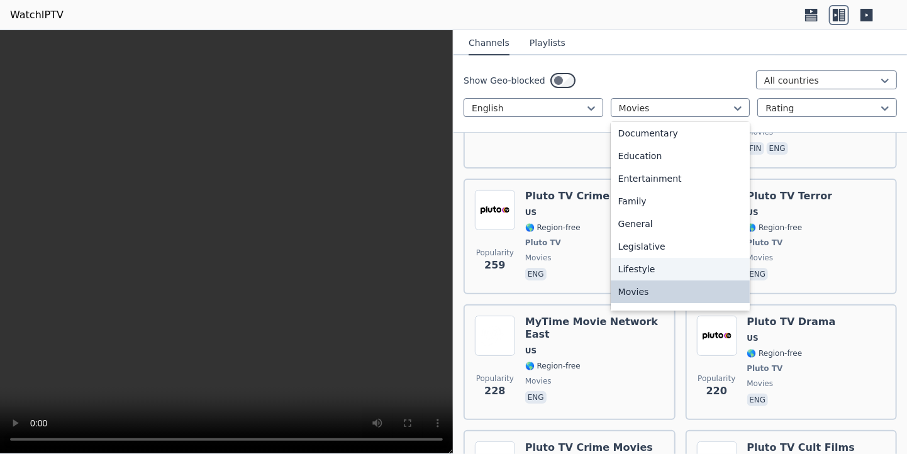
click at [668, 271] on div "Lifestyle" at bounding box center [680, 269] width 140 height 23
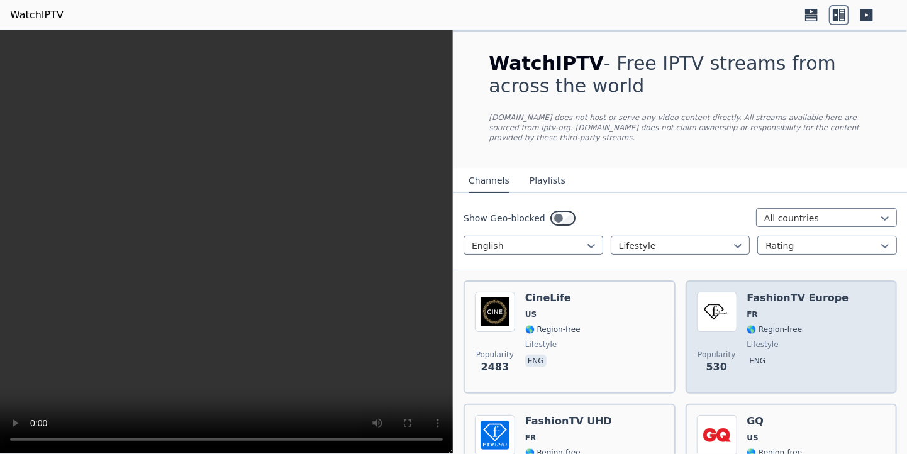
click at [795, 280] on div "Popularity 530 FashionTV [GEOGRAPHIC_DATA] FR 🌎 Region-free lifestyle eng" at bounding box center [791, 336] width 212 height 113
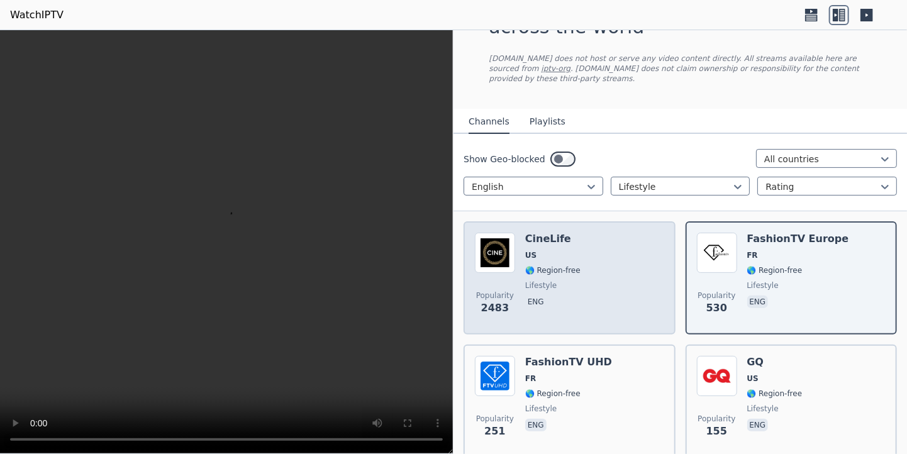
scroll to position [60, 0]
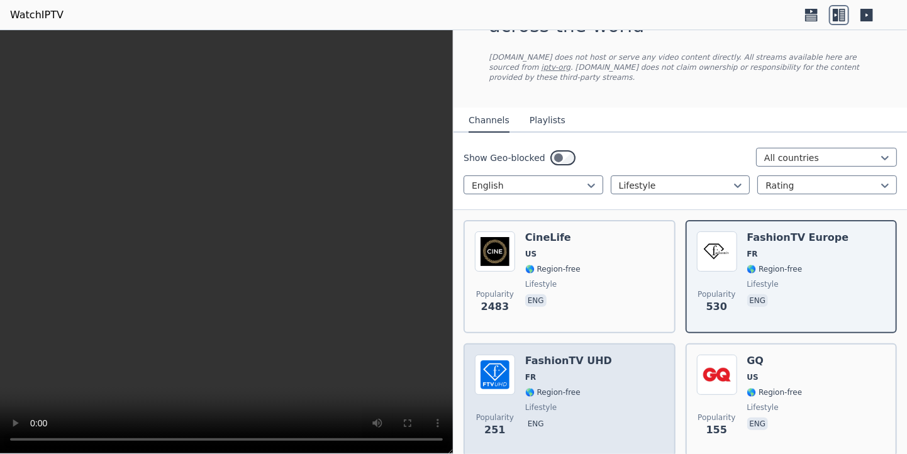
click at [573, 402] on span "lifestyle" at bounding box center [568, 407] width 87 height 10
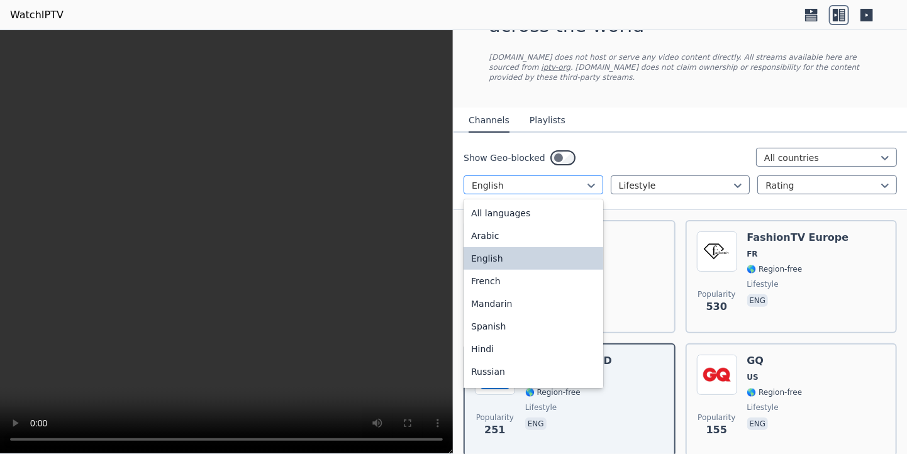
click at [516, 179] on div at bounding box center [528, 185] width 113 height 13
click at [522, 202] on div "All languages" at bounding box center [533, 213] width 140 height 23
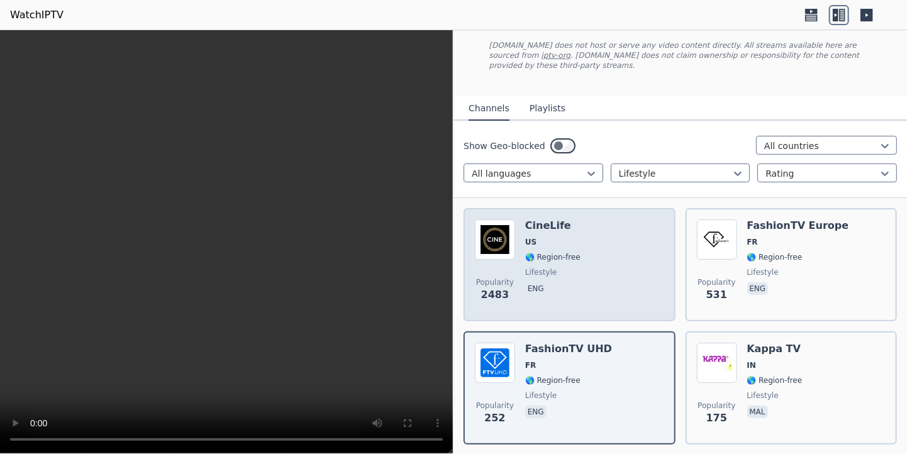
scroll to position [75, 0]
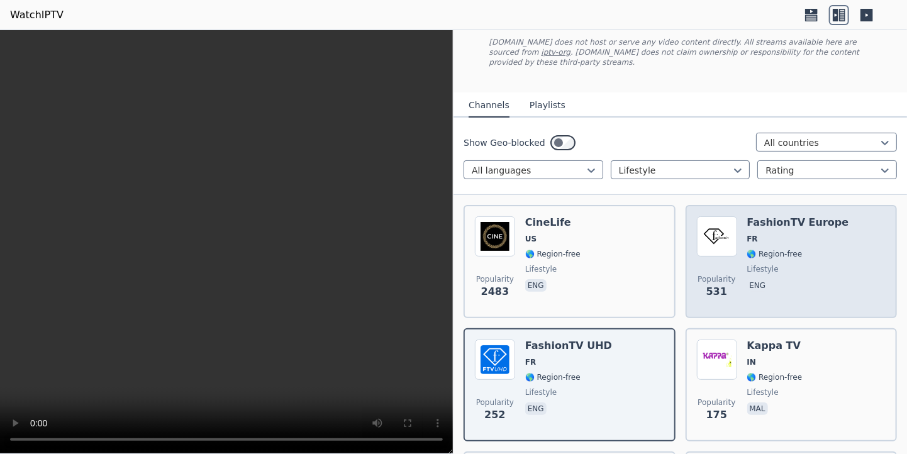
click at [737, 240] on div "Popularity 531 FashionTV [GEOGRAPHIC_DATA] FR 🌎 Region-free lifestyle eng" at bounding box center [791, 261] width 189 height 91
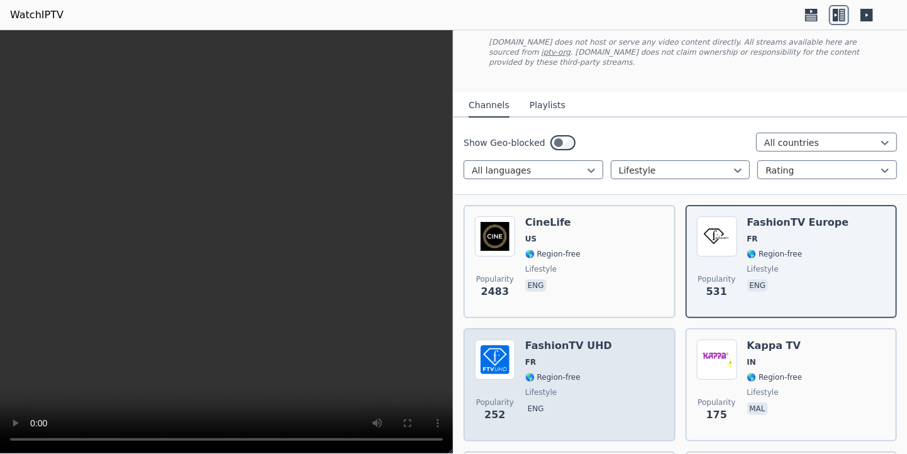
click at [578, 356] on div "FashionTV UHD FR 🌎 Region-free lifestyle eng" at bounding box center [568, 384] width 87 height 91
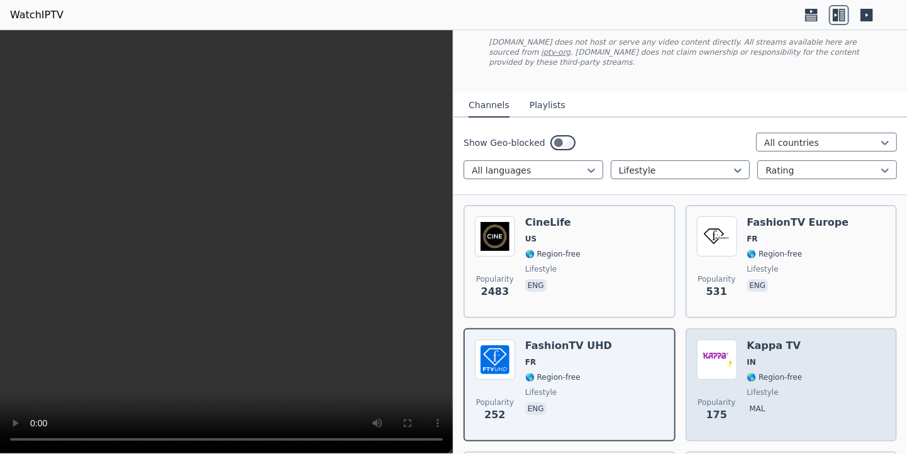
click at [753, 389] on div "Kappa TV IN 🌎 Region-free lifestyle mal" at bounding box center [774, 384] width 55 height 91
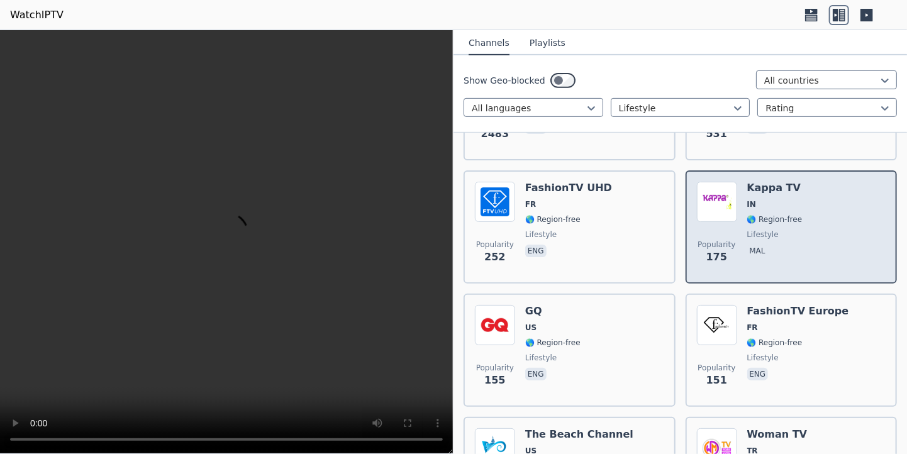
scroll to position [250, 0]
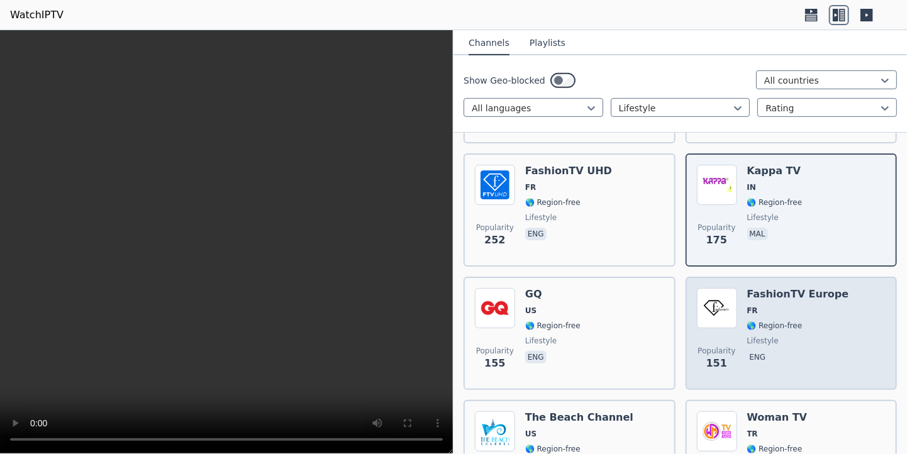
click at [768, 336] on span "lifestyle" at bounding box center [798, 341] width 102 height 10
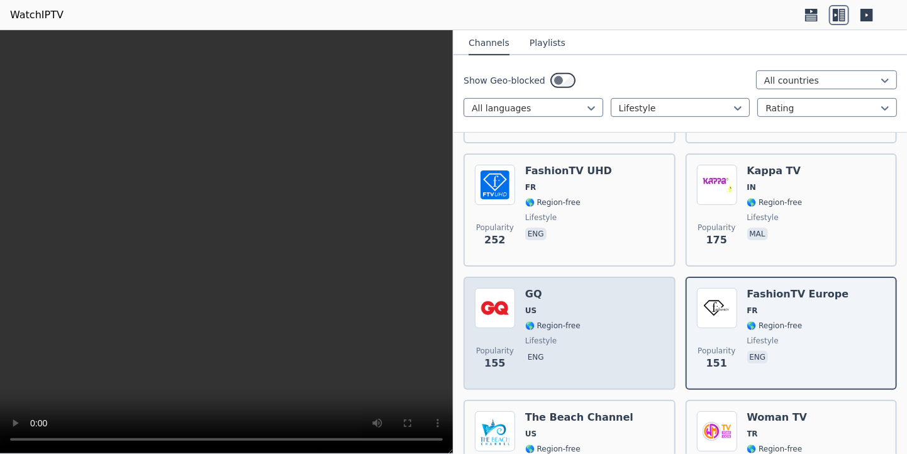
click at [591, 326] on div "Popularity 155 GQ US 🌎 Region-free lifestyle eng" at bounding box center [569, 333] width 189 height 91
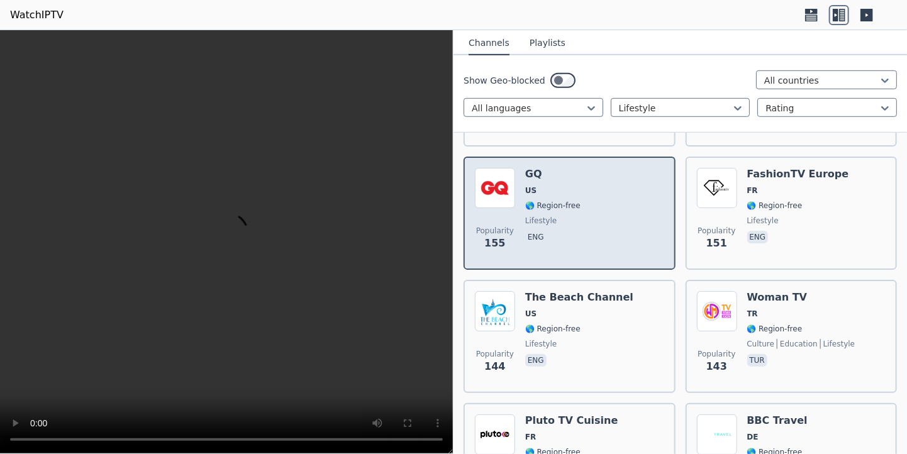
scroll to position [411, 0]
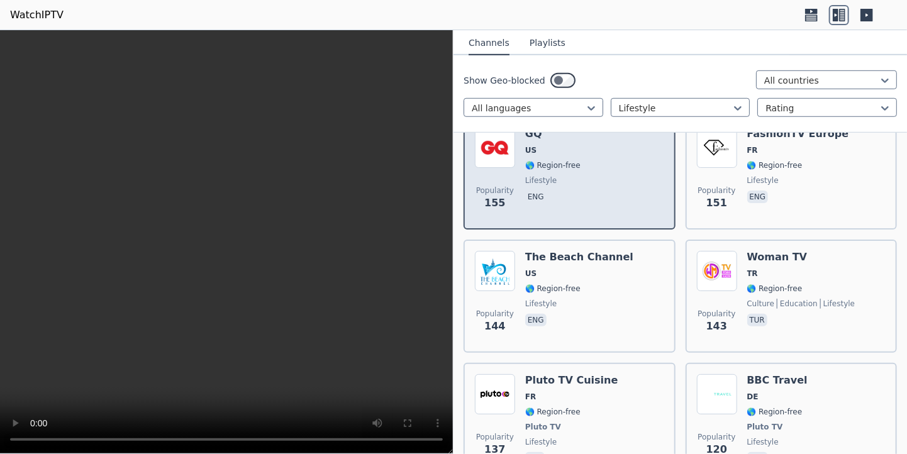
click at [591, 326] on div "The Beach Channel US 🌎 Region-free lifestyle eng" at bounding box center [579, 296] width 108 height 91
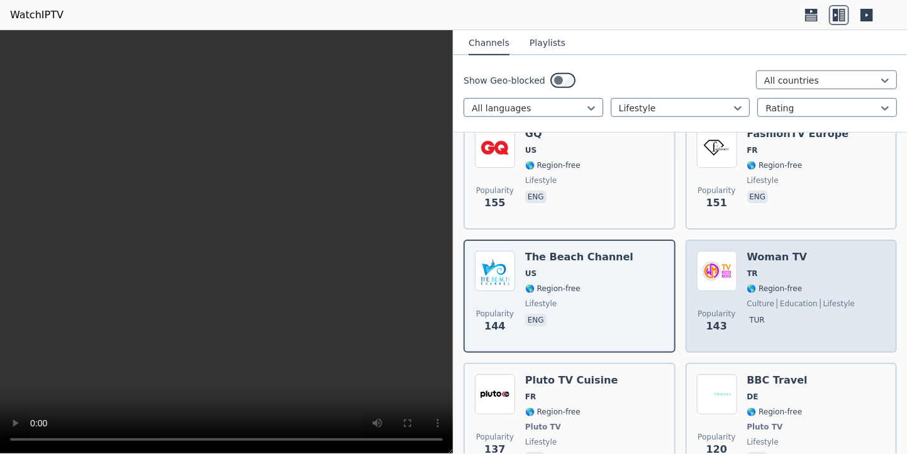
click at [751, 284] on span "🌎 Region-free" at bounding box center [774, 289] width 55 height 10
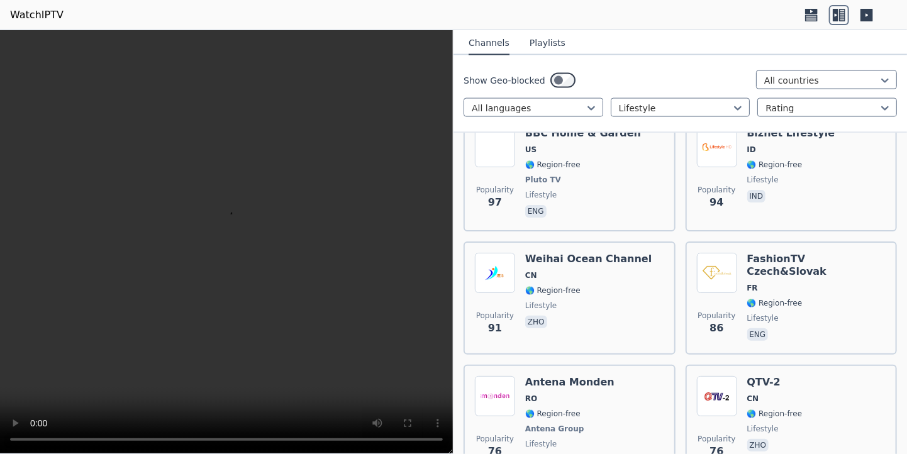
scroll to position [910, 0]
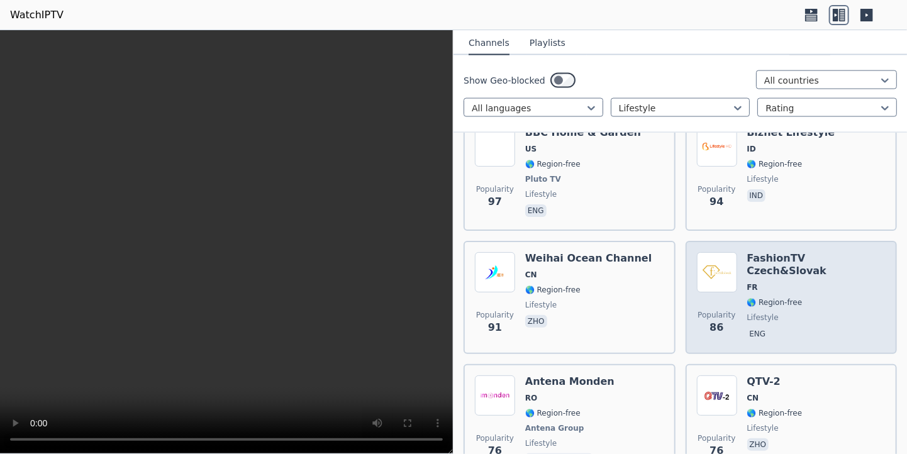
click at [773, 328] on span "eng" at bounding box center [816, 335] width 139 height 15
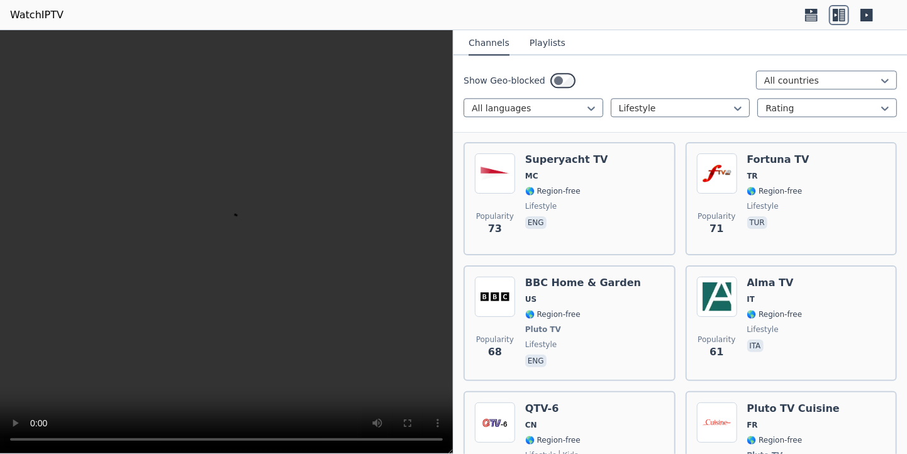
scroll to position [1382, 0]
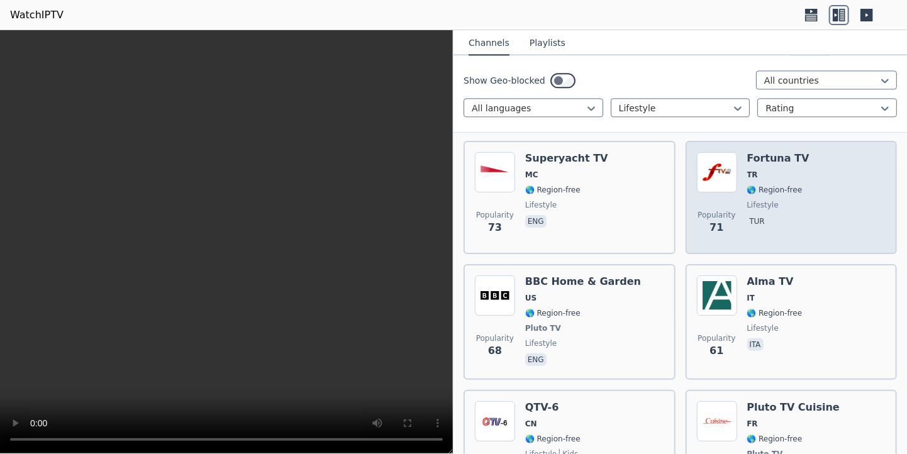
click at [792, 200] on span "lifestyle" at bounding box center [778, 205] width 62 height 10
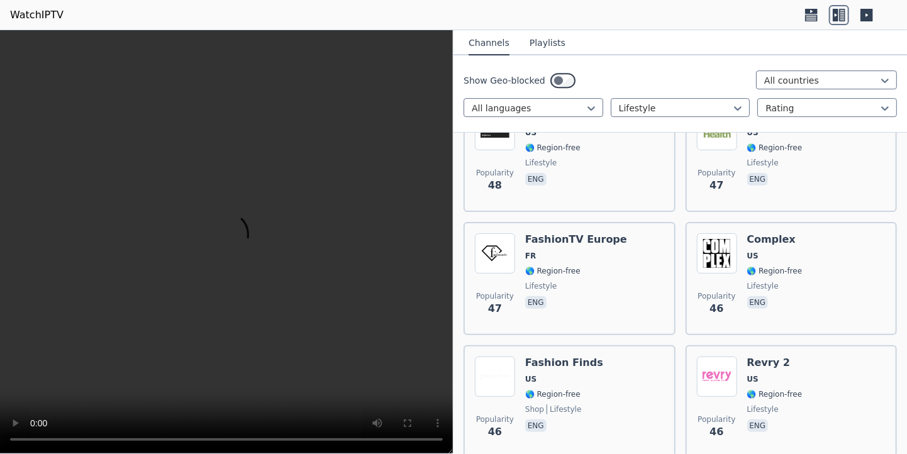
scroll to position [1923, 0]
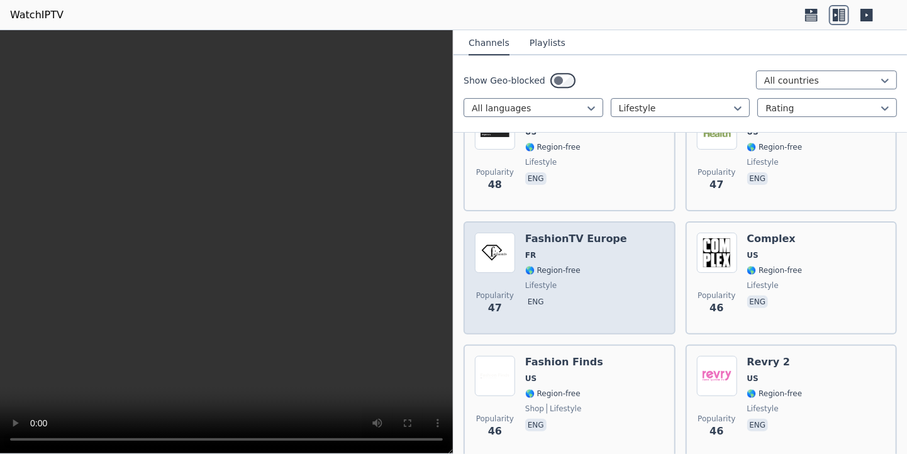
click at [593, 265] on span "🌎 Region-free" at bounding box center [576, 270] width 102 height 10
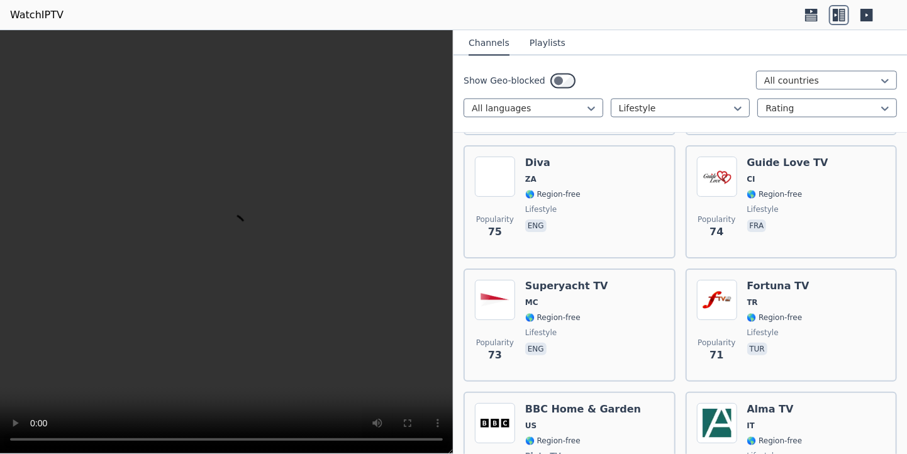
scroll to position [1249, 0]
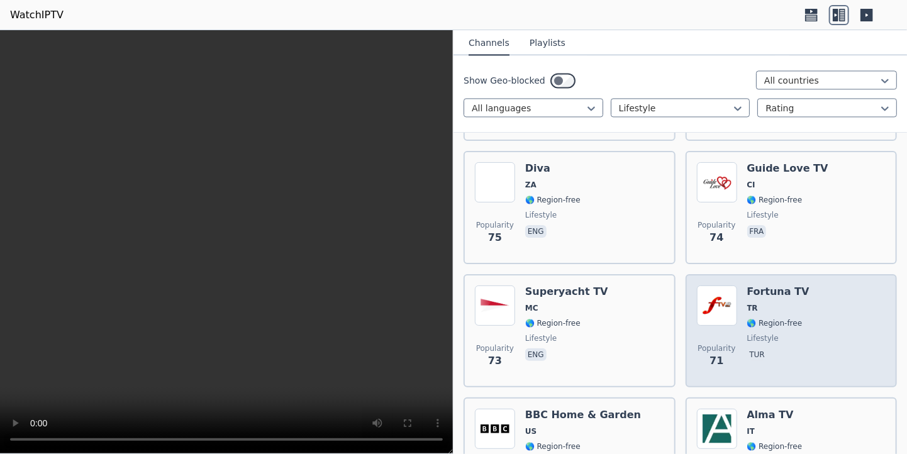
click at [739, 297] on div "Popularity 71 Fortuna TV TR 🌎 Region-free lifestyle tur" at bounding box center [791, 330] width 189 height 91
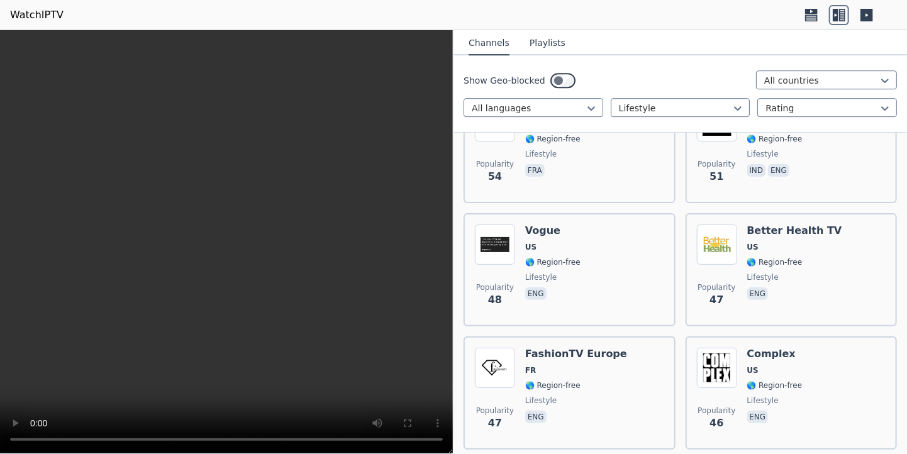
scroll to position [1809, 0]
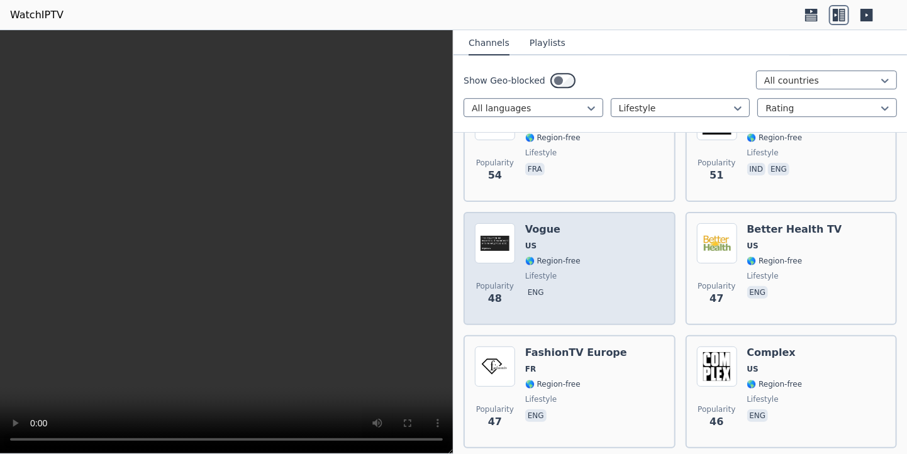
click at [607, 267] on div "Popularity 48 Vogue US 🌎 Region-free lifestyle eng" at bounding box center [569, 268] width 189 height 91
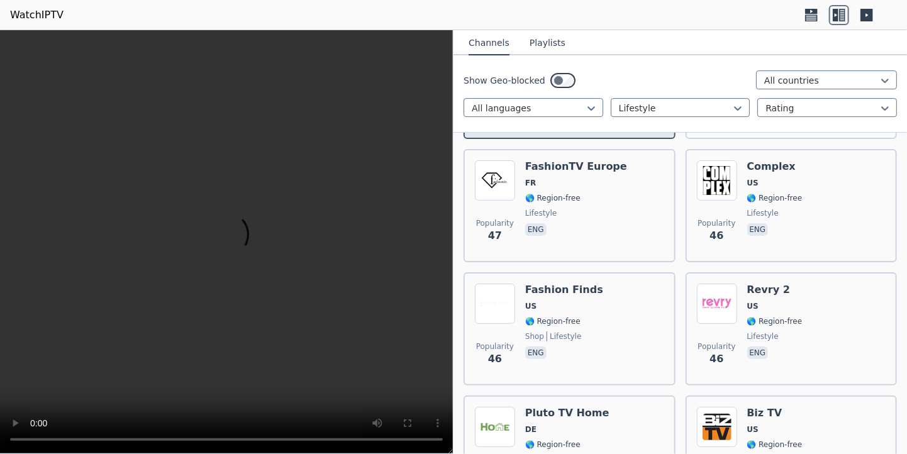
scroll to position [1995, 0]
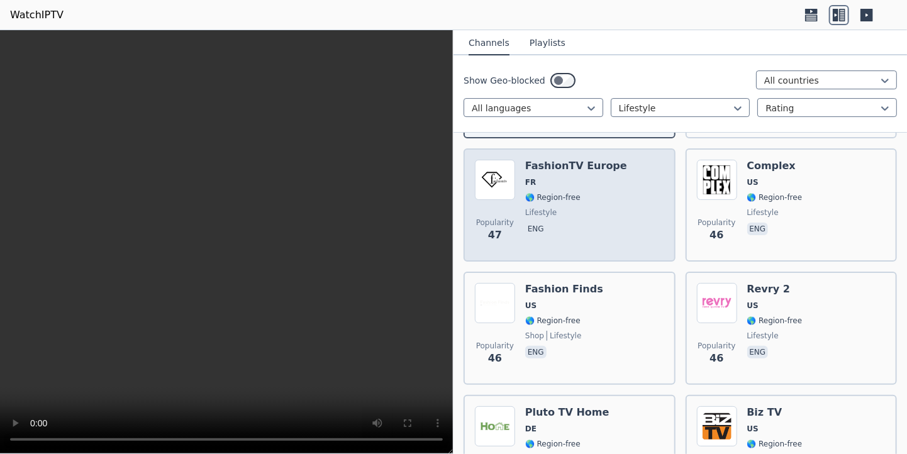
click at [625, 190] on div "Popularity 47 FashionTV [GEOGRAPHIC_DATA] FR 🌎 Region-free lifestyle eng" at bounding box center [569, 205] width 189 height 91
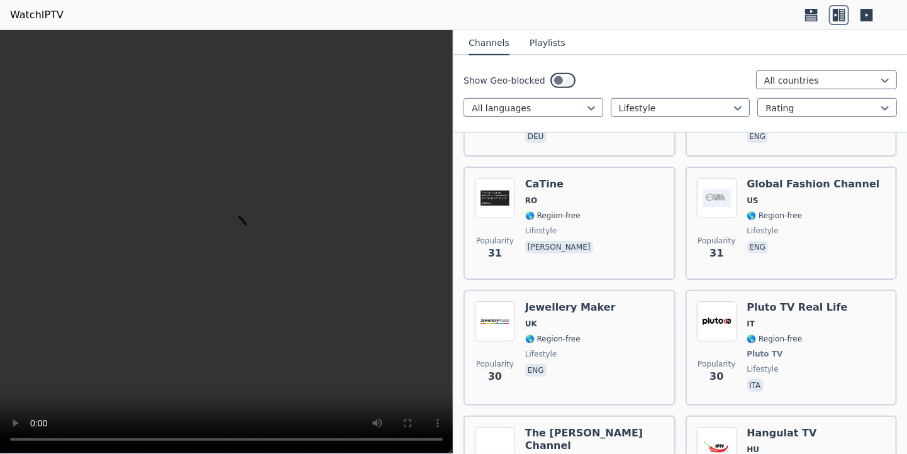
scroll to position [2599, 0]
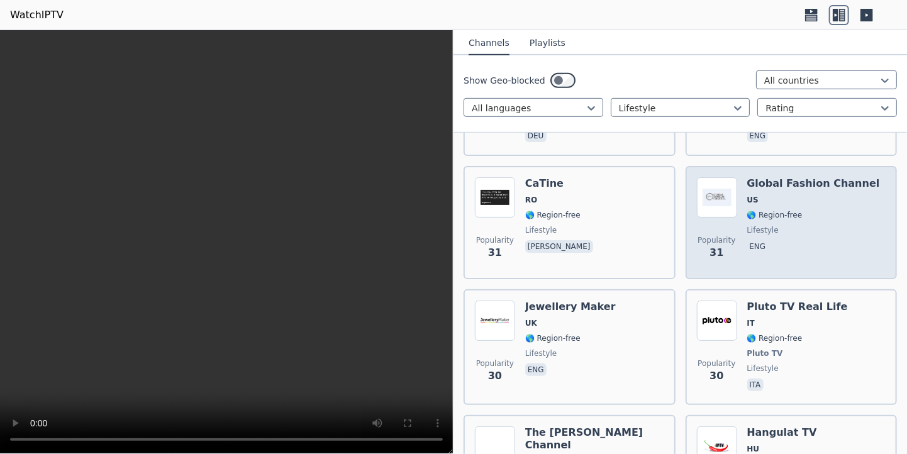
click at [842, 240] on span "eng" at bounding box center [813, 247] width 133 height 15
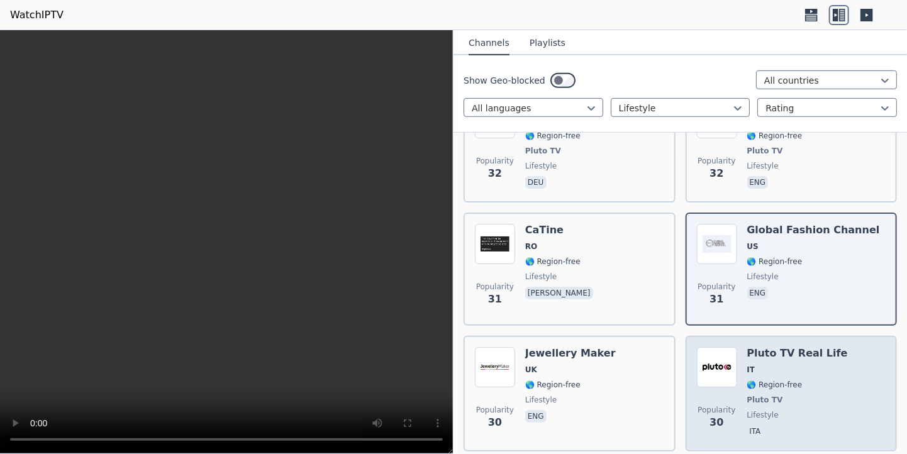
scroll to position [2547, 0]
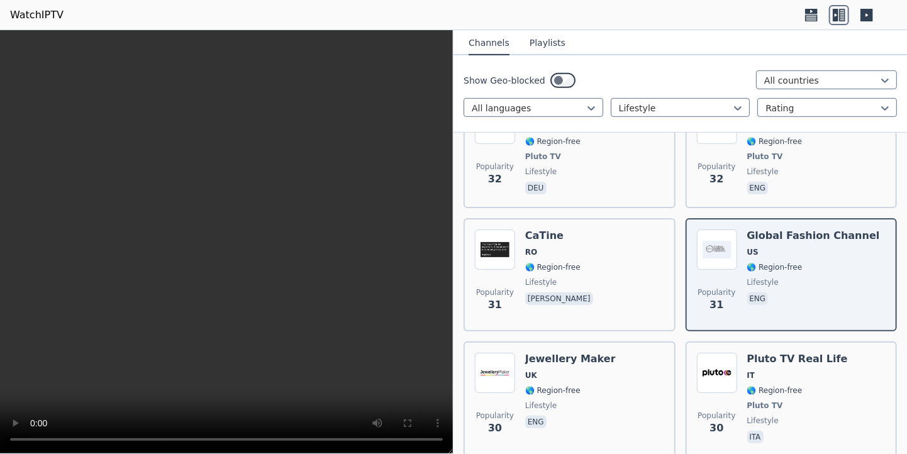
select select "****"
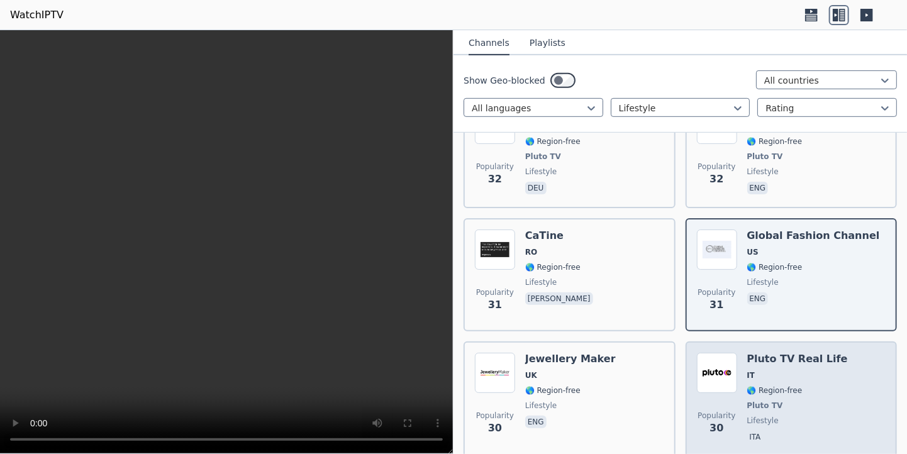
click at [758, 385] on span "🌎 Region-free" at bounding box center [774, 390] width 55 height 10
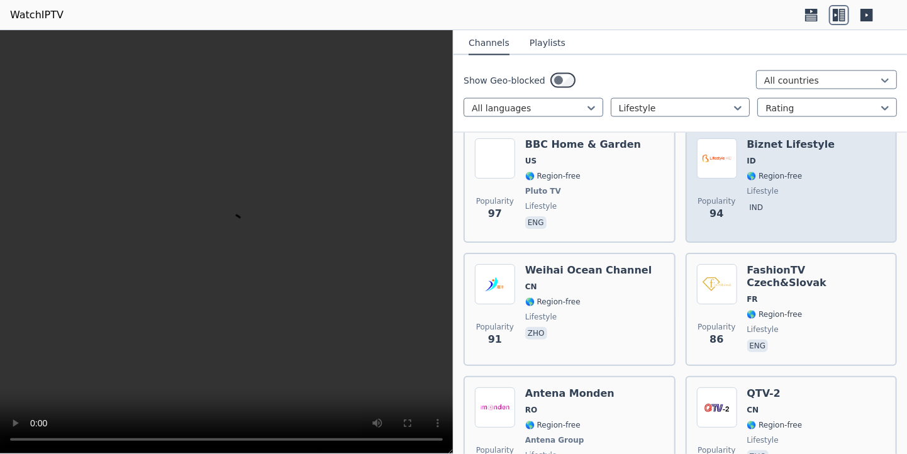
scroll to position [847, 0]
